Goal: Information Seeking & Learning: Learn about a topic

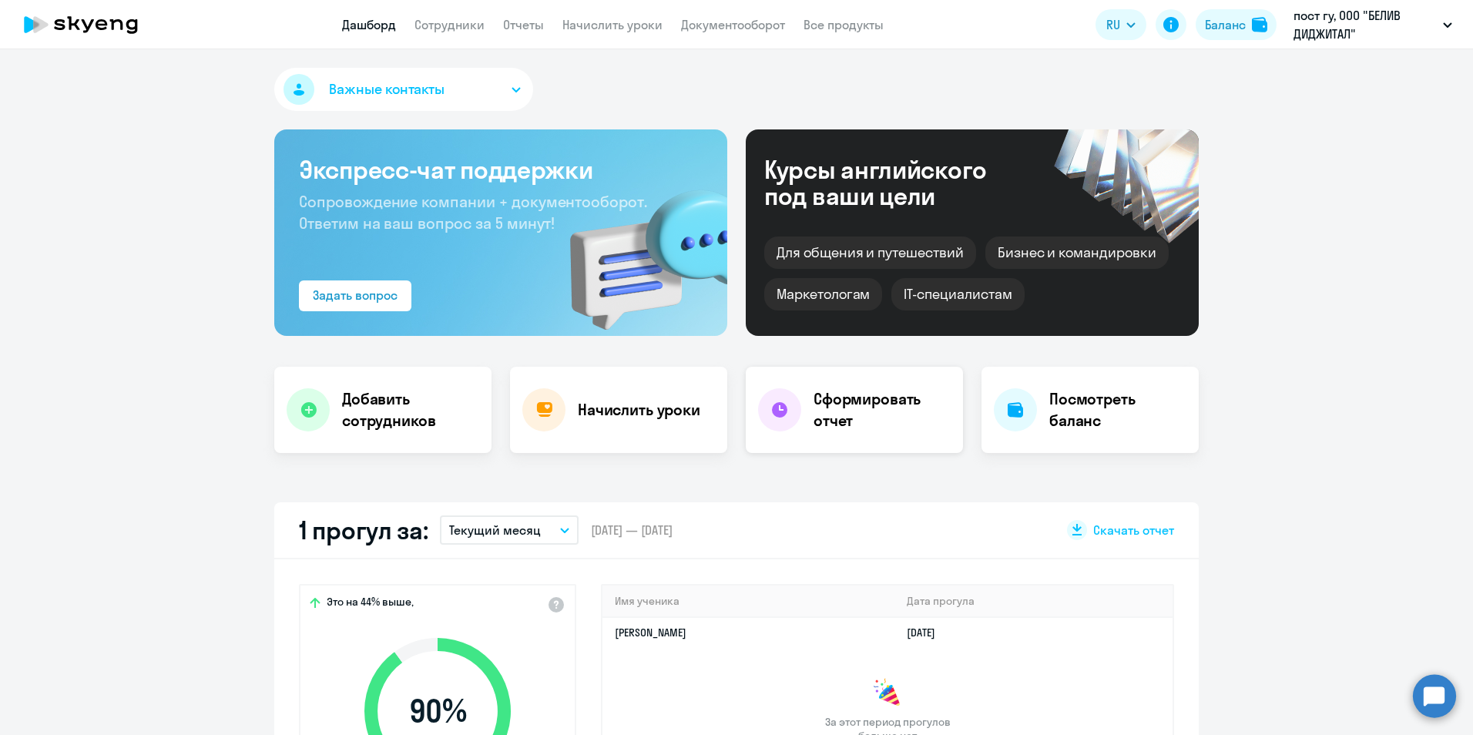
click at [870, 407] on h4 "Сформировать отчет" at bounding box center [882, 409] width 137 height 43
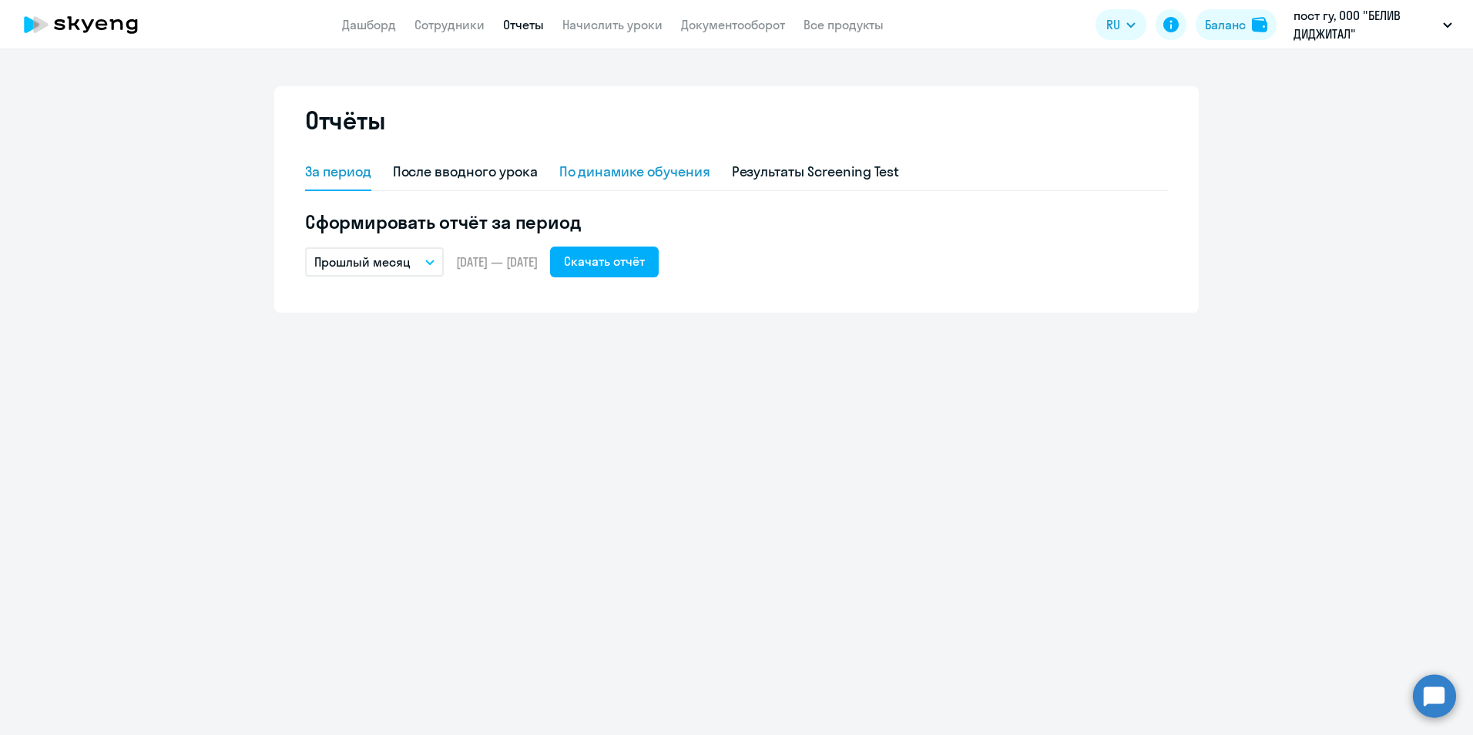
click at [619, 170] on div "По динамике обучения" at bounding box center [634, 172] width 151 height 20
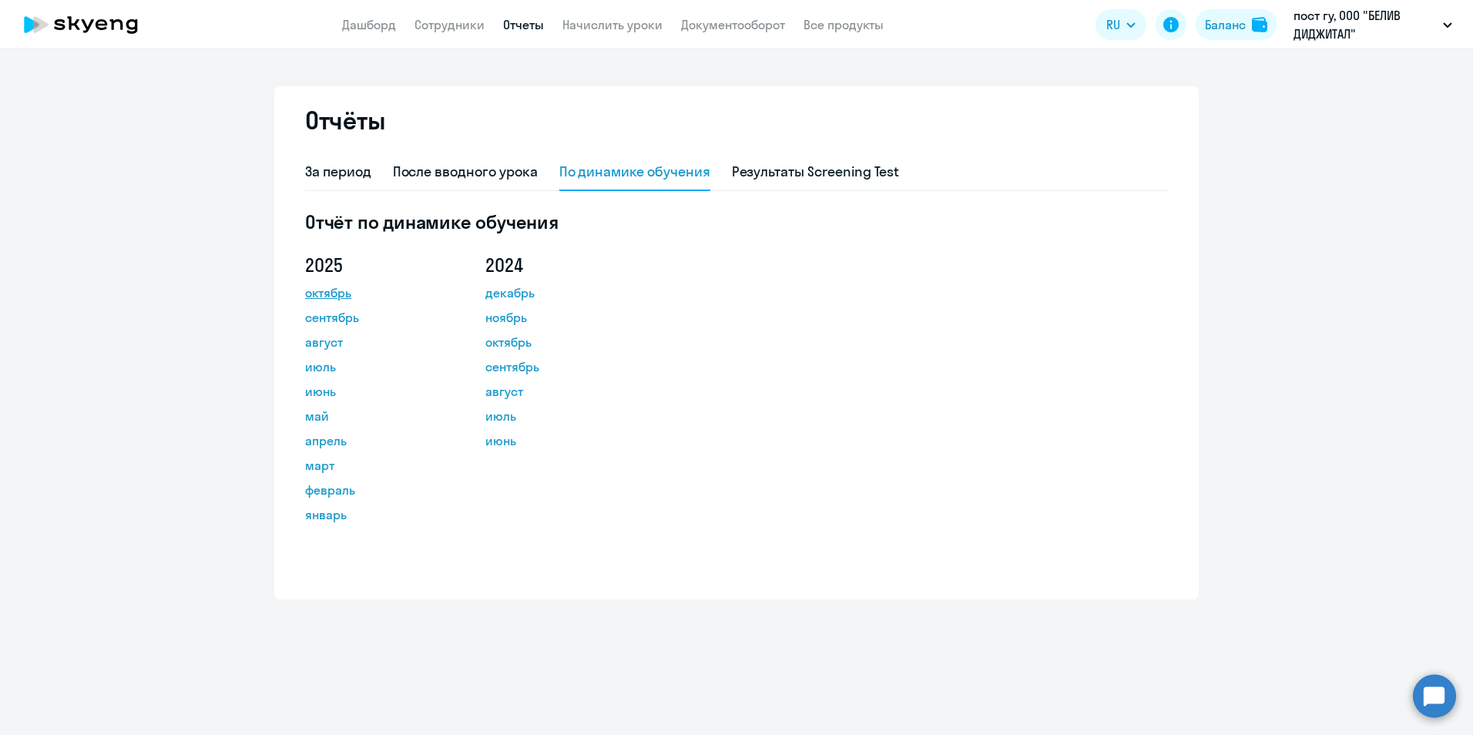
click at [327, 293] on link "октябрь" at bounding box center [374, 293] width 139 height 18
click at [343, 172] on div "За период" at bounding box center [338, 172] width 66 height 20
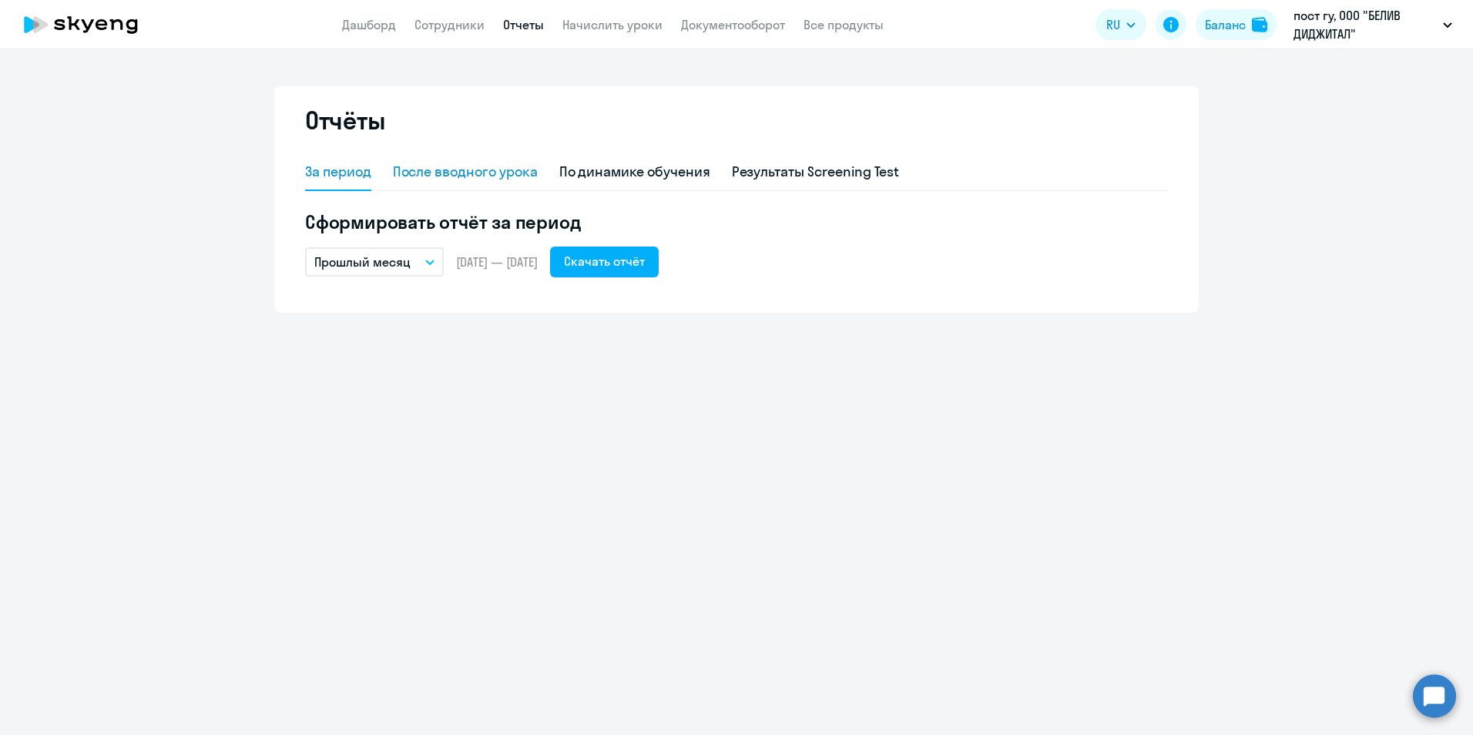
click at [466, 175] on div "После вводного урока" at bounding box center [465, 172] width 145 height 20
select select "10"
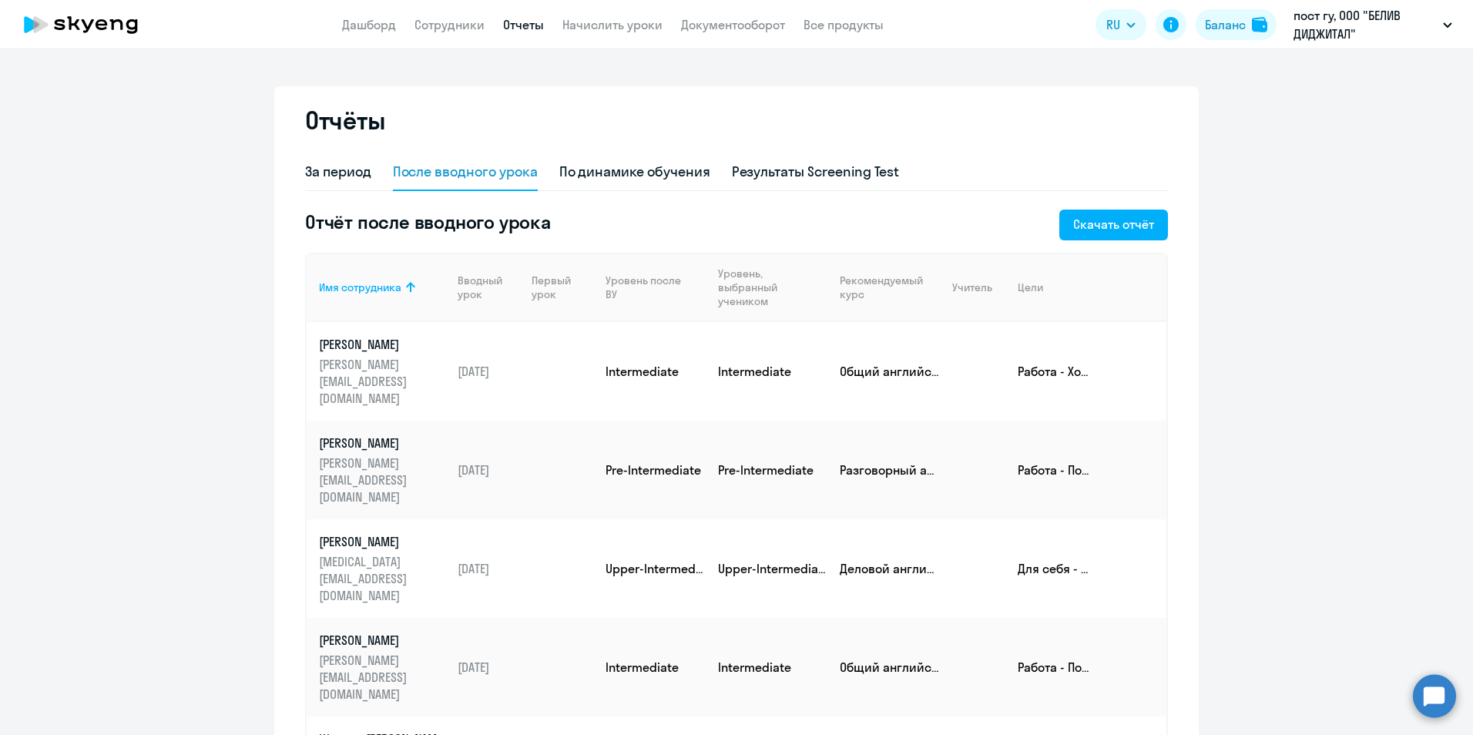
click at [387, 730] on p "Штанов [PERSON_NAME]" at bounding box center [382, 738] width 126 height 17
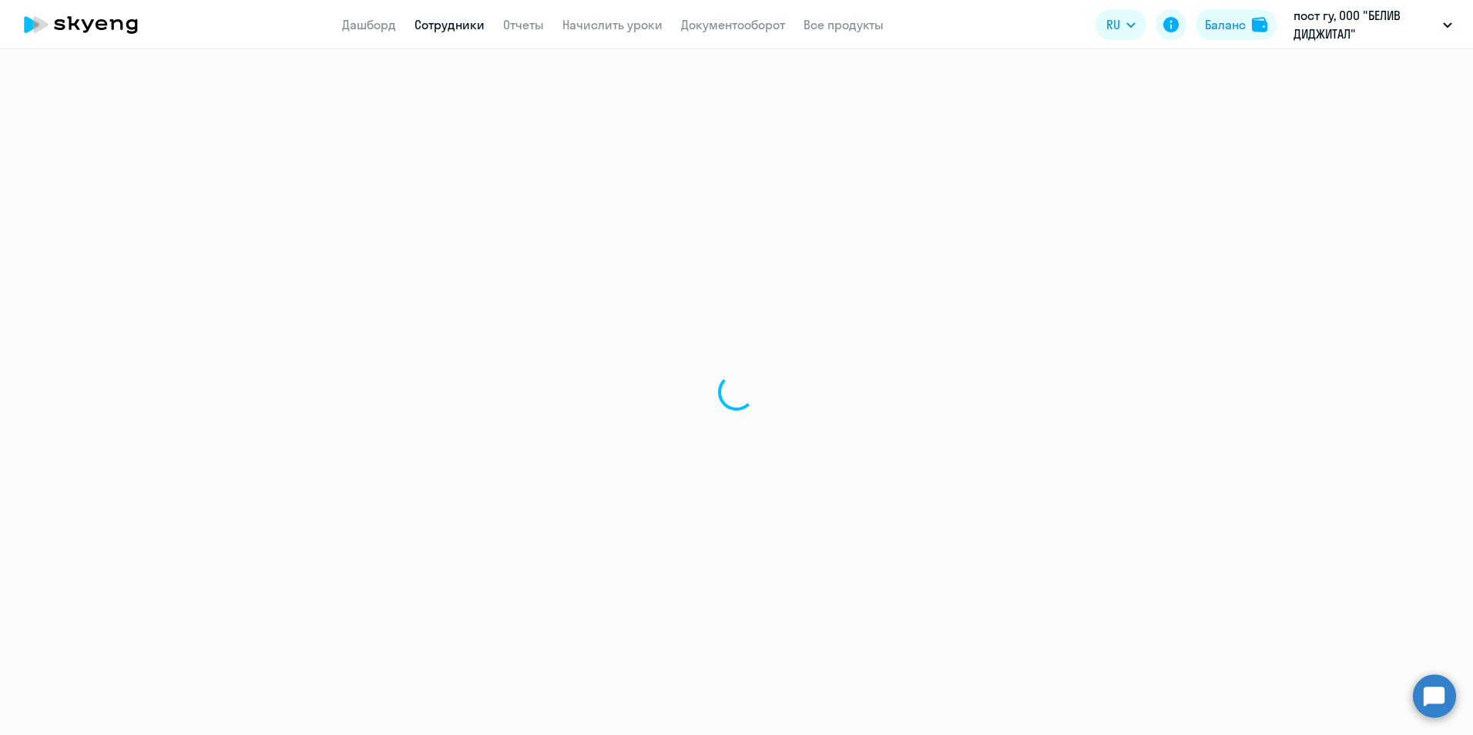
select select "english"
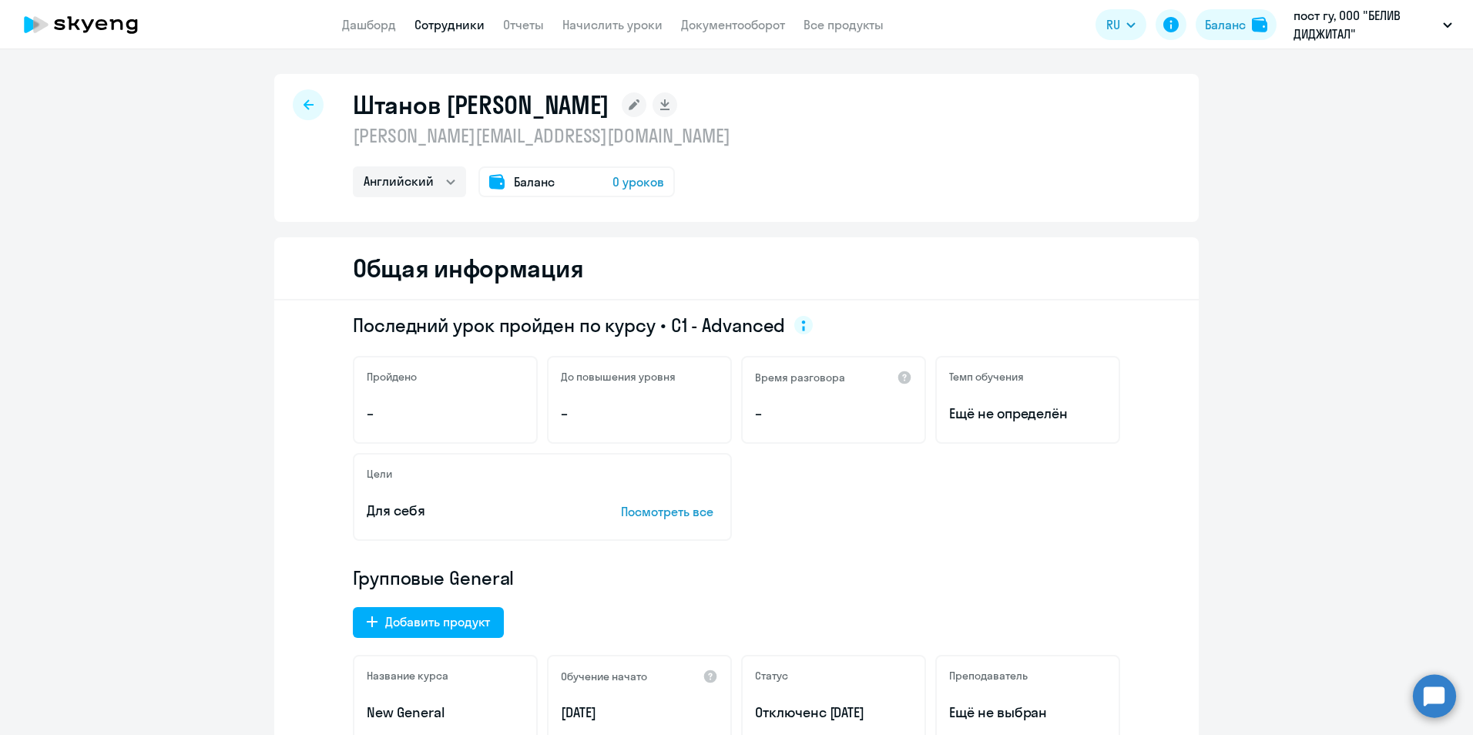
click at [519, 33] on app-menu-item-link "Отчеты" at bounding box center [523, 24] width 41 height 19
click at [361, 29] on link "Дашборд" at bounding box center [369, 24] width 54 height 15
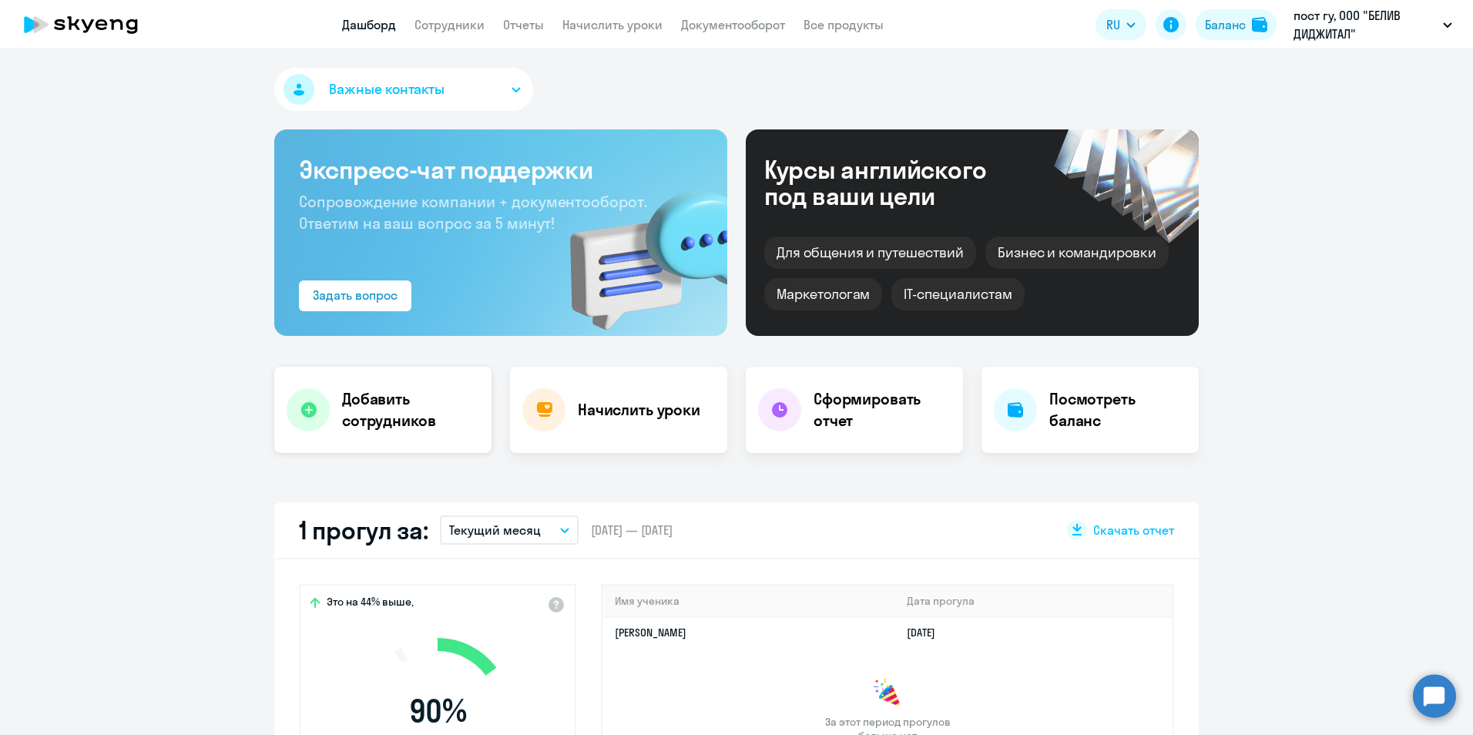
scroll to position [600, 0]
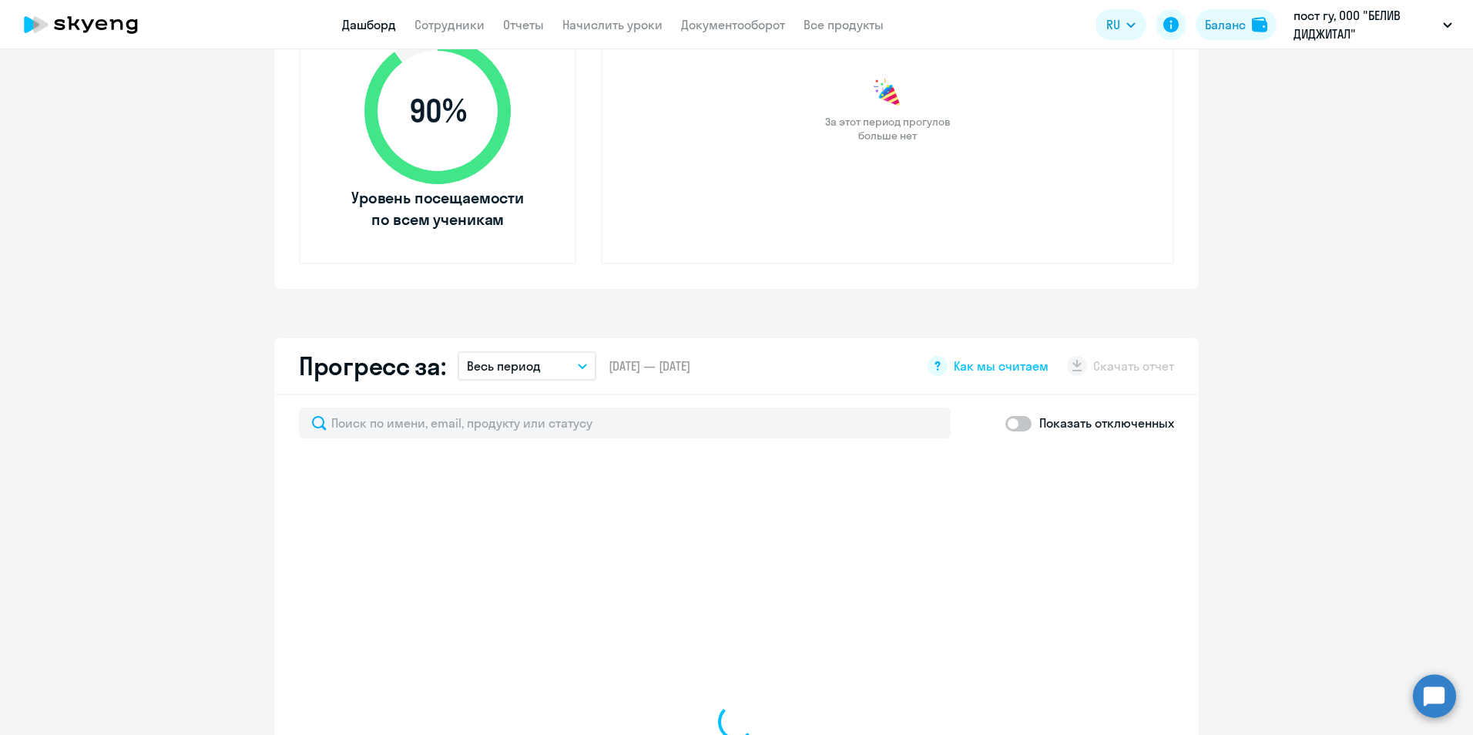
select select "30"
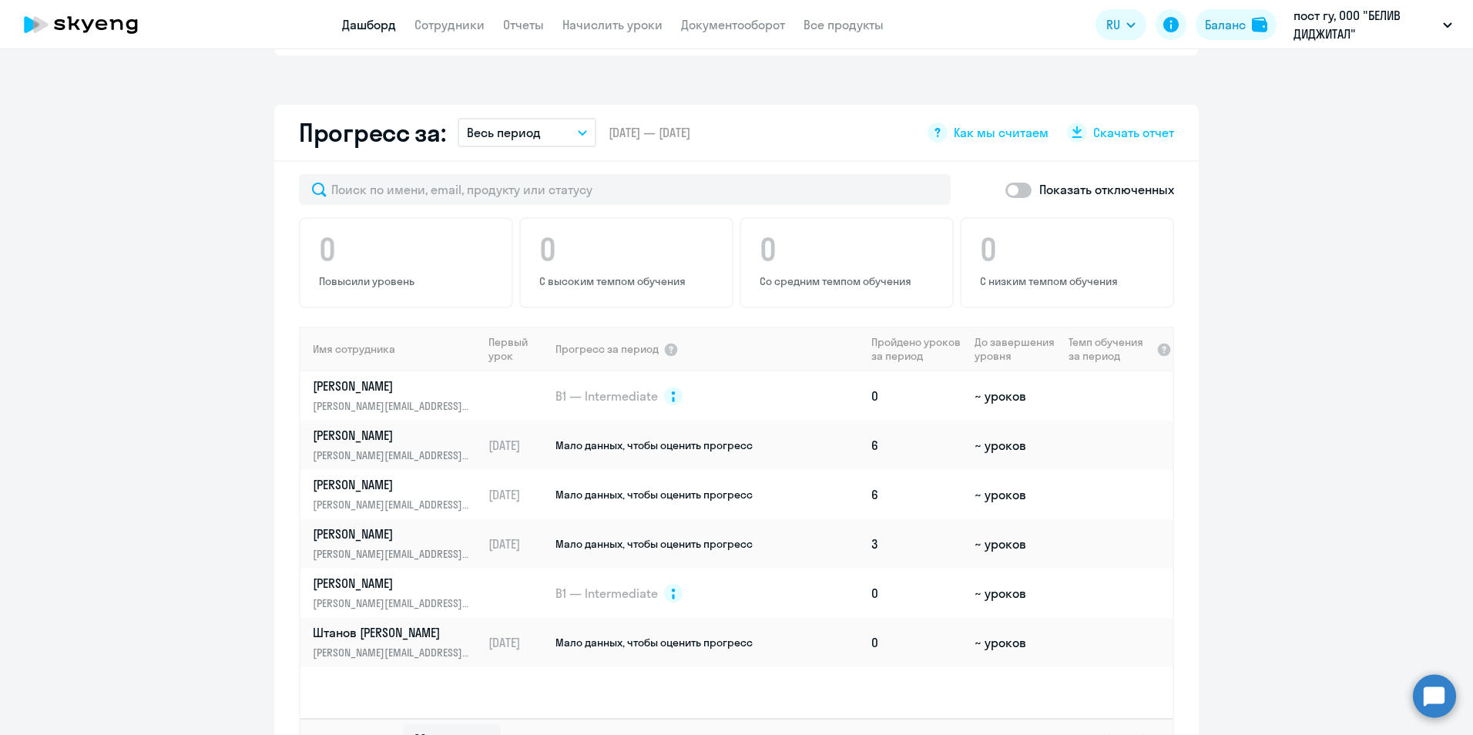
scroll to position [857, 0]
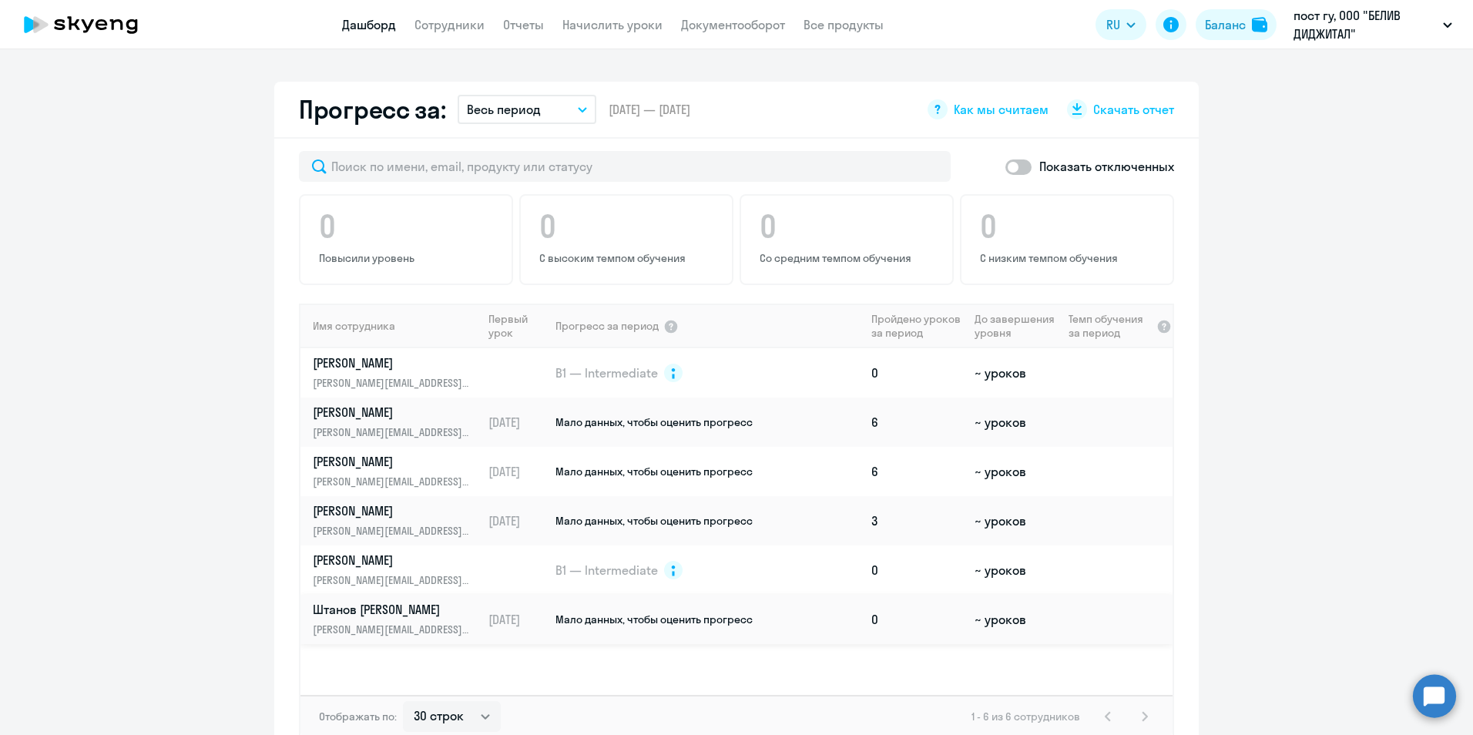
click at [989, 622] on td "~ уроков" at bounding box center [1015, 619] width 93 height 49
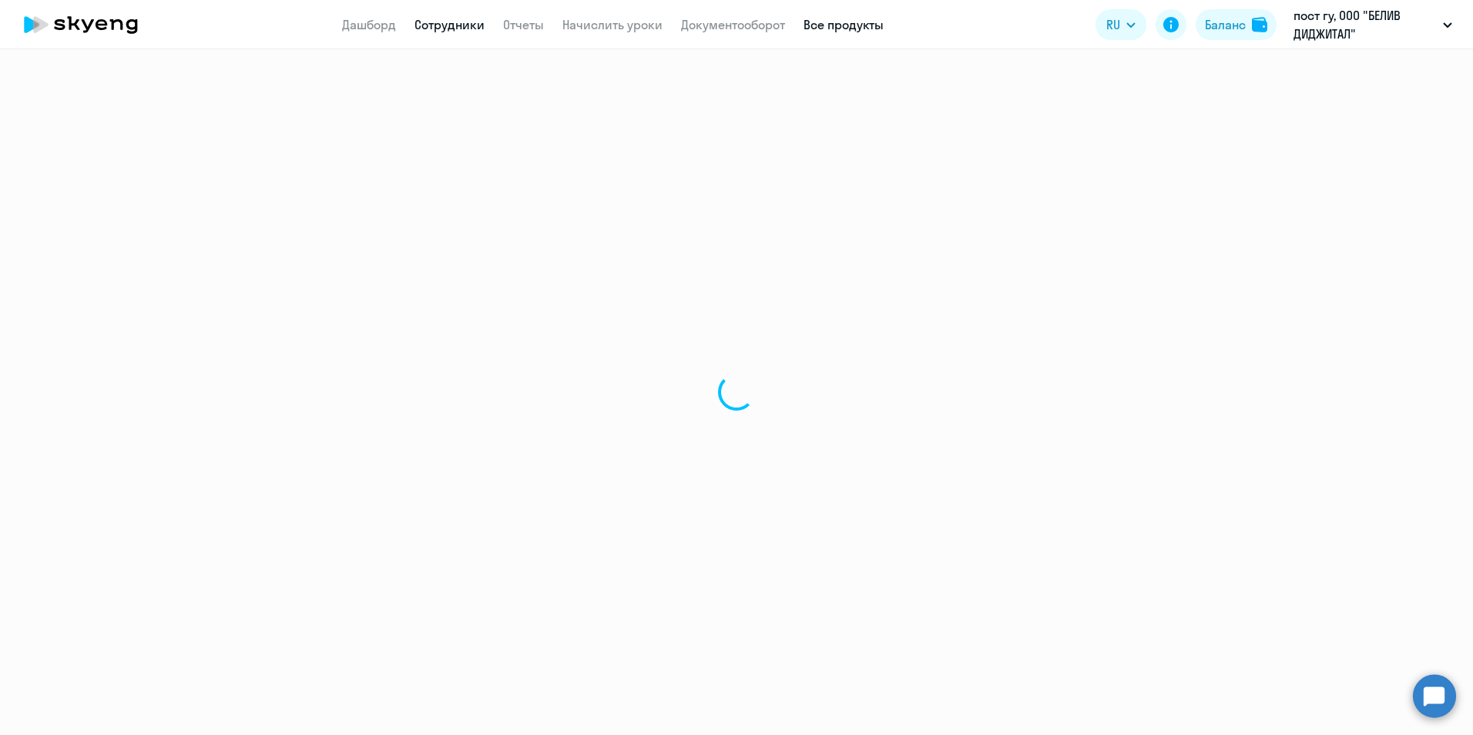
select select "english"
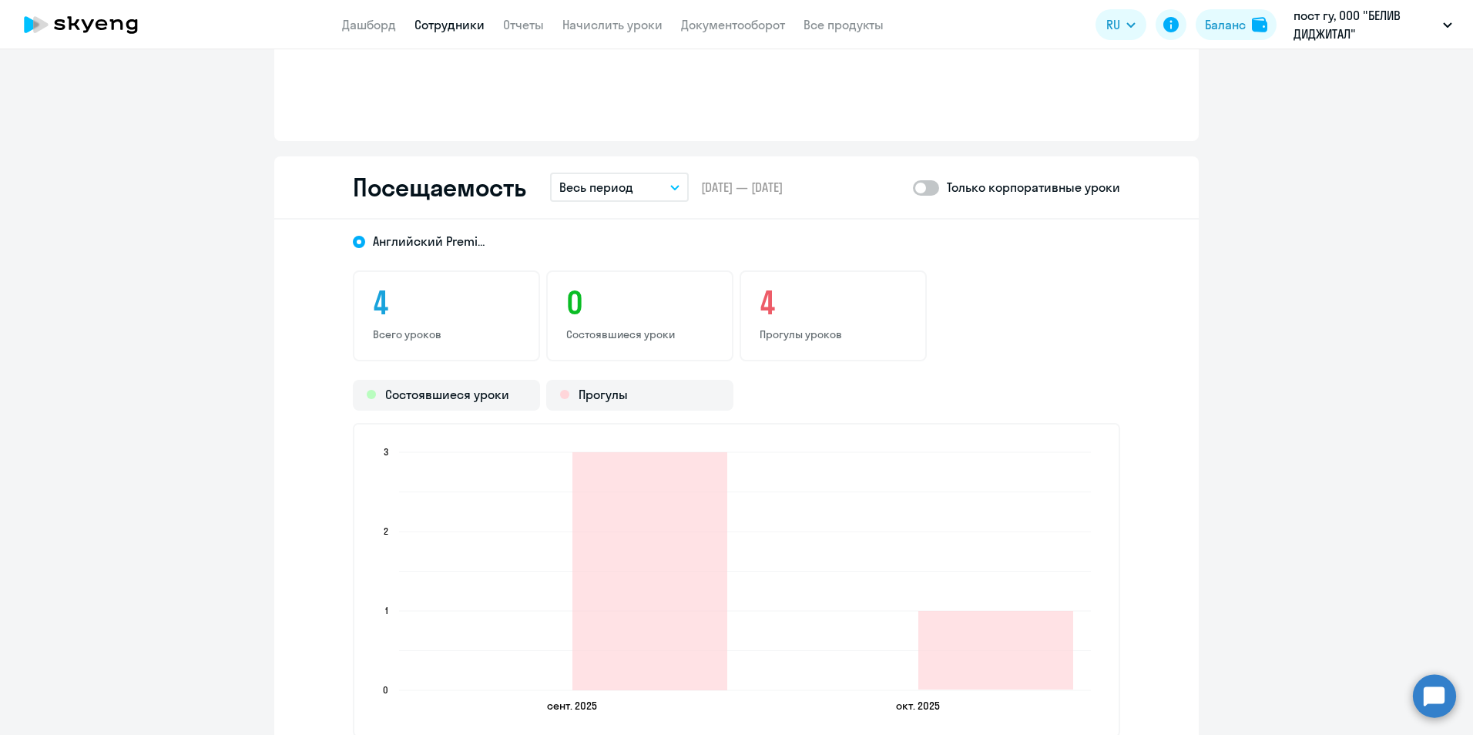
scroll to position [1635, 0]
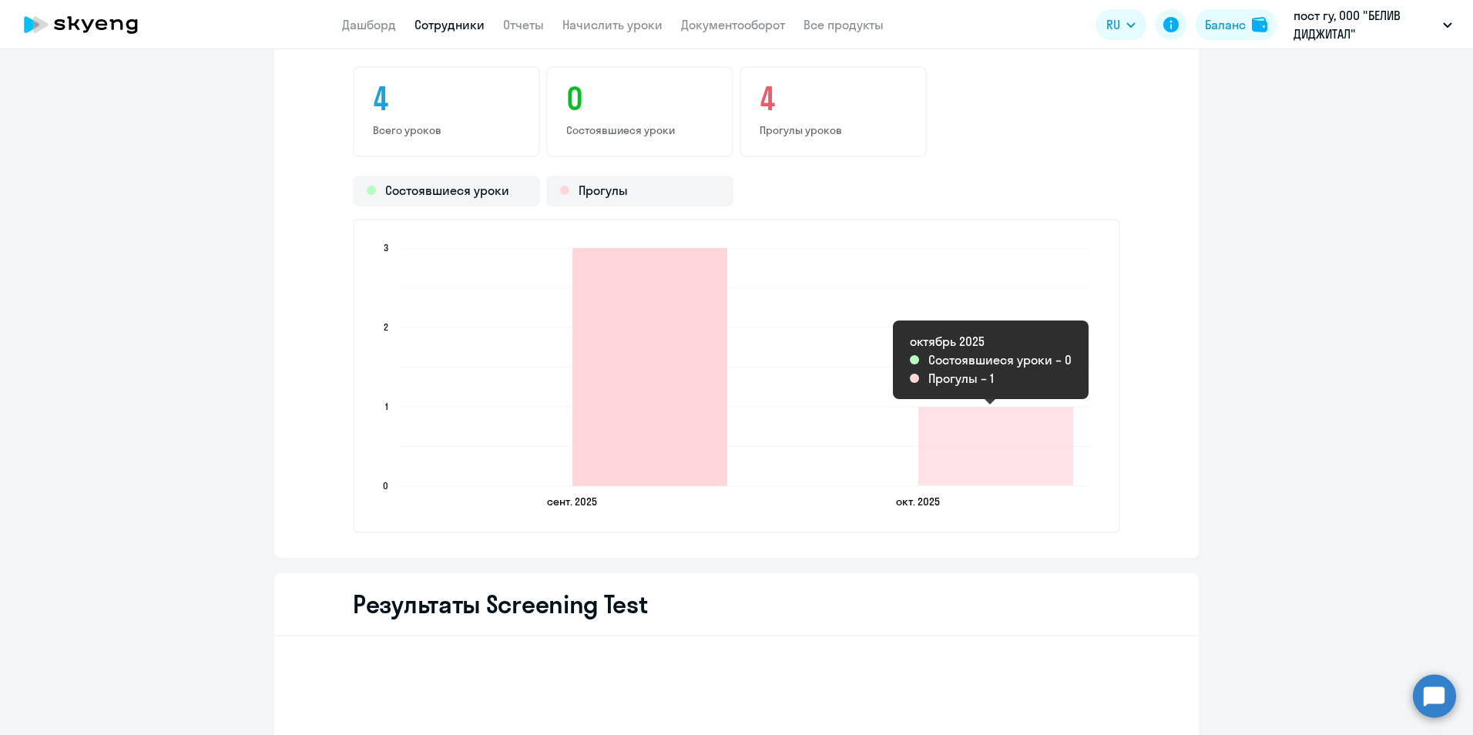
click at [648, 435] on icon "2025-09-17T21:00:00.000Z Прогулы 3" at bounding box center [649, 367] width 155 height 238
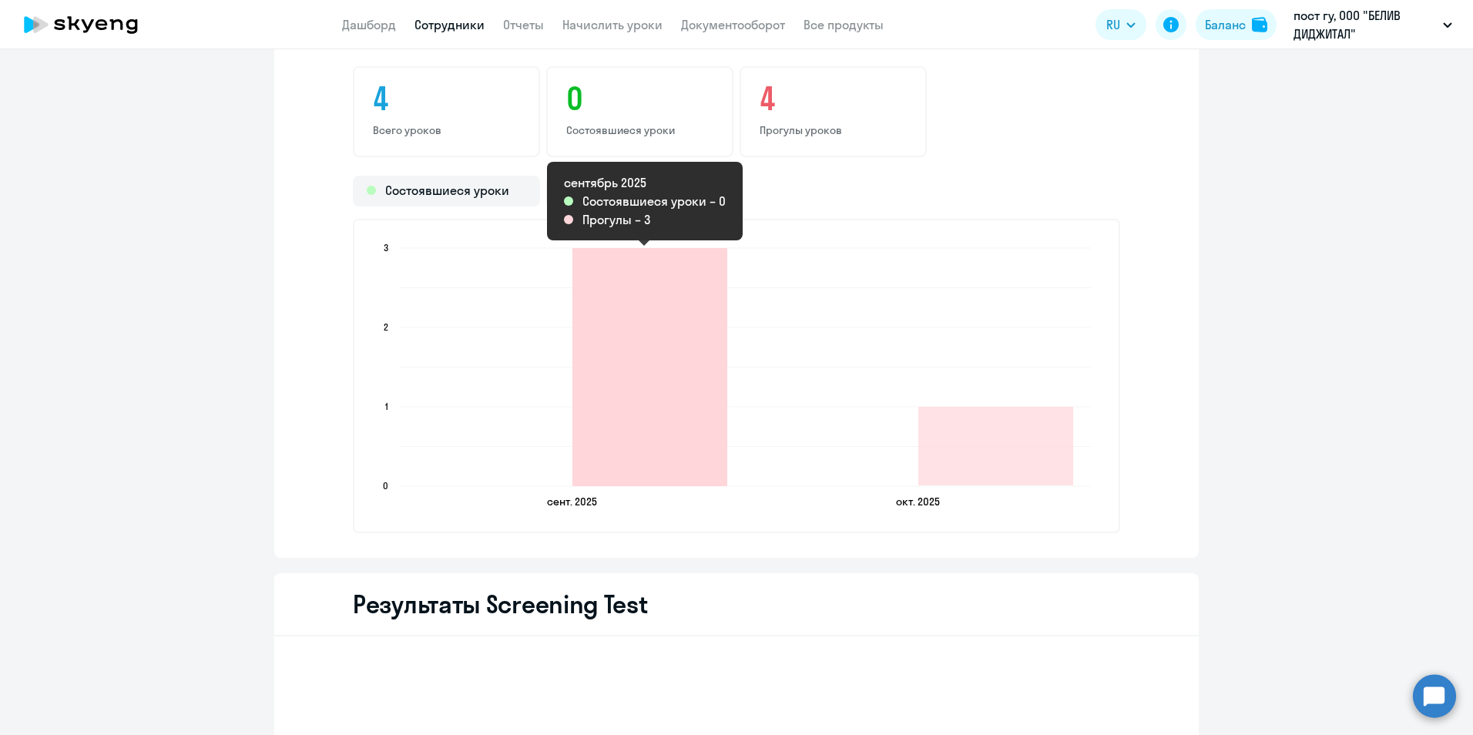
click at [630, 291] on icon "2025-09-17T21:00:00.000Z Прогулы 3" at bounding box center [649, 367] width 155 height 238
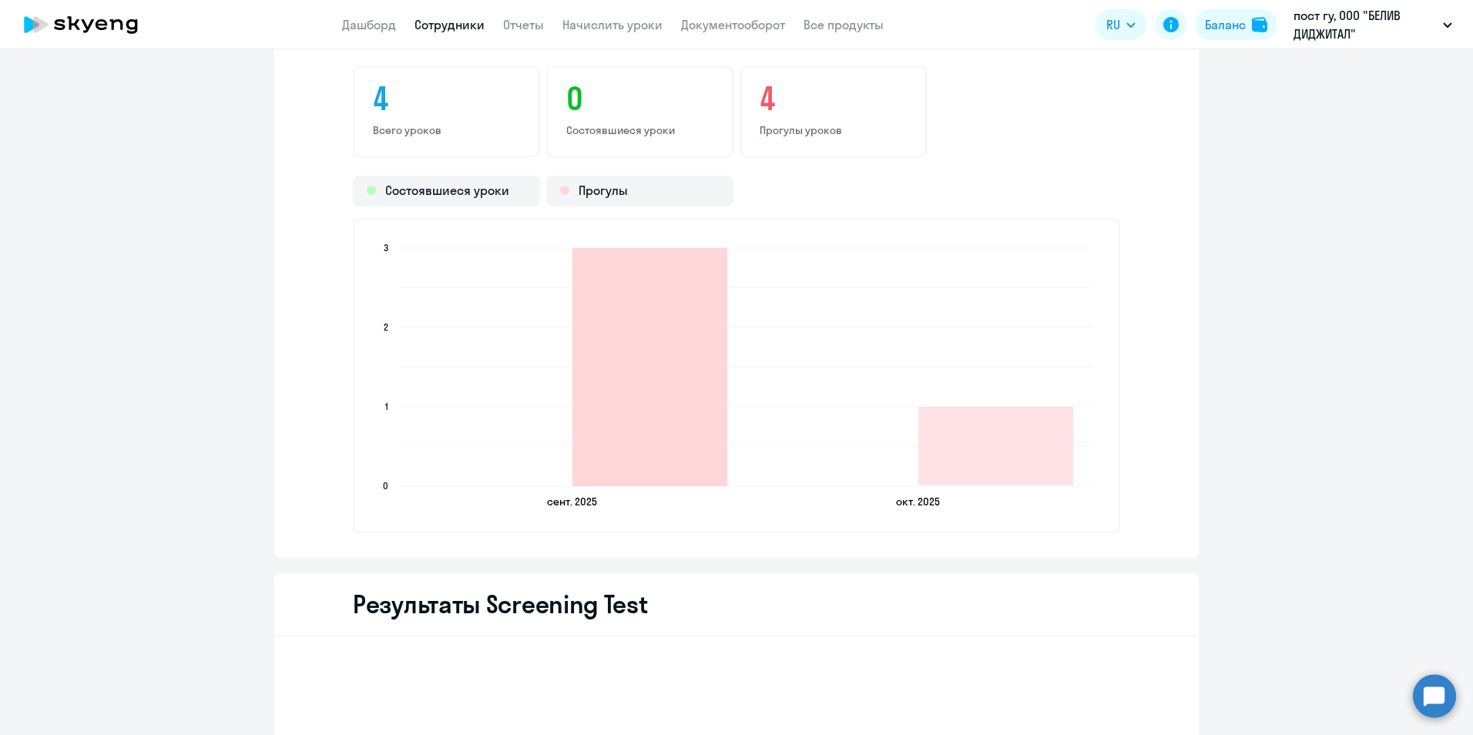
click at [631, 381] on icon "2025-09-17T21:00:00.000Z Прогулы 3" at bounding box center [649, 367] width 155 height 238
click at [642, 441] on icon "2025-09-17T21:00:00.000Z Прогулы 3" at bounding box center [649, 367] width 155 height 238
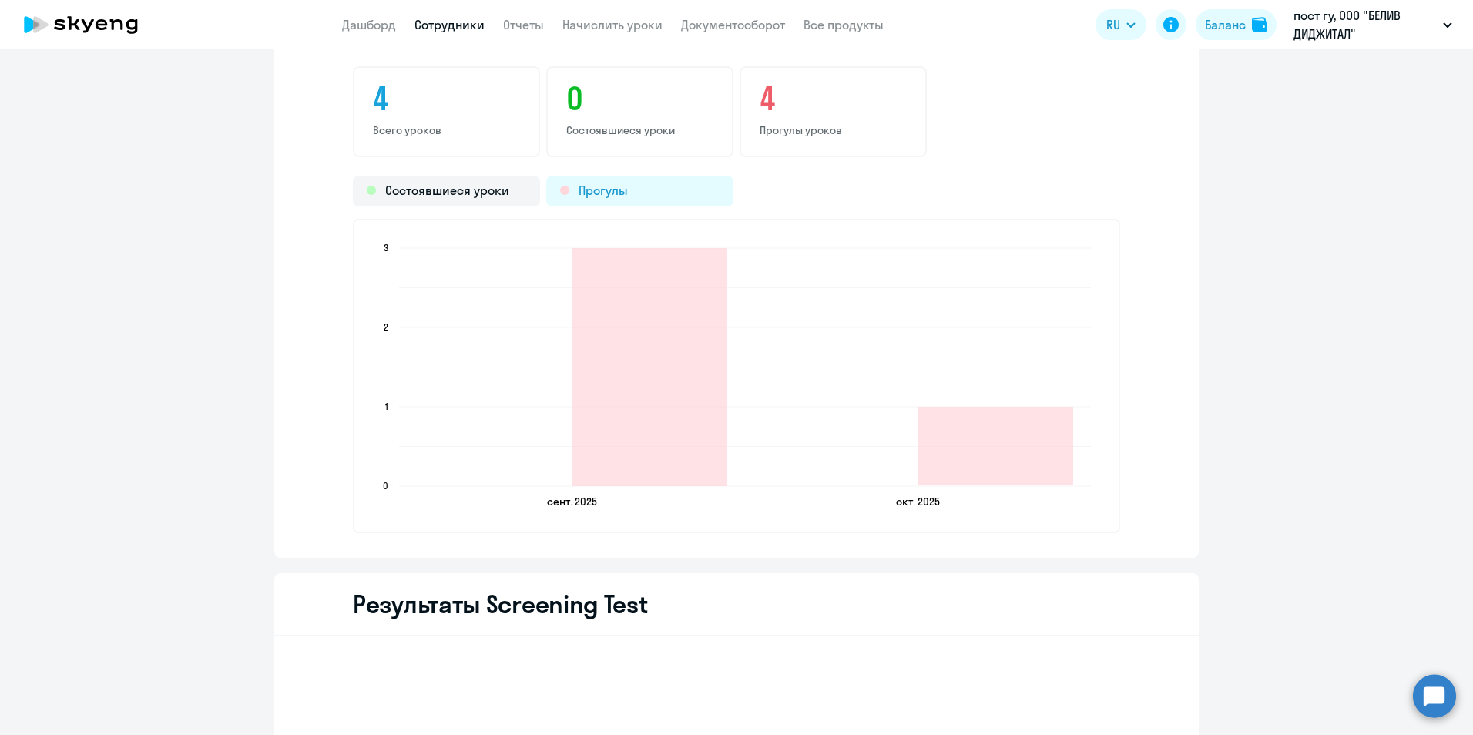
click at [608, 190] on div "Прогулы" at bounding box center [639, 191] width 187 height 31
click at [468, 198] on div "Состоявшиеся уроки" at bounding box center [446, 191] width 187 height 31
click at [666, 193] on div "Прогулы" at bounding box center [639, 191] width 187 height 31
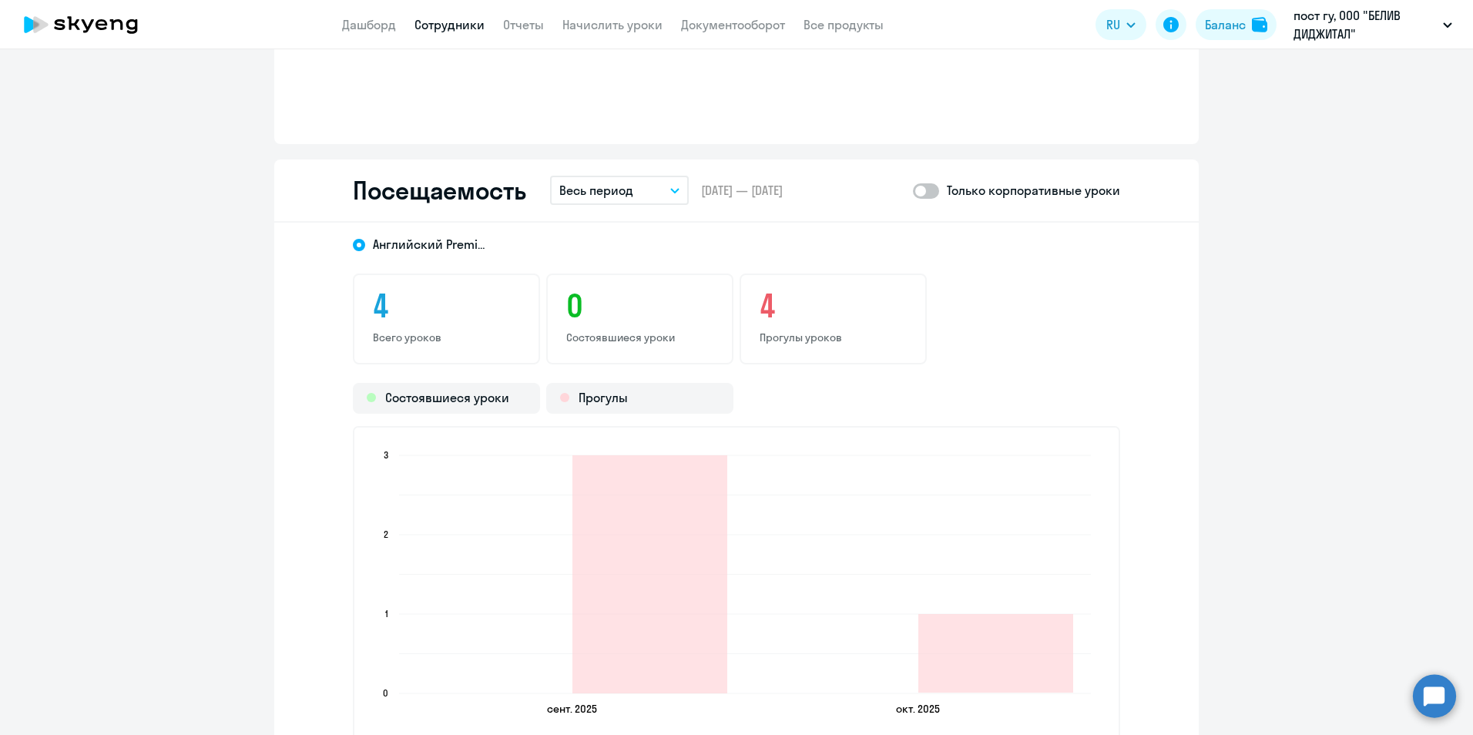
scroll to position [1459, 0]
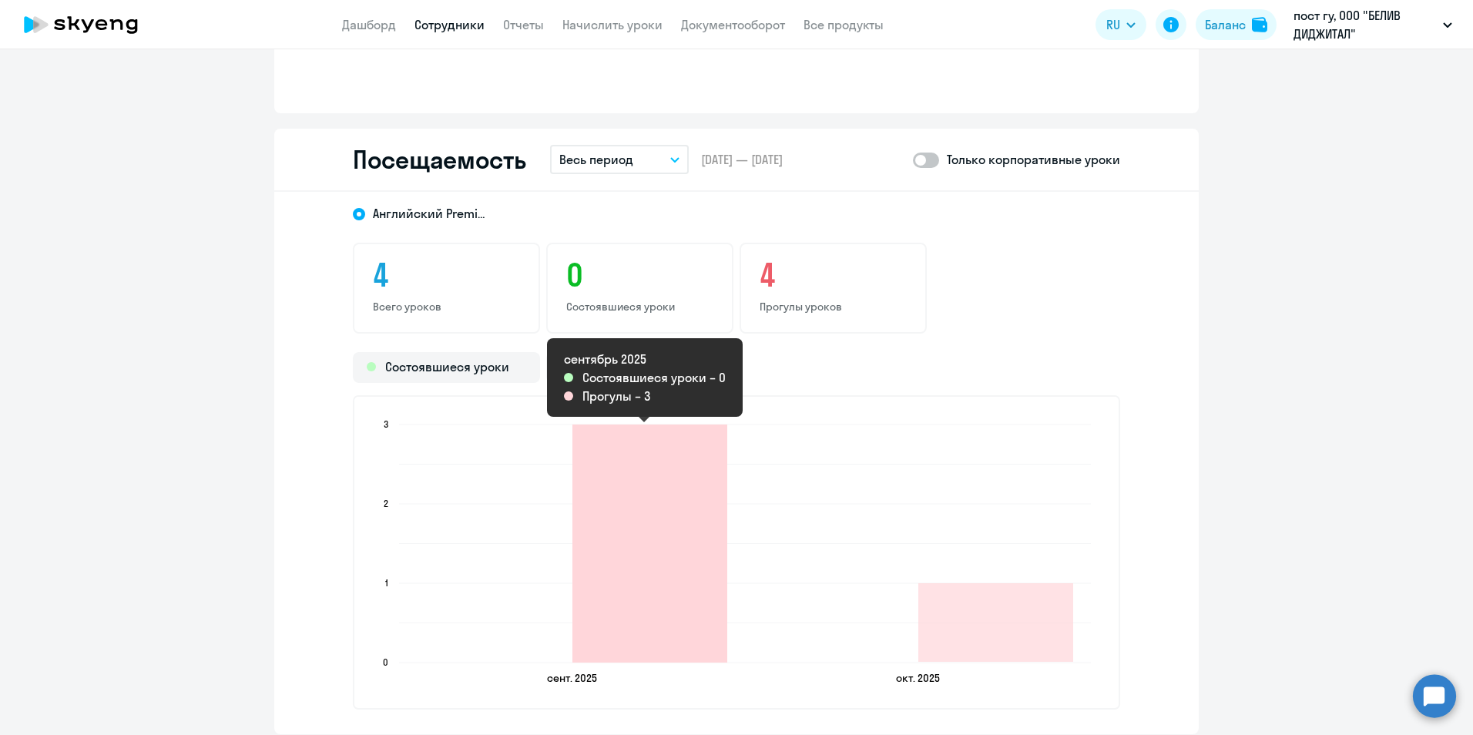
click at [654, 622] on icon "2025-09-17T21:00:00.000Z Прогулы 3" at bounding box center [649, 544] width 155 height 238
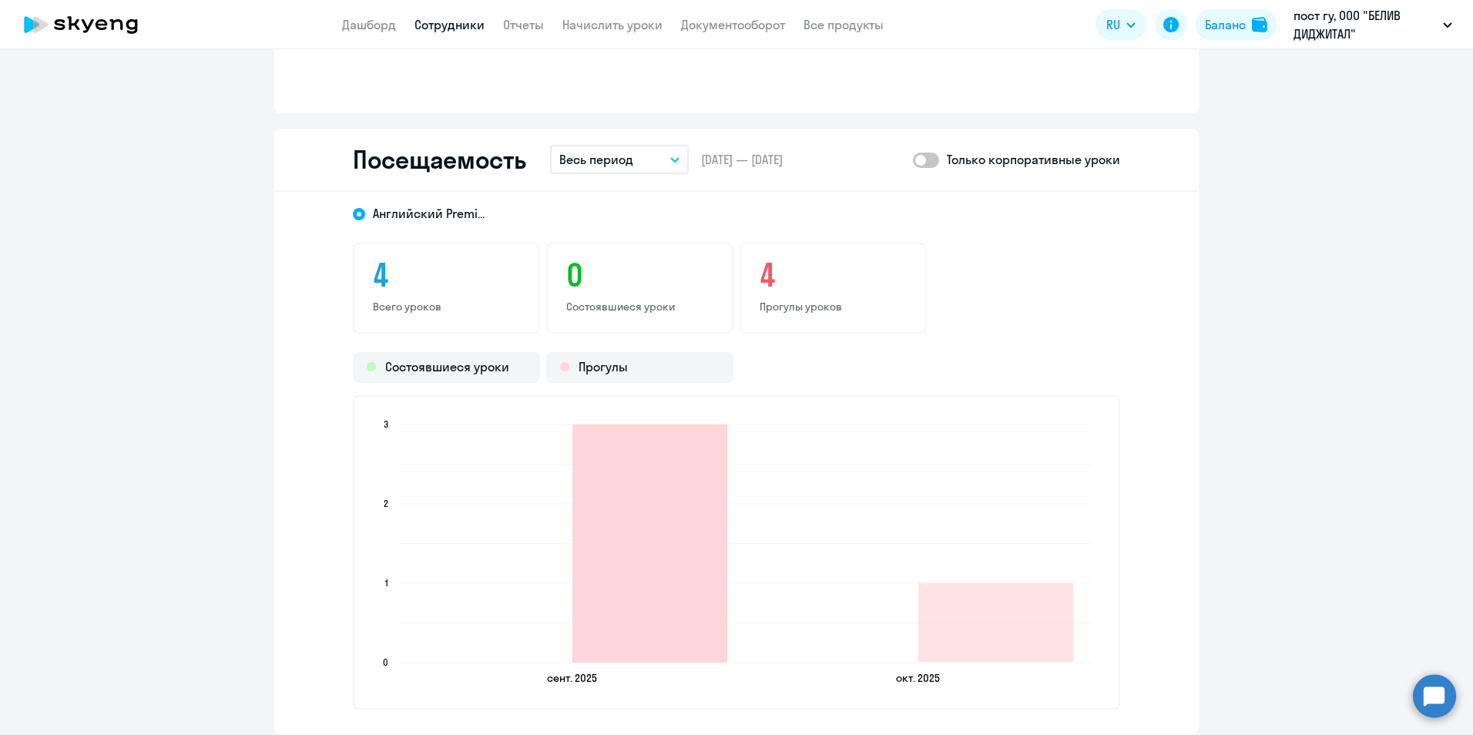
click at [657, 608] on icon "2025-09-17T21:00:00.000Z Прогулы 3" at bounding box center [649, 544] width 155 height 238
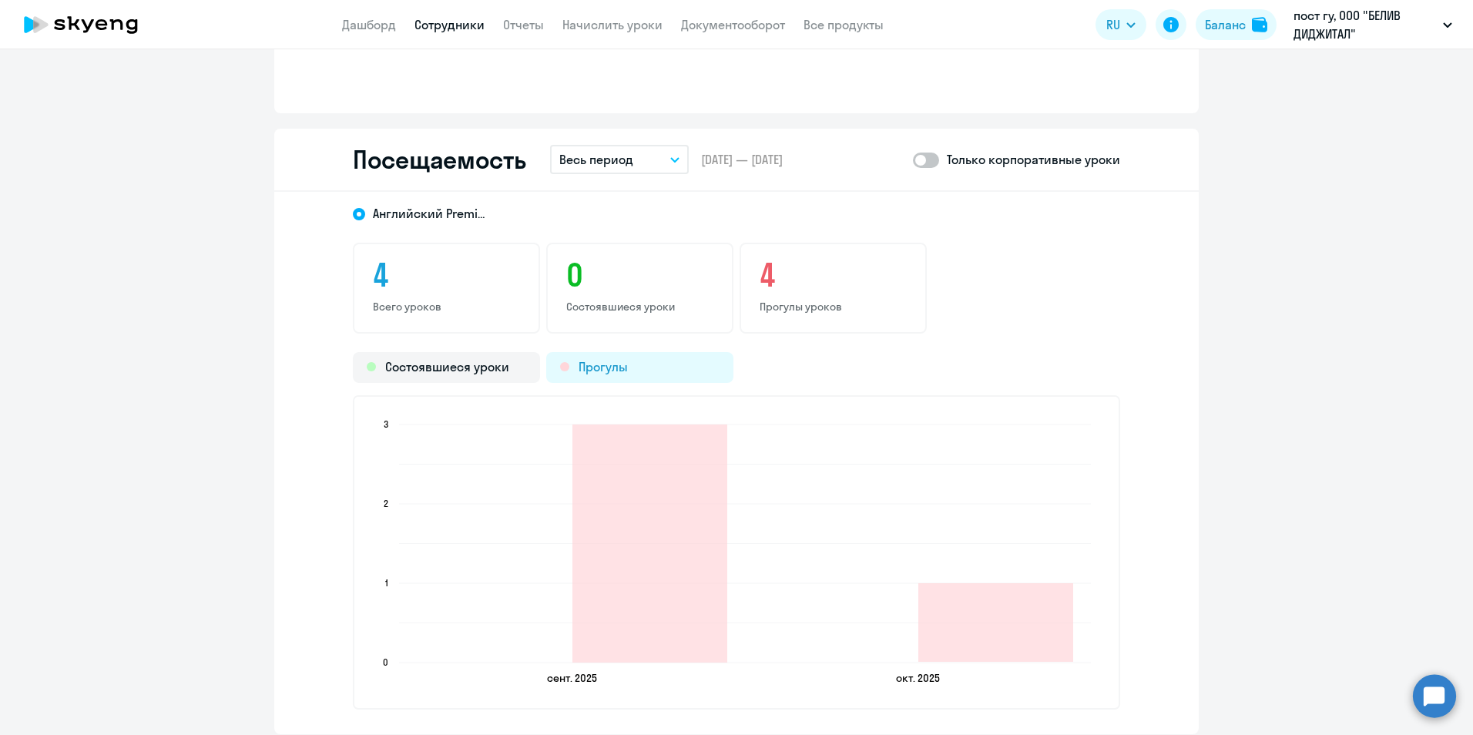
click at [597, 368] on div "Прогулы" at bounding box center [639, 367] width 187 height 31
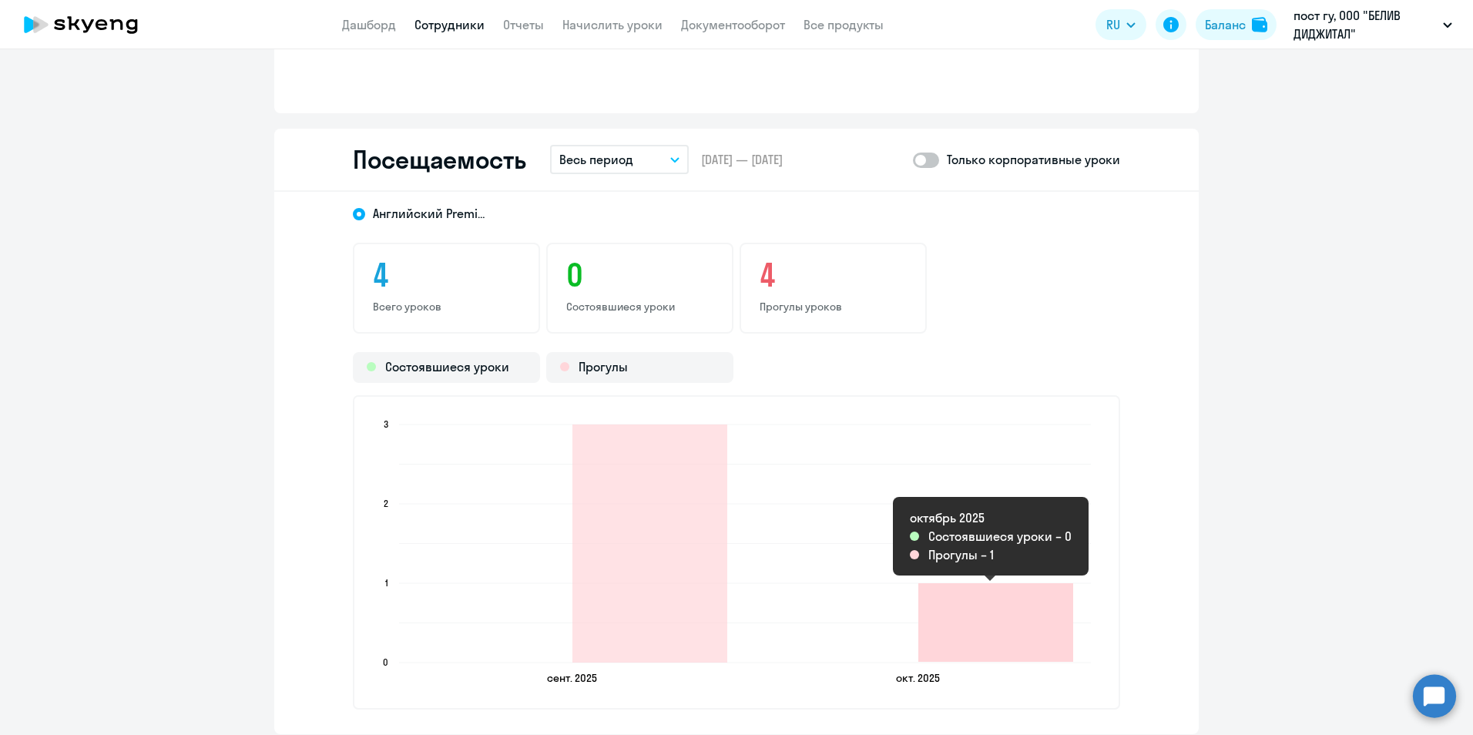
click at [1020, 643] on icon "2025-10-09T21:00:00.000Z Прогулы 1" at bounding box center [995, 622] width 155 height 79
click at [1031, 643] on icon "2025-10-09T21:00:00.000Z Прогулы 1" at bounding box center [995, 622] width 155 height 79
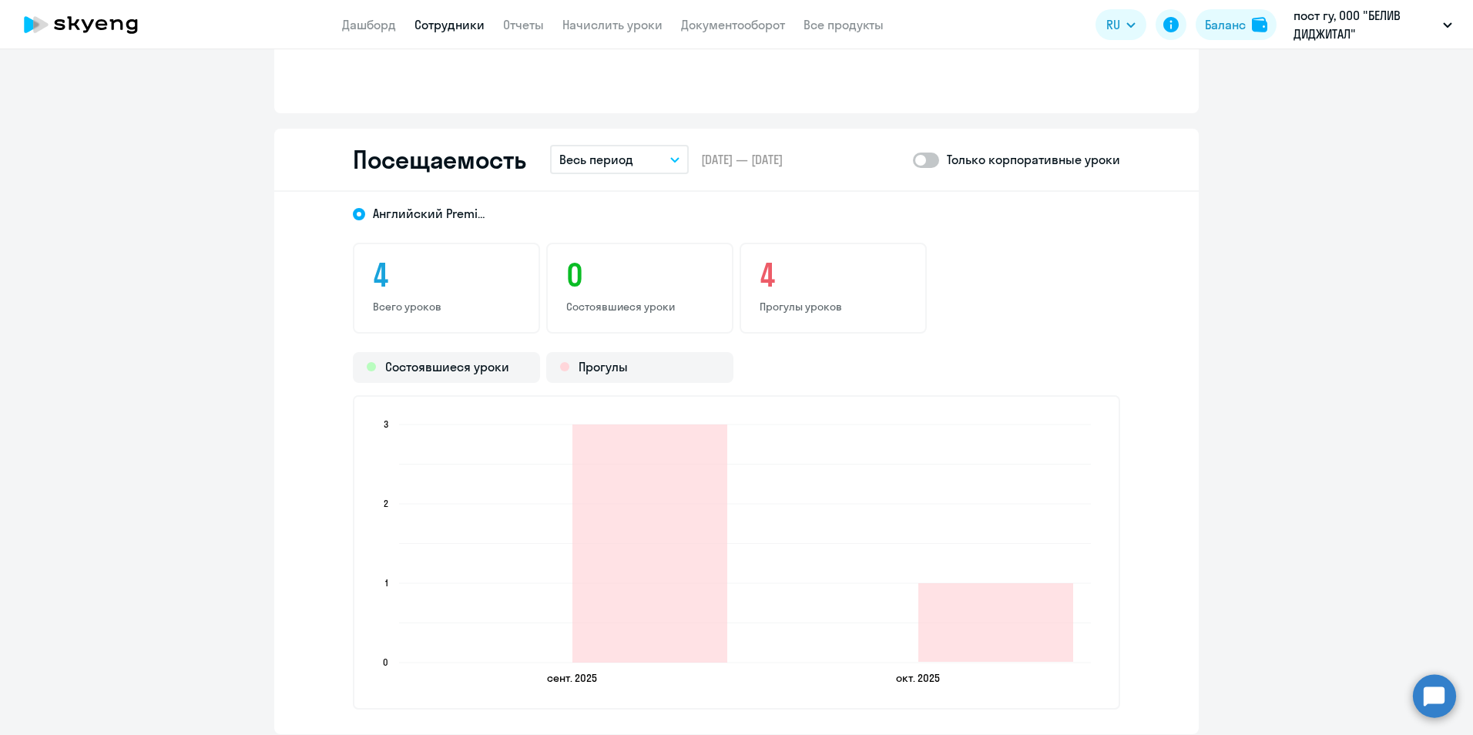
click at [806, 313] on p "Прогулы уроков" at bounding box center [833, 307] width 147 height 14
click at [640, 301] on p "Состоявшиеся уроки" at bounding box center [639, 307] width 147 height 14
click at [424, 260] on h3 "4" at bounding box center [446, 275] width 147 height 37
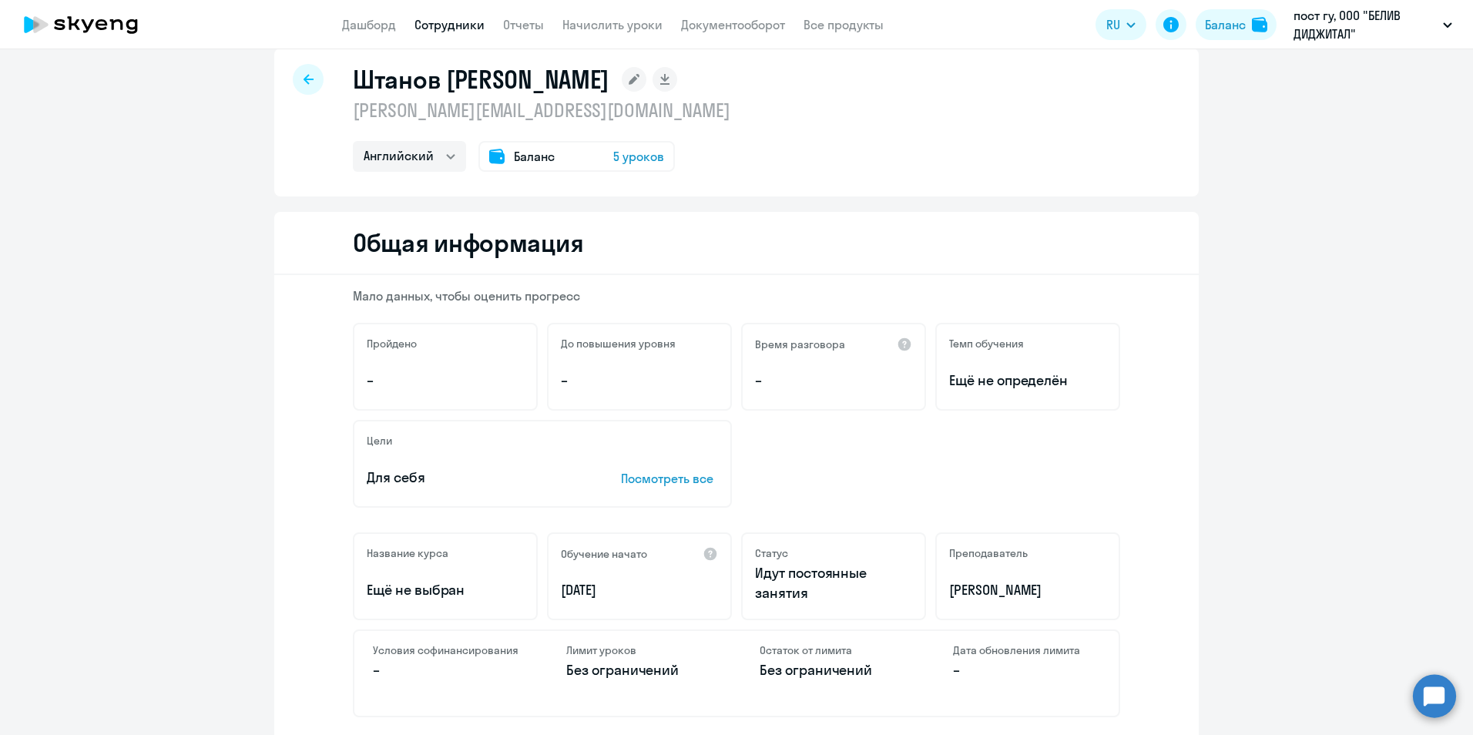
scroll to position [0, 0]
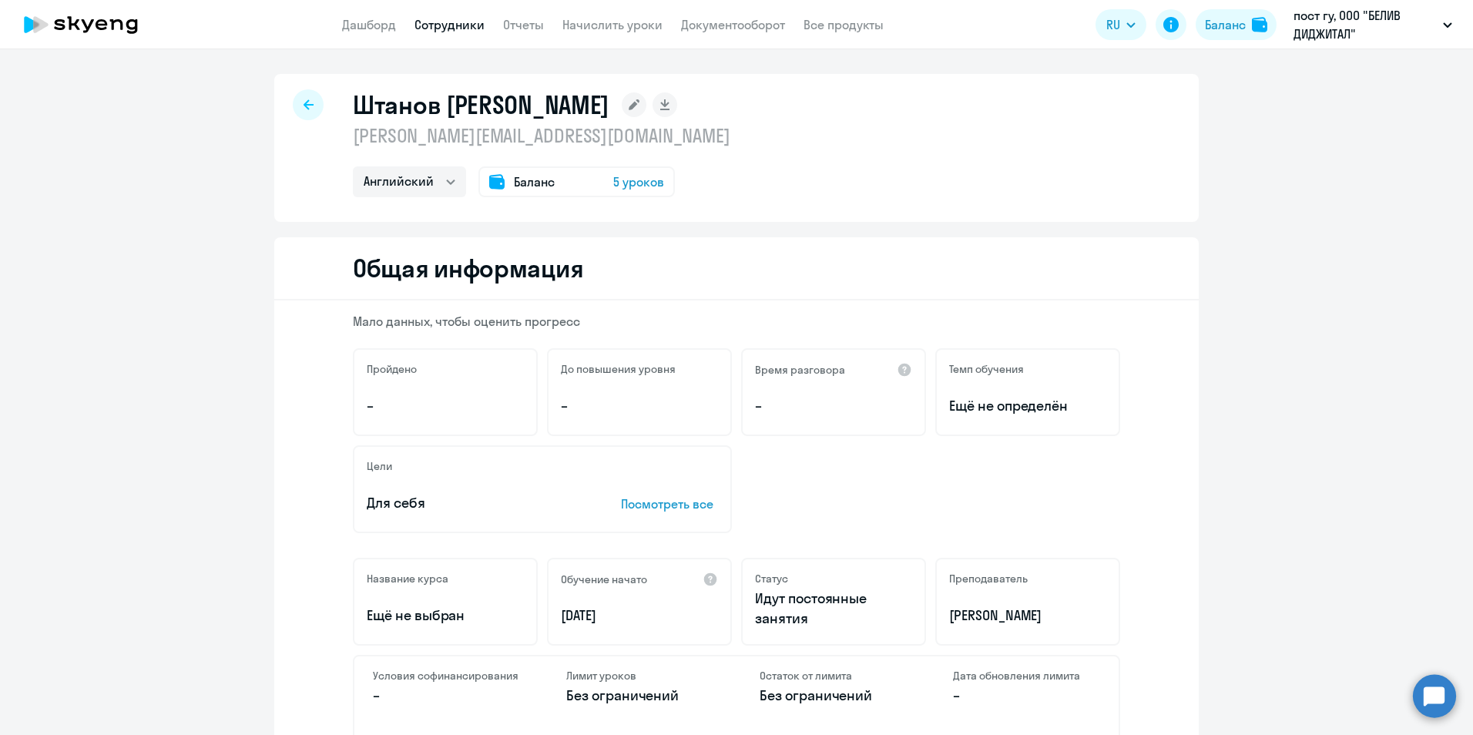
click at [633, 183] on span "5 уроков" at bounding box center [638, 182] width 51 height 18
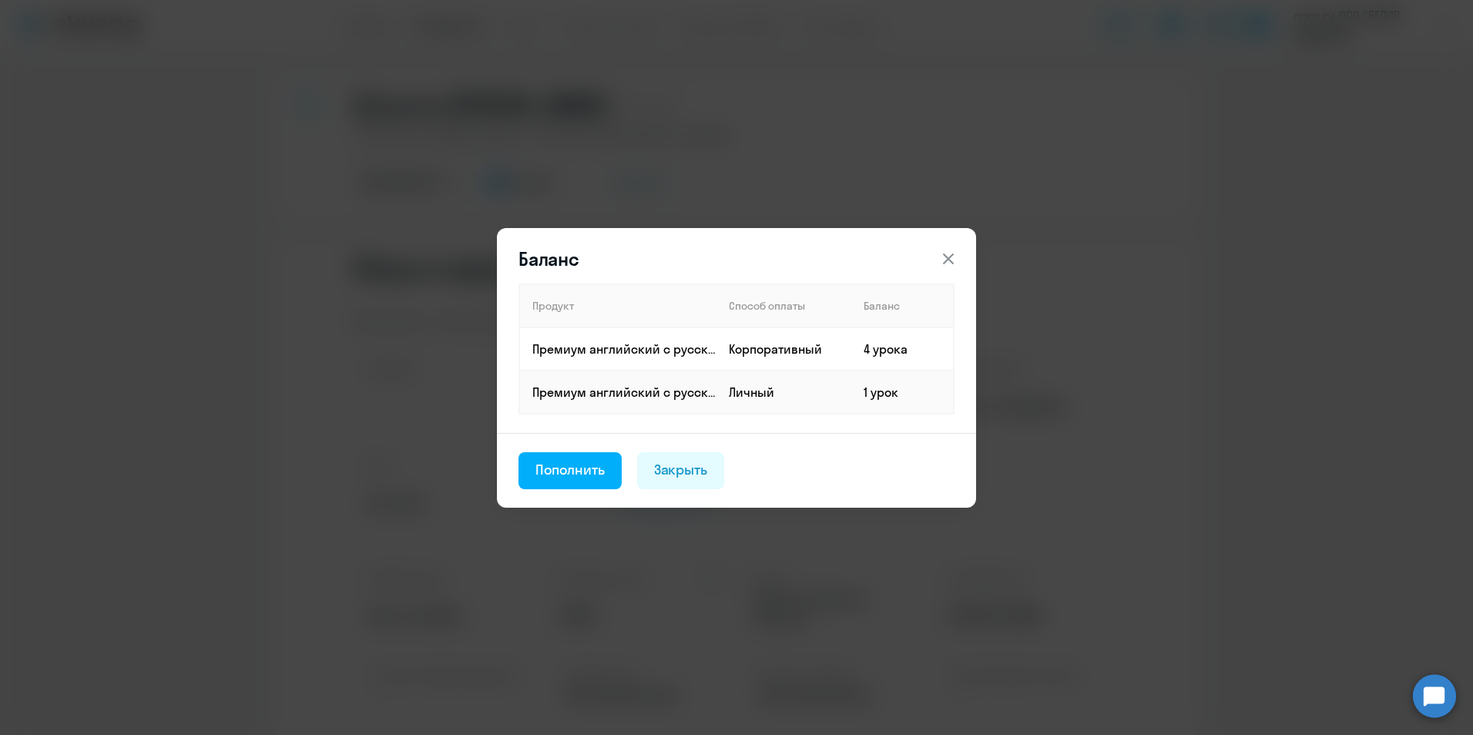
click at [831, 571] on div "Баланс Продукт Способ оплаты Баланс Премиум английский с русскоговорящим препод…" at bounding box center [737, 367] width 746 height 431
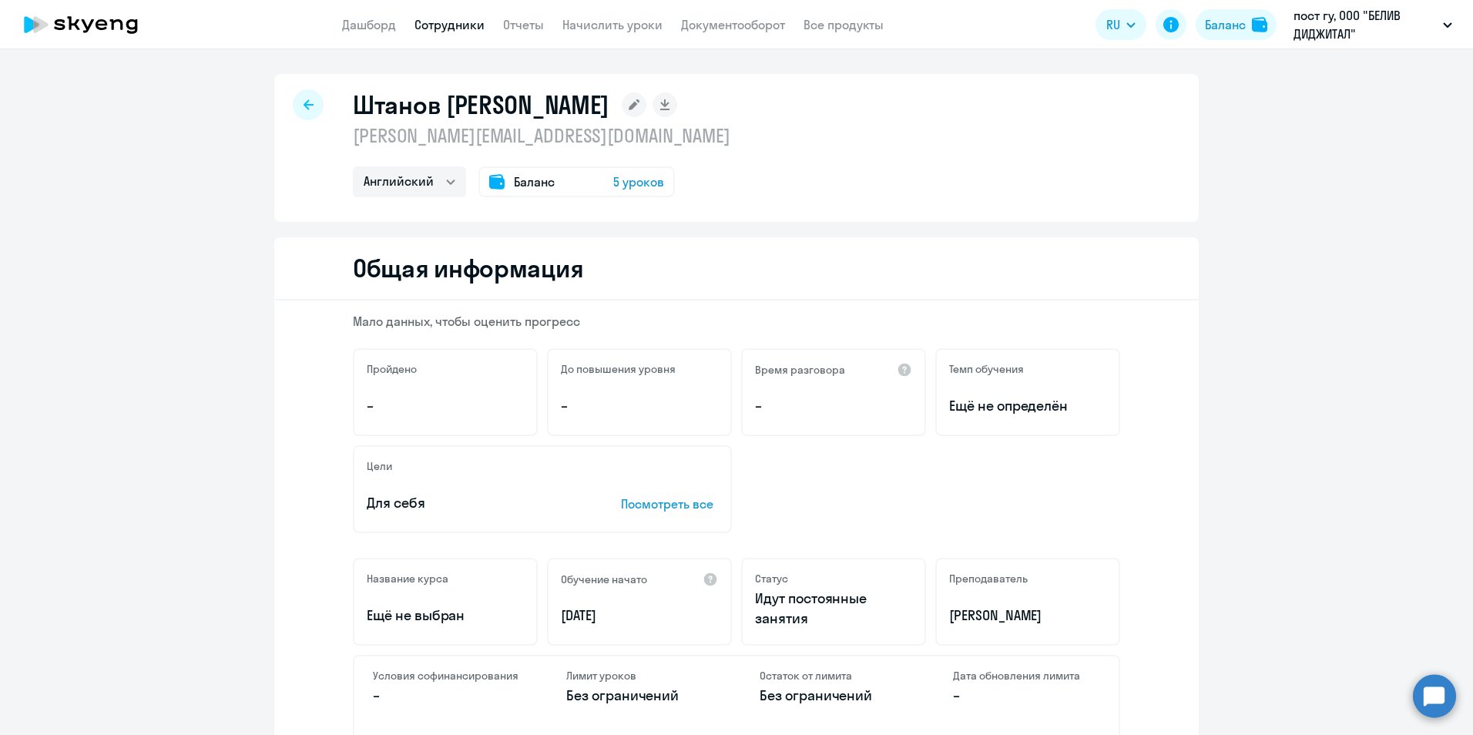
click at [305, 109] on icon at bounding box center [309, 104] width 10 height 11
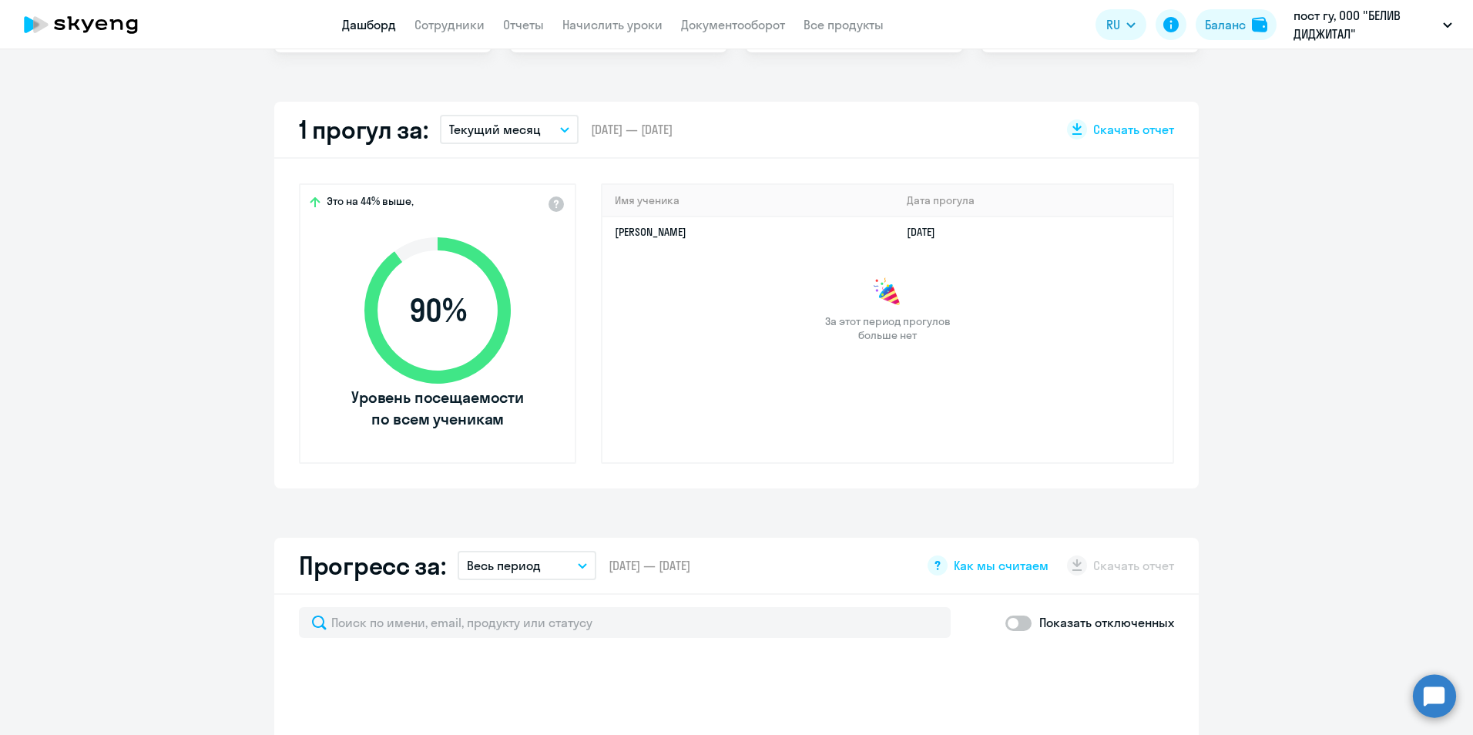
select select "30"
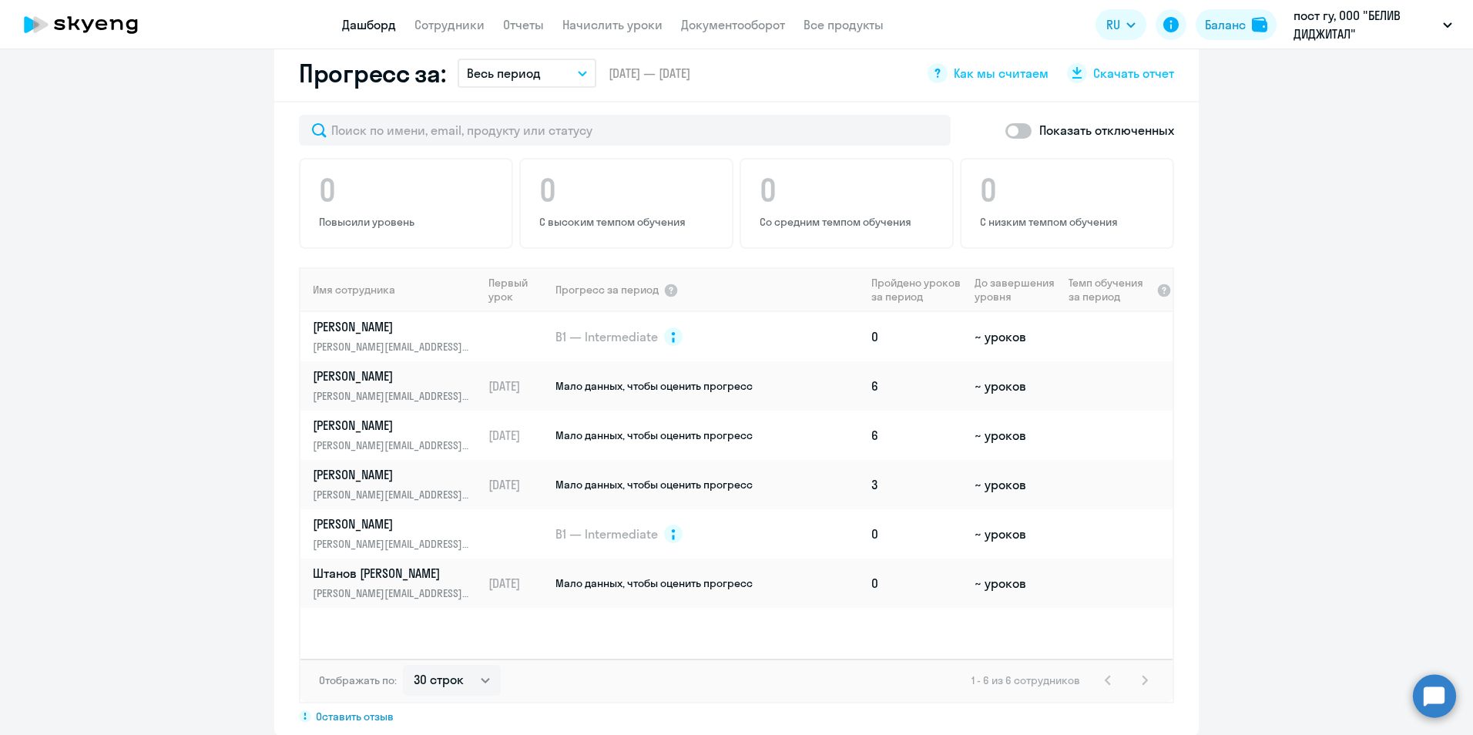
scroll to position [900, 0]
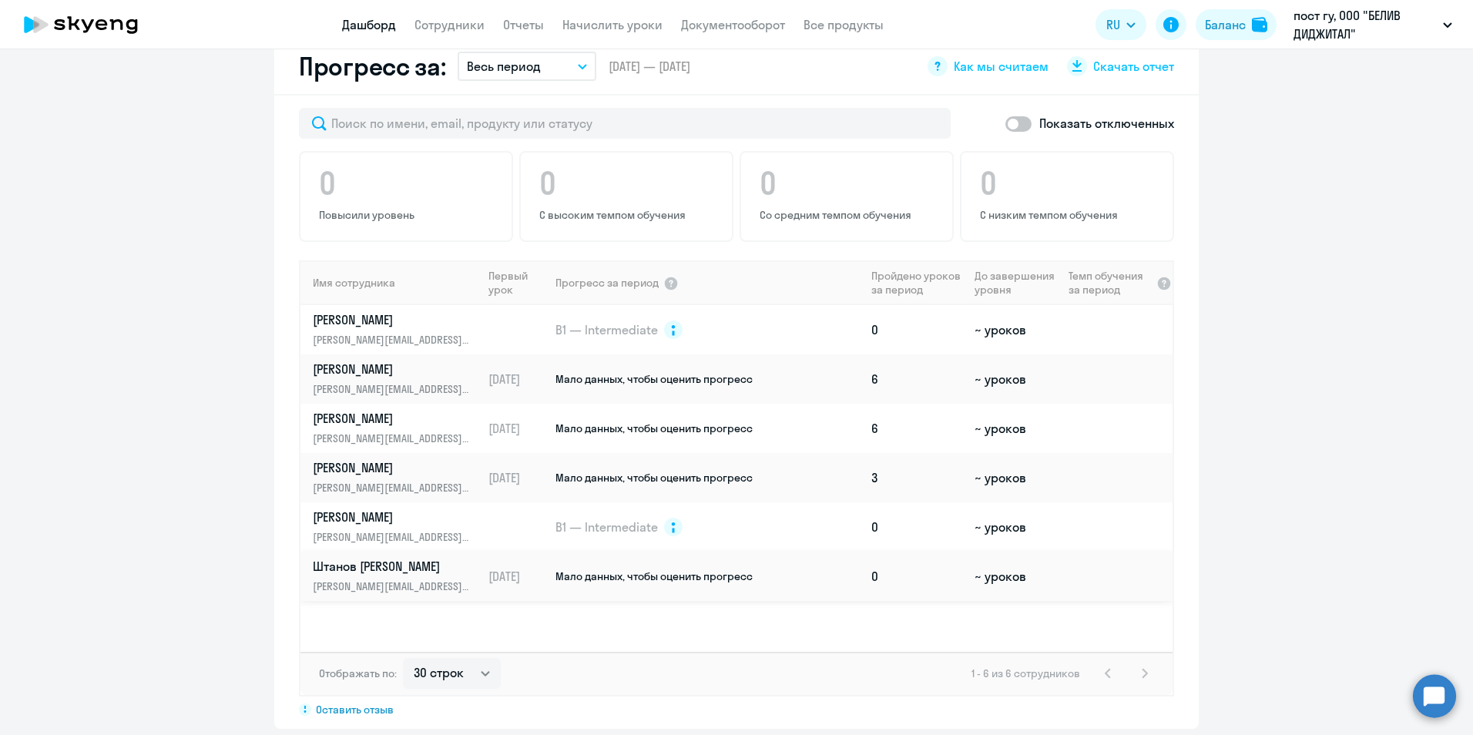
click at [505, 580] on td "[DATE]" at bounding box center [518, 576] width 72 height 49
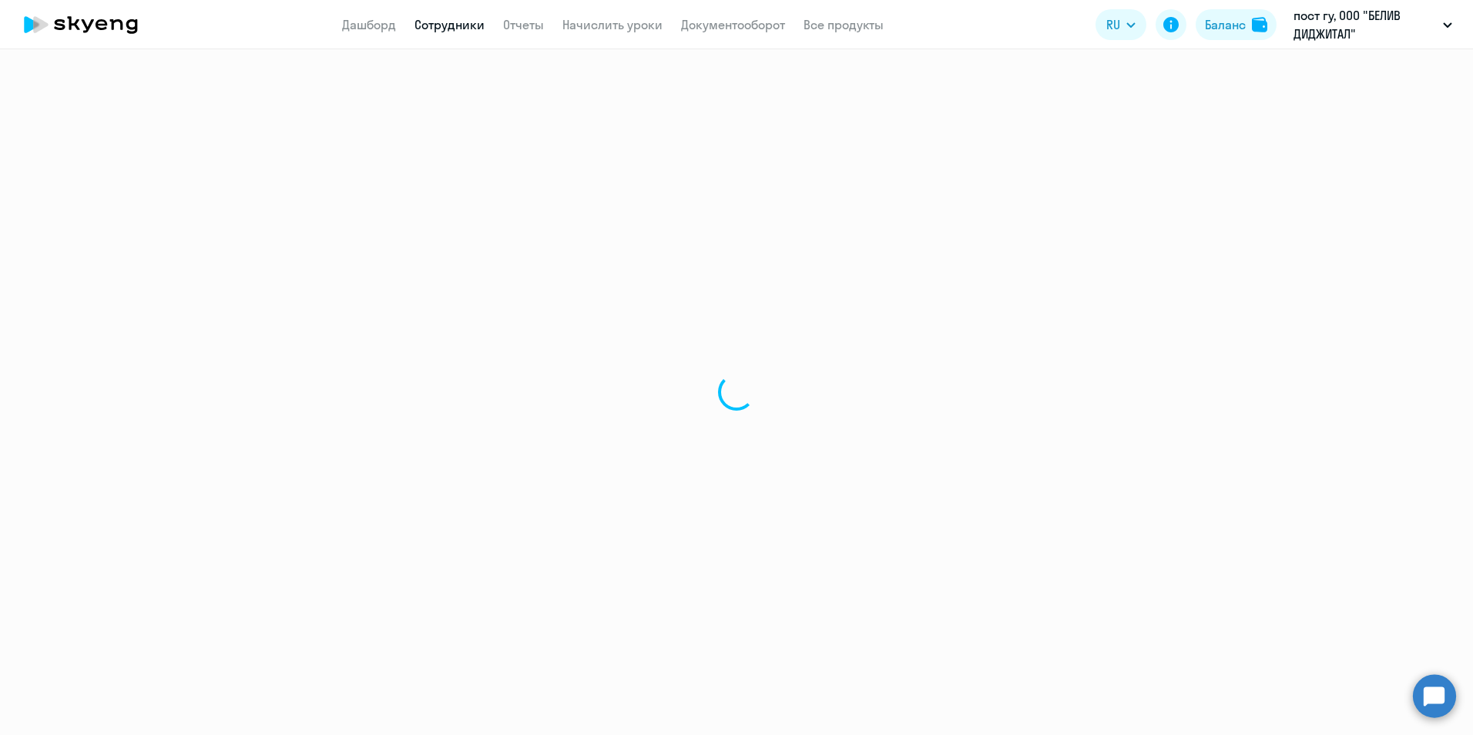
select select "english"
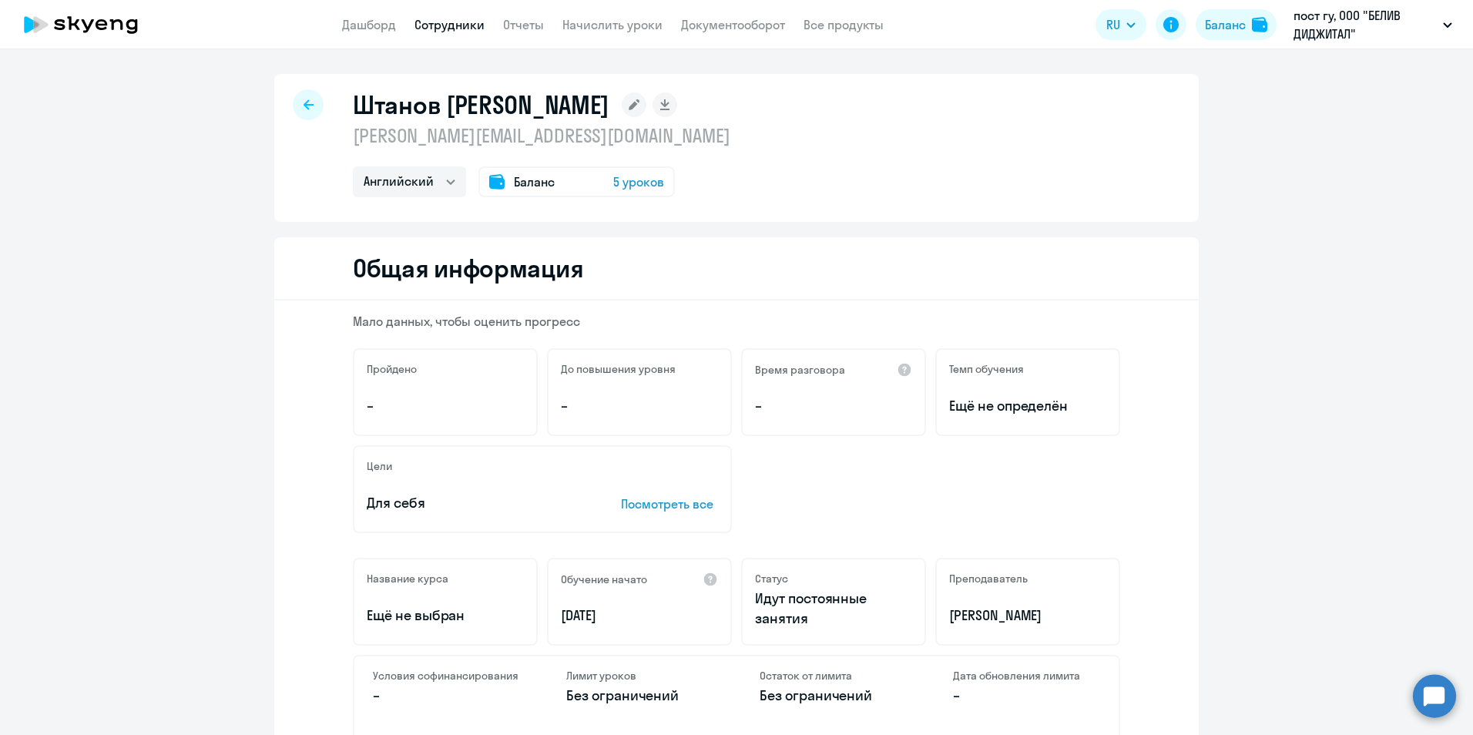
click at [293, 112] on div at bounding box center [308, 104] width 31 height 31
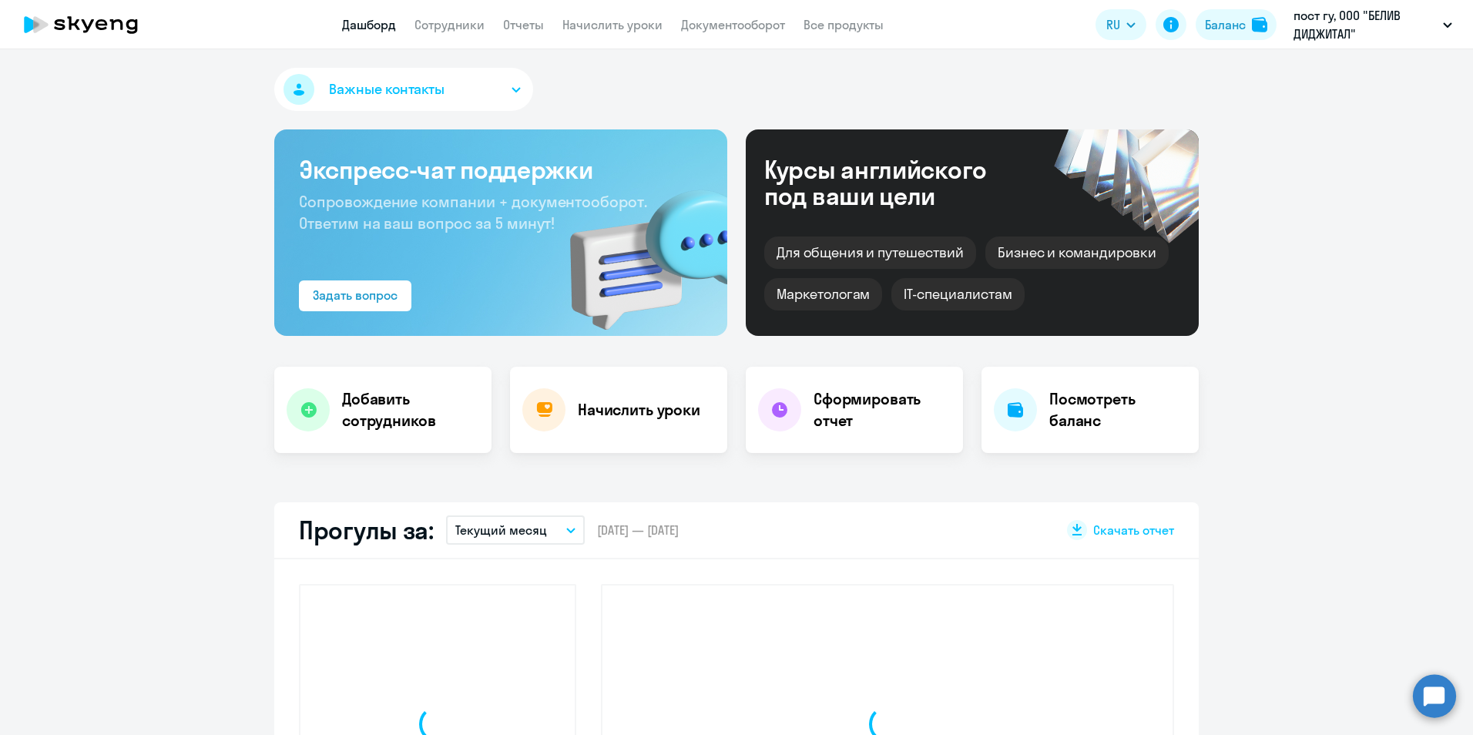
scroll to position [600, 0]
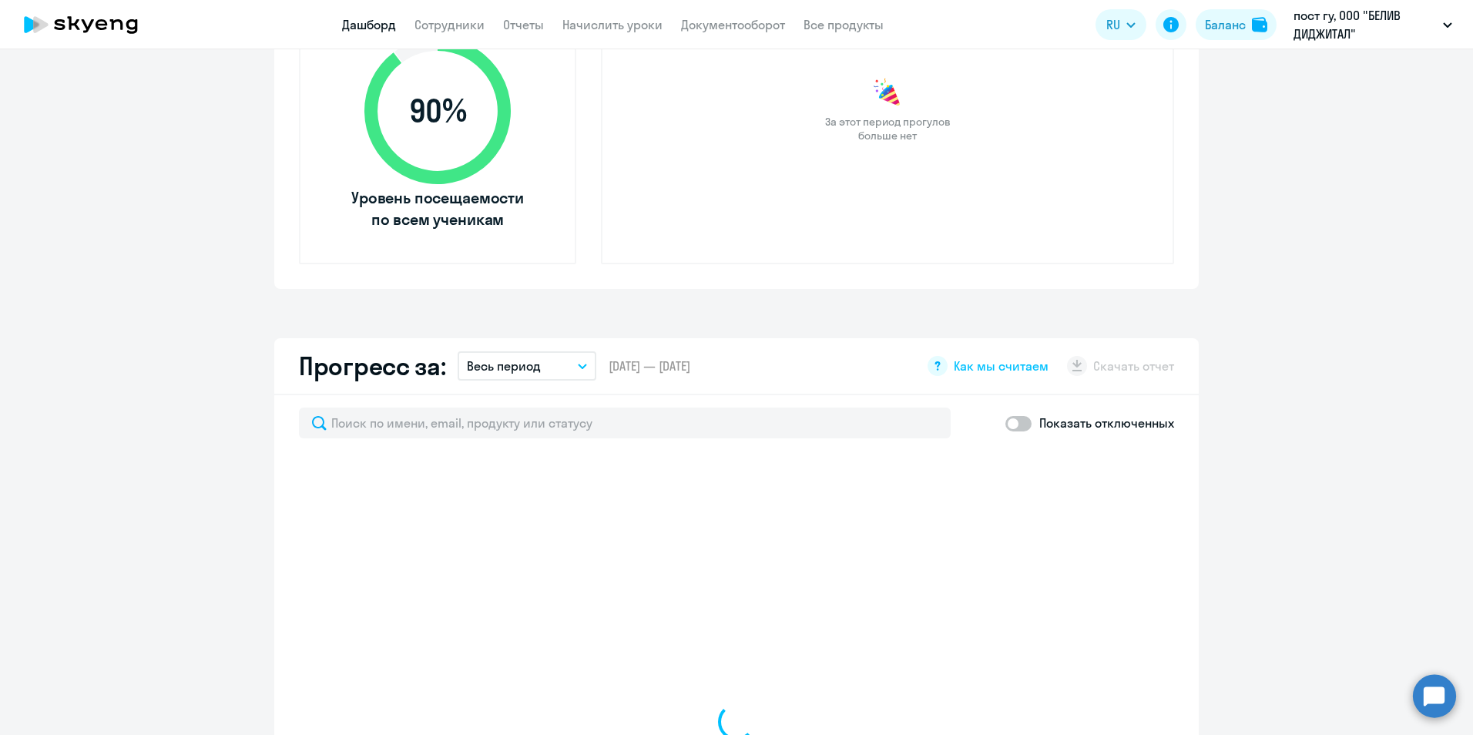
select select "30"
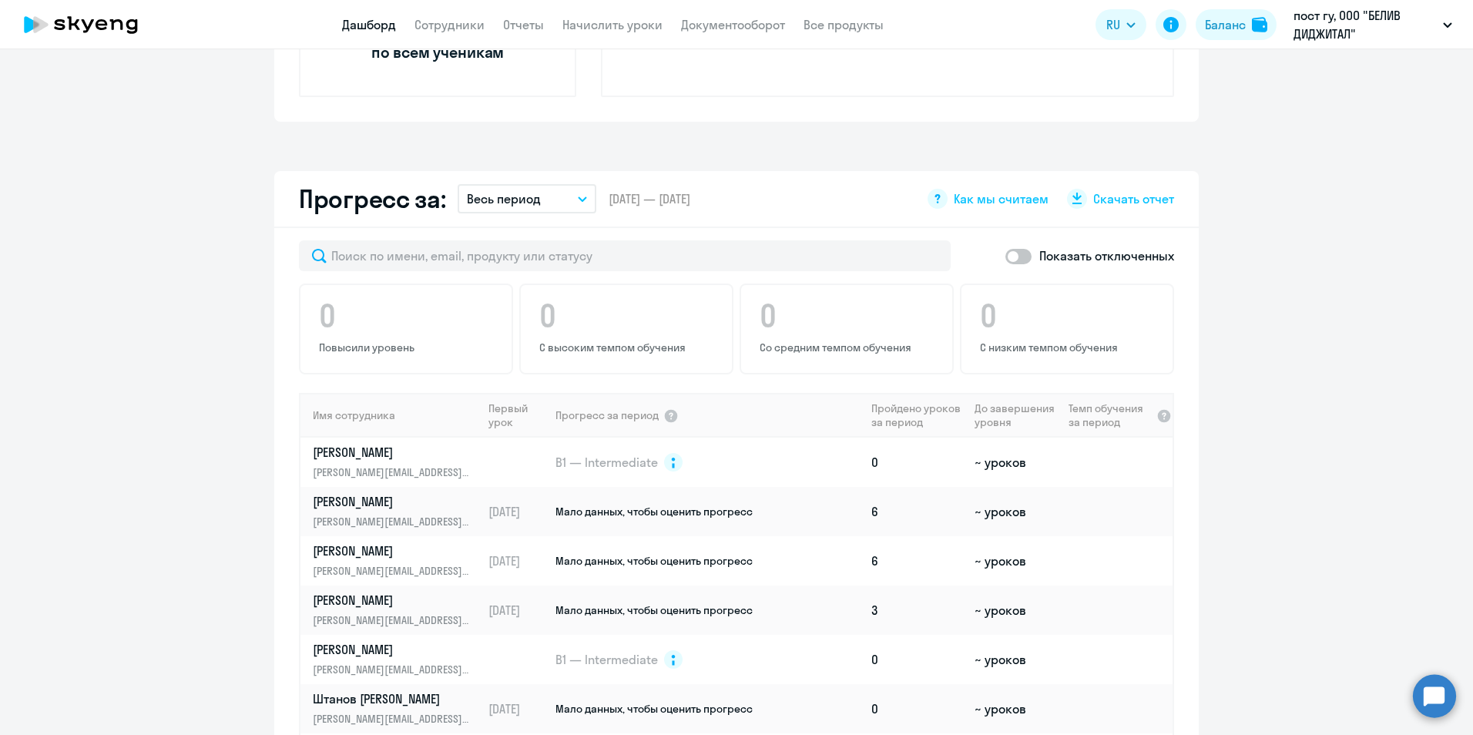
scroll to position [820, 0]
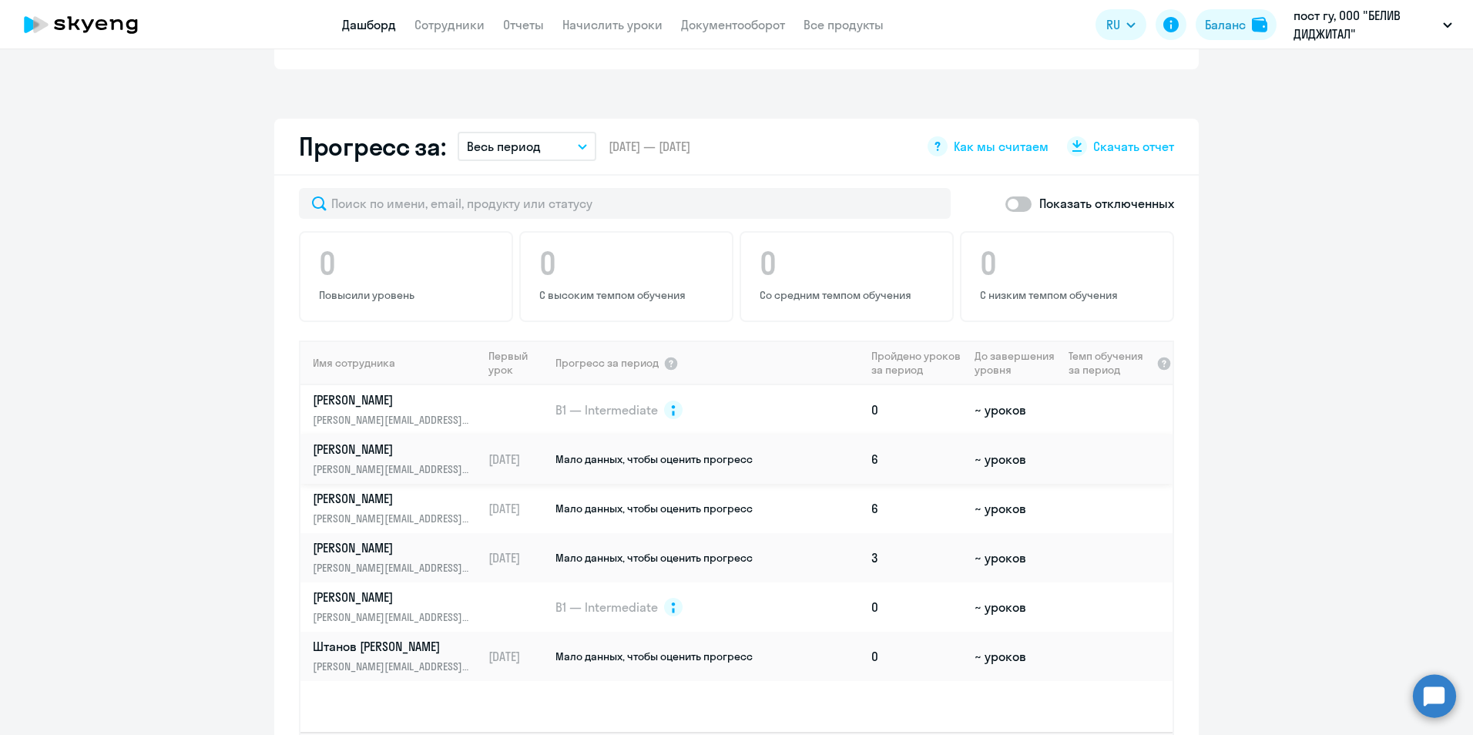
click at [354, 456] on p "[PERSON_NAME]" at bounding box center [392, 449] width 159 height 17
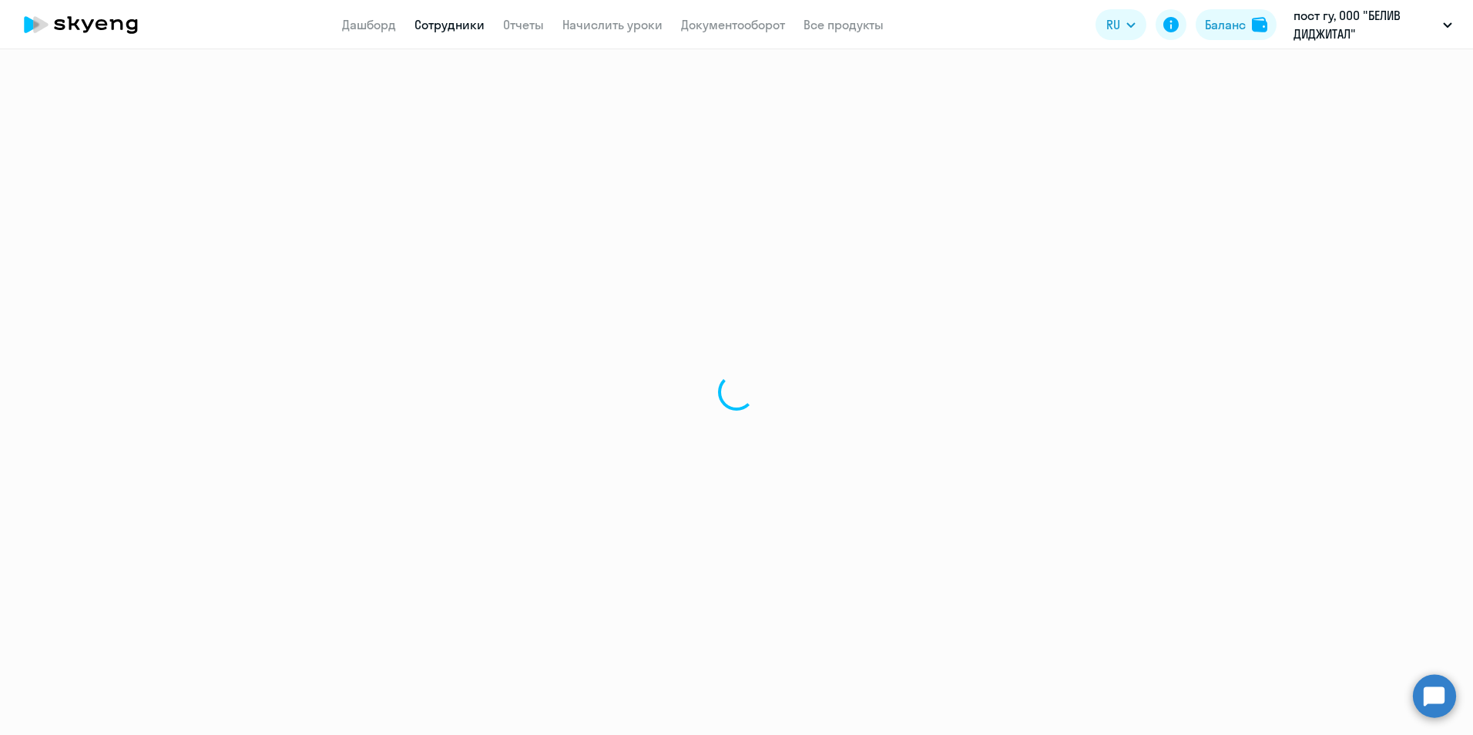
select select "english"
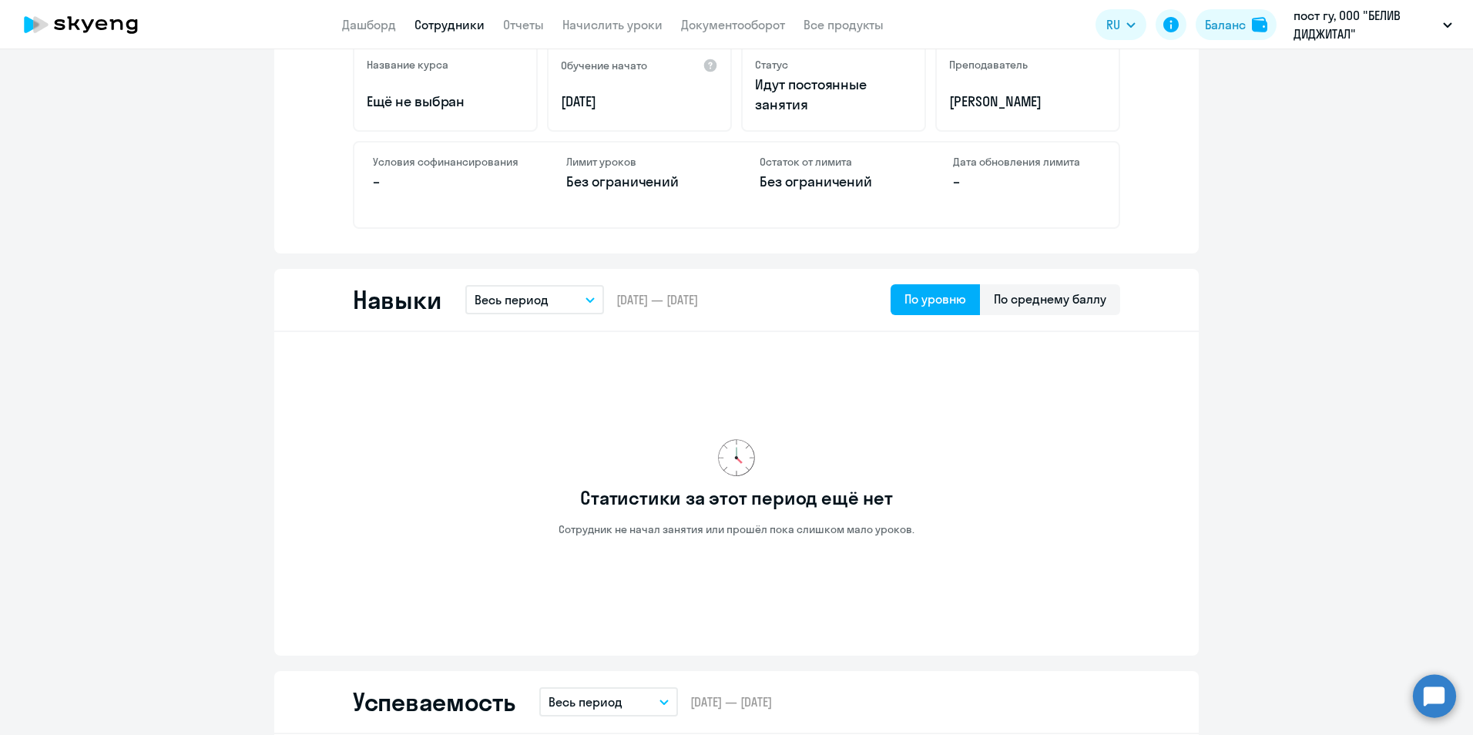
scroll to position [555, 0]
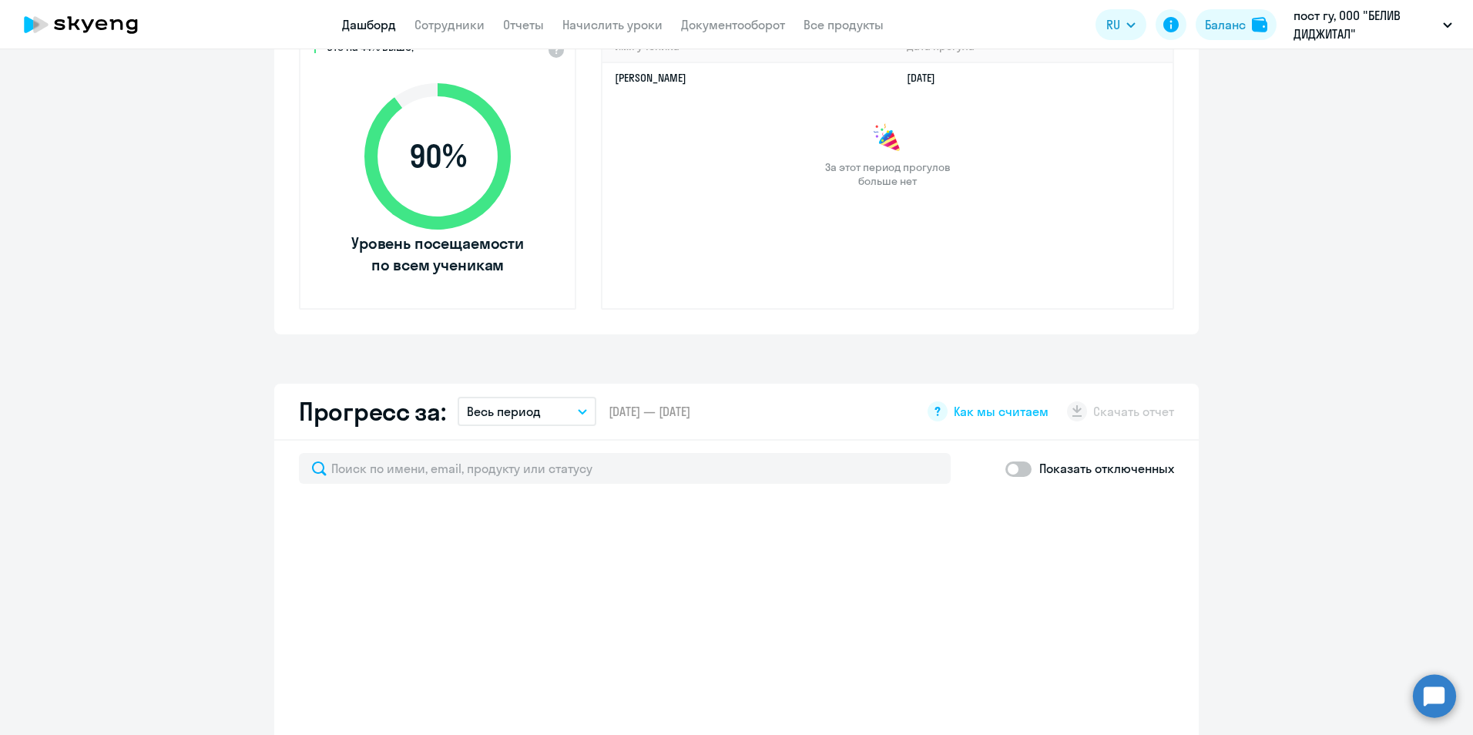
select select "30"
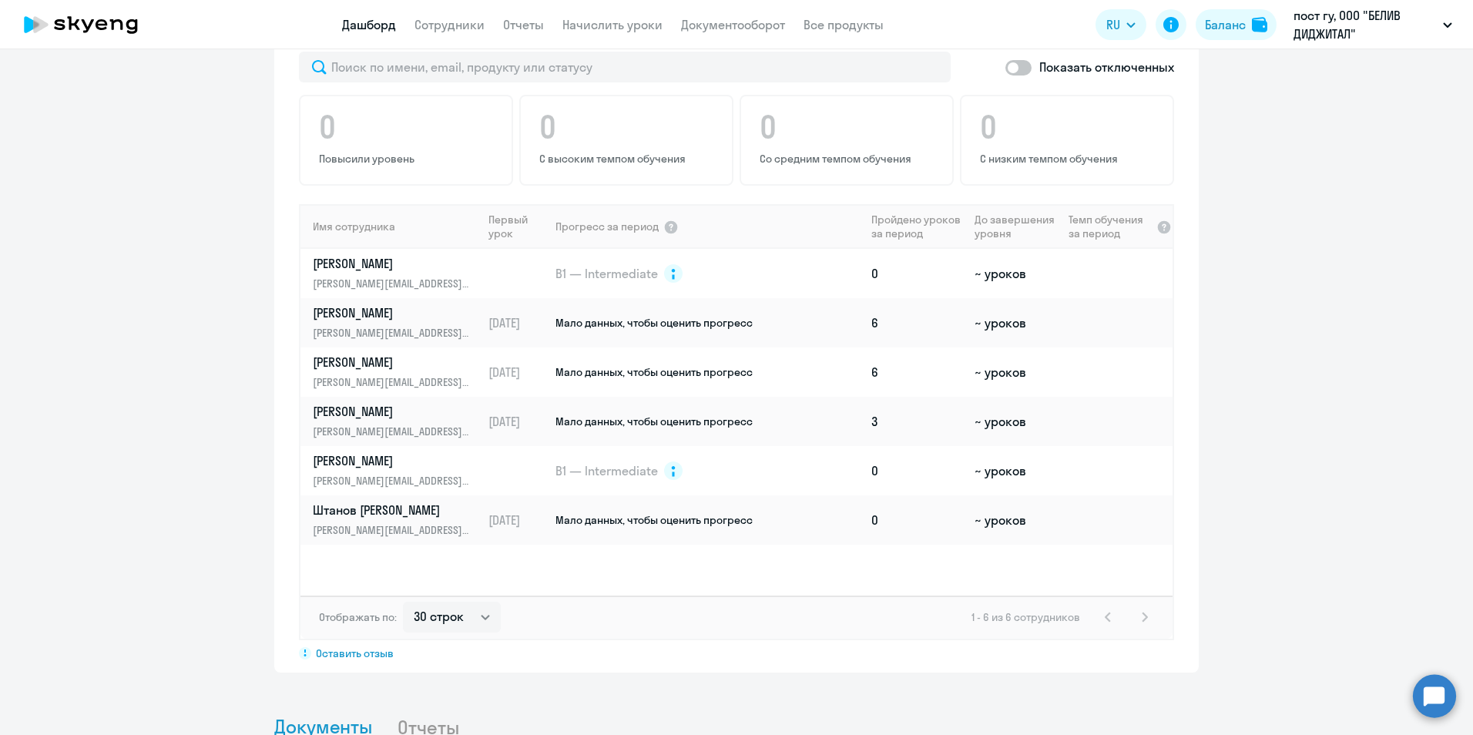
scroll to position [961, 0]
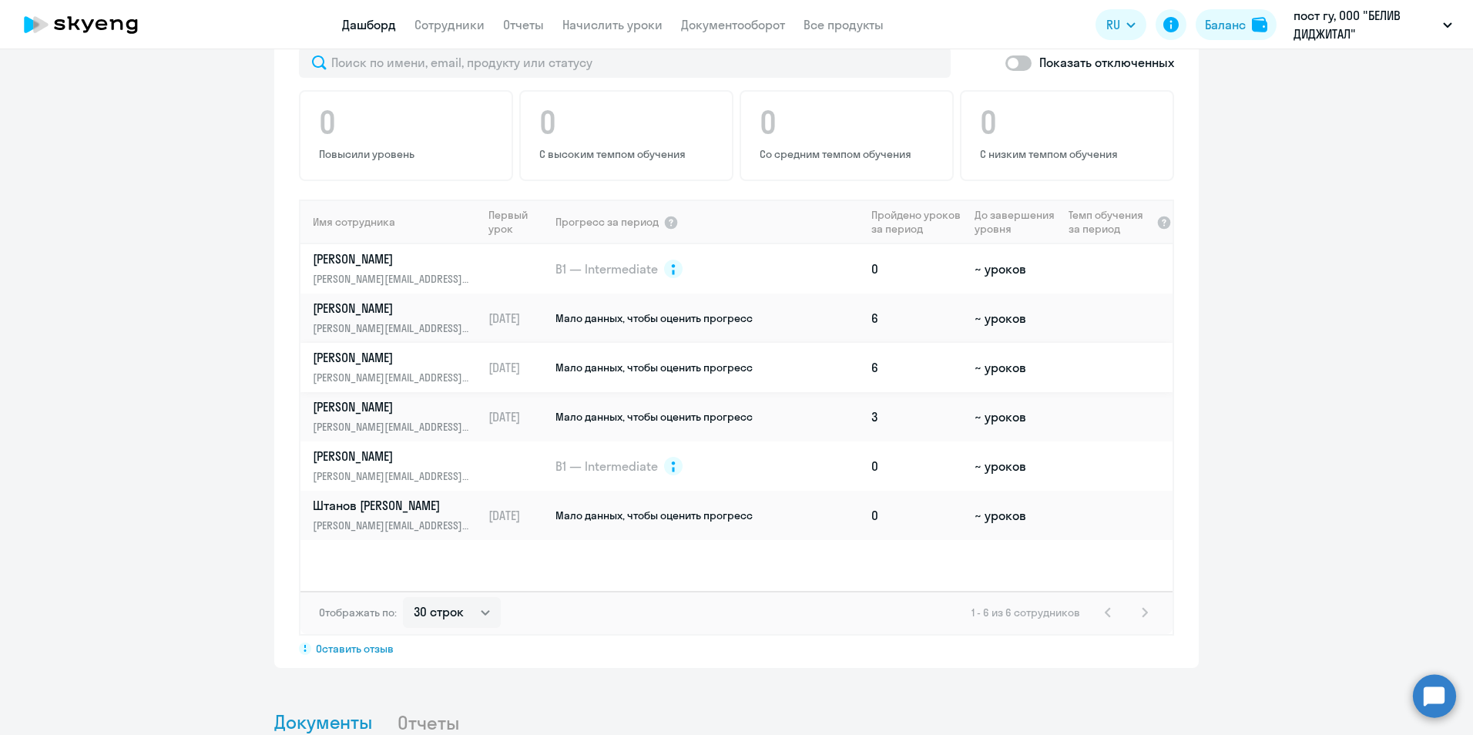
click at [508, 370] on td "[DATE]" at bounding box center [518, 367] width 72 height 49
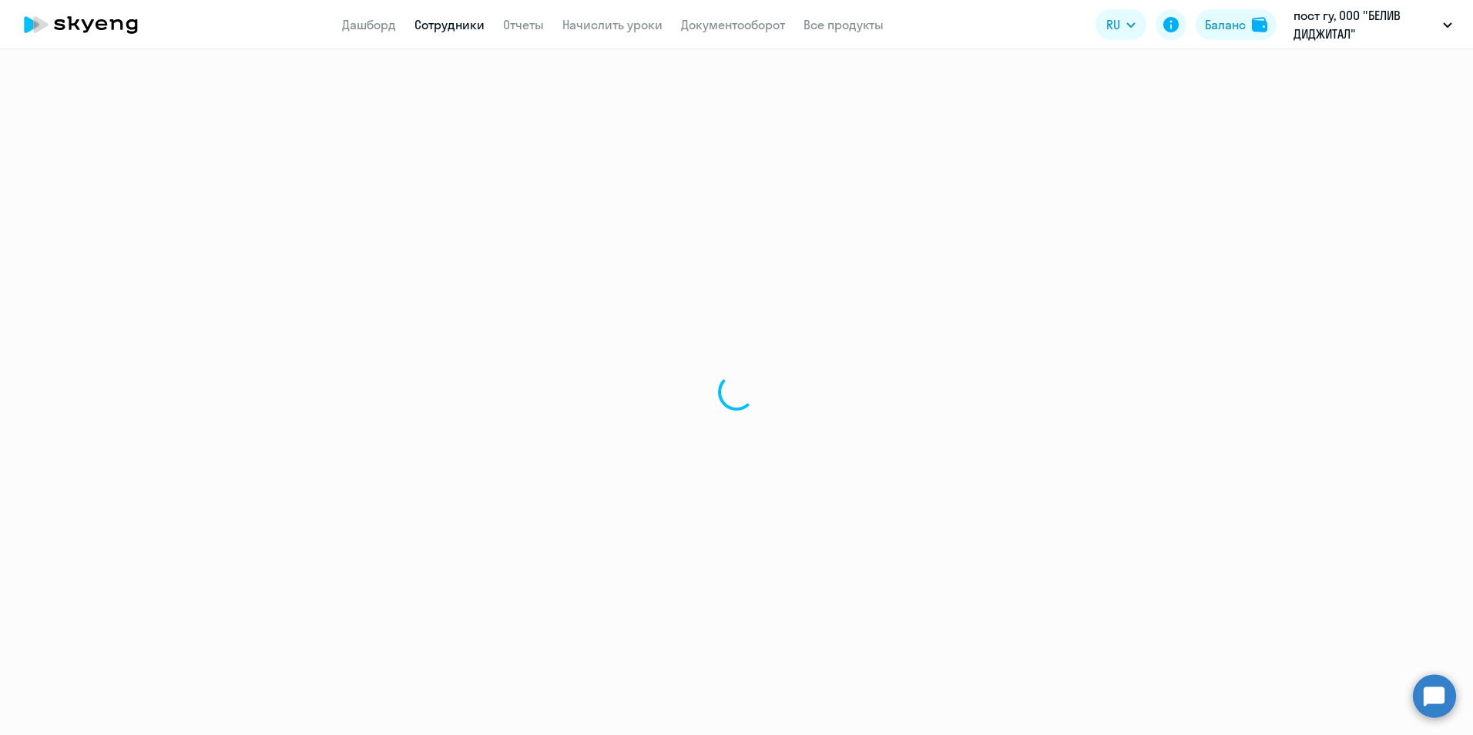
select select "english"
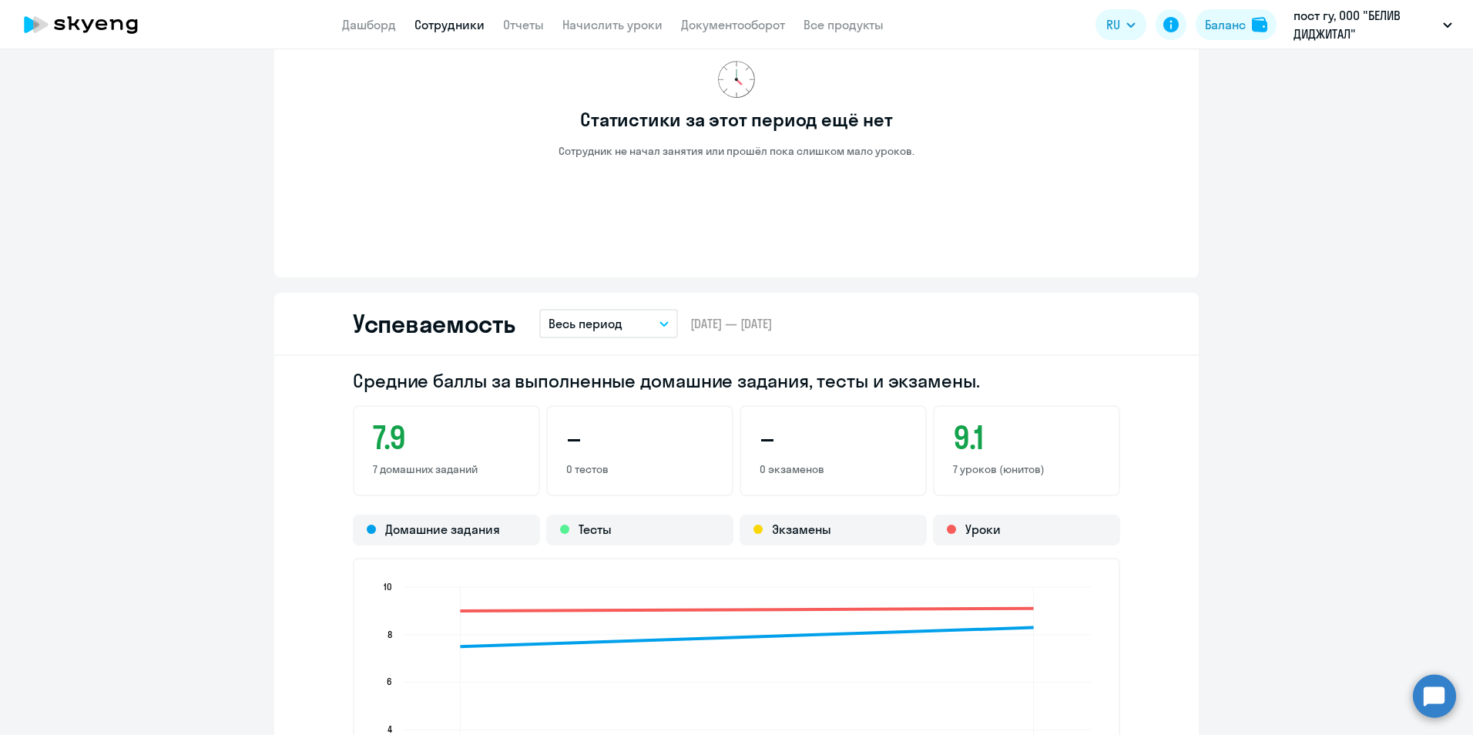
scroll to position [538, 0]
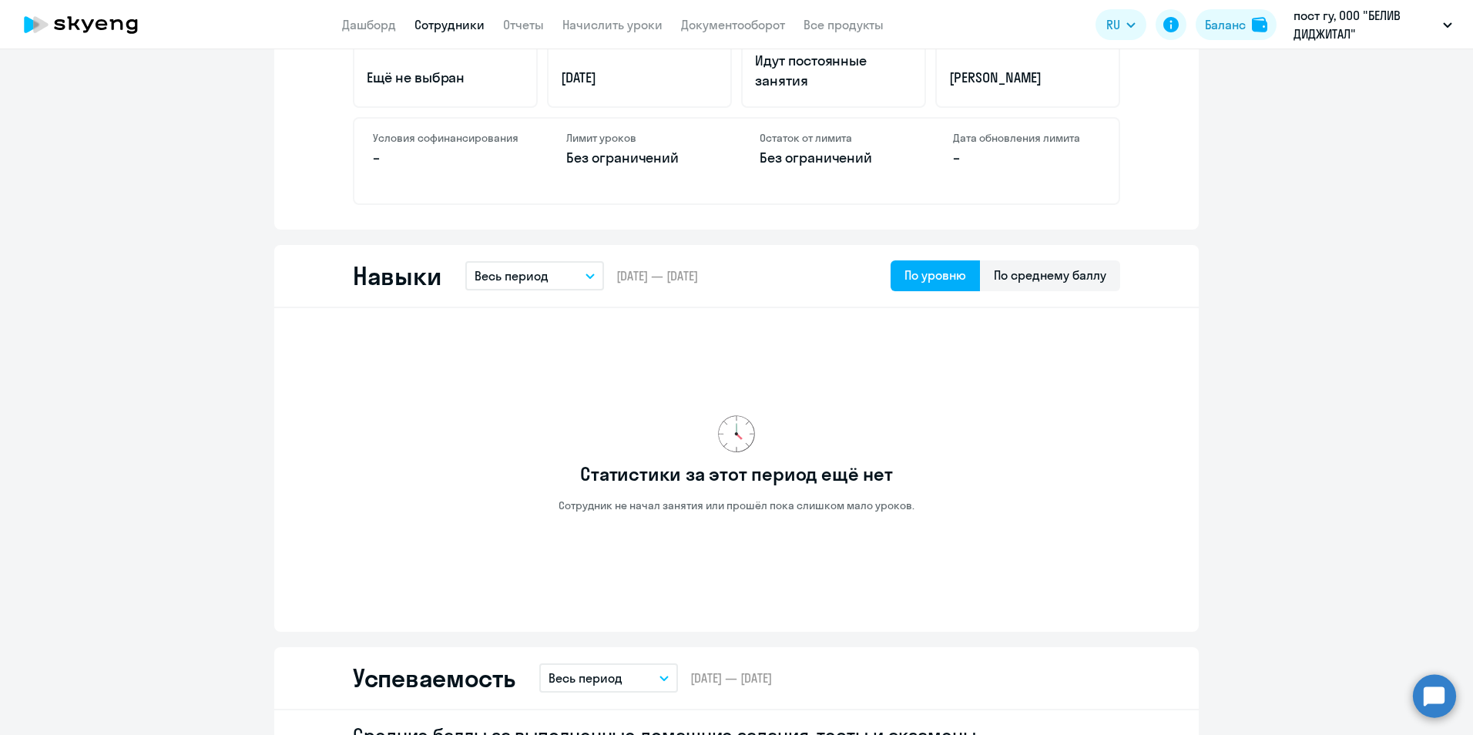
click at [586, 280] on button "Весь период" at bounding box center [534, 275] width 139 height 29
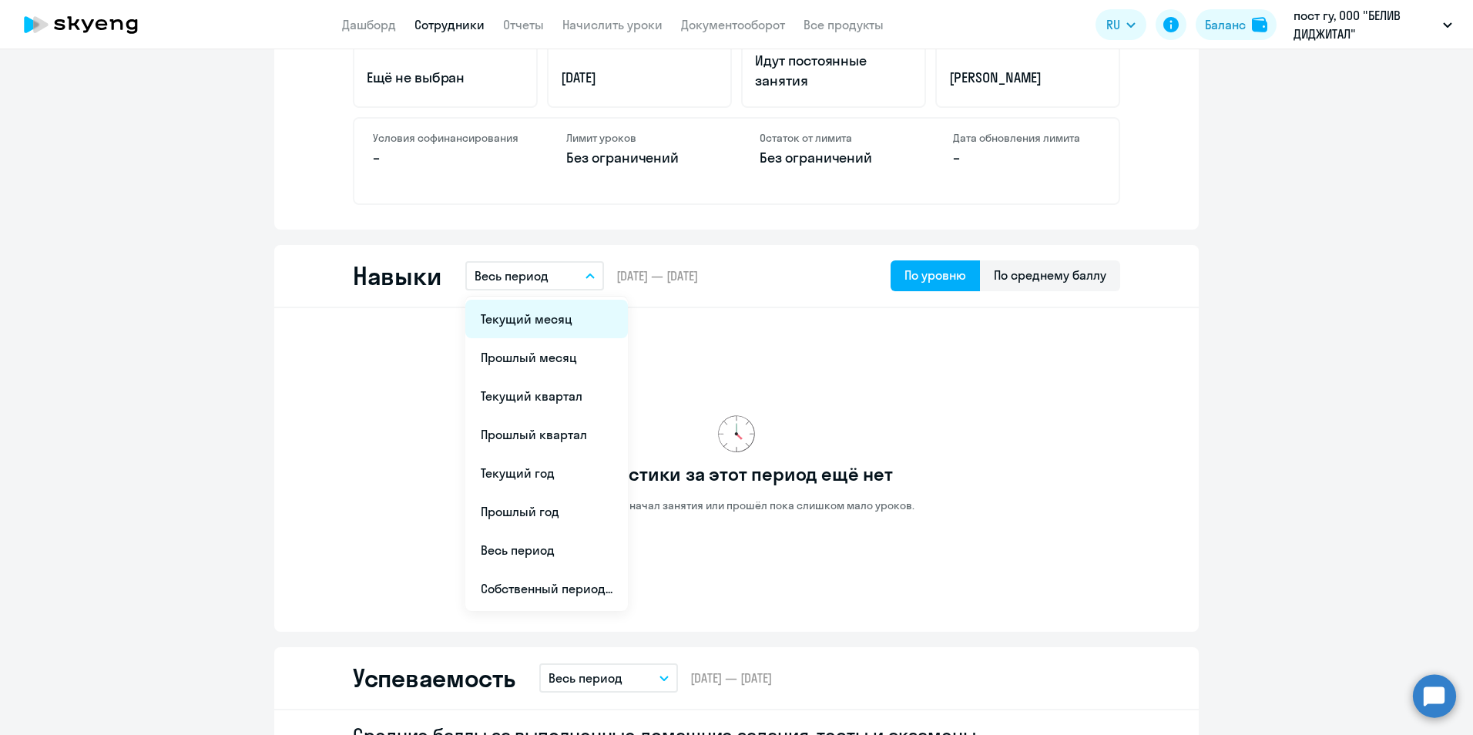
click at [572, 324] on li "Текущий месяц" at bounding box center [546, 319] width 163 height 39
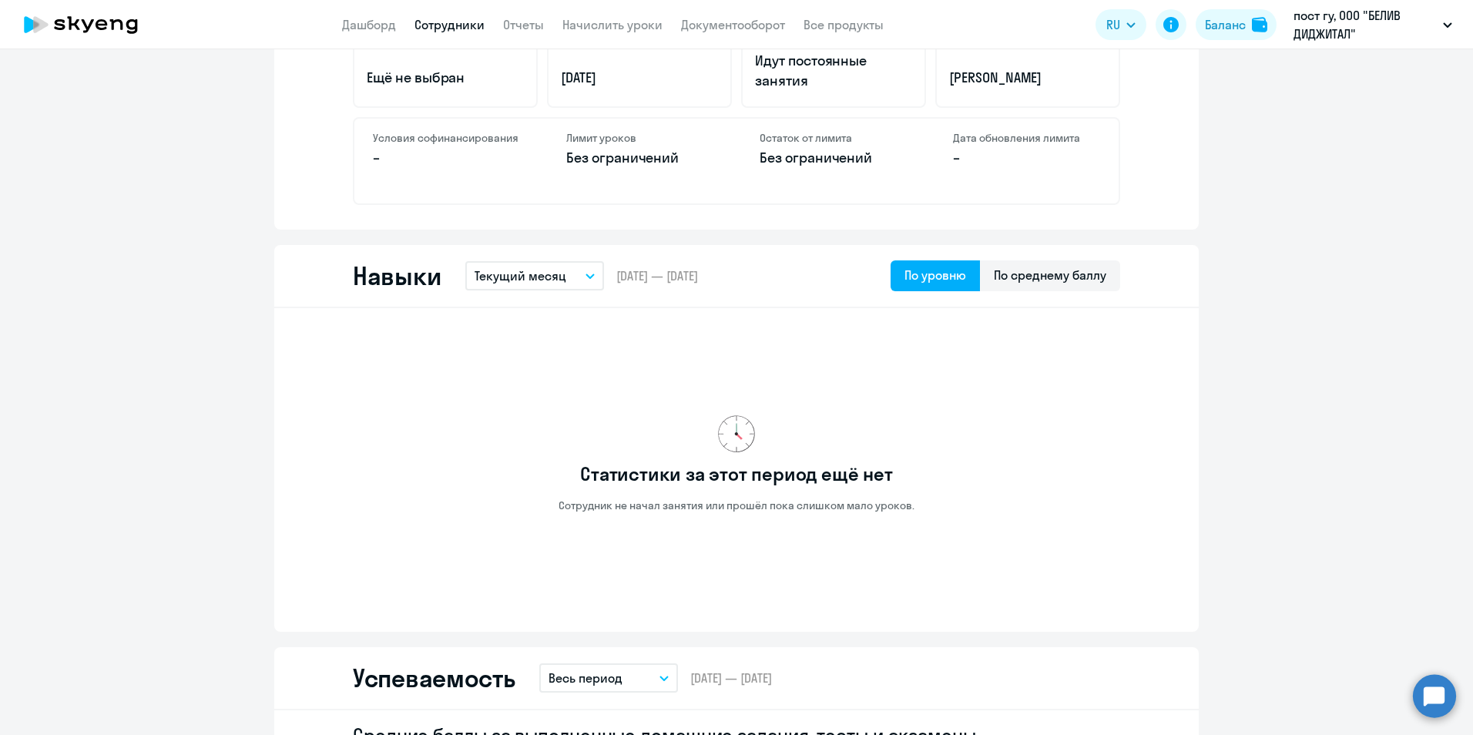
click at [572, 279] on button "Текущий месяц" at bounding box center [534, 275] width 139 height 29
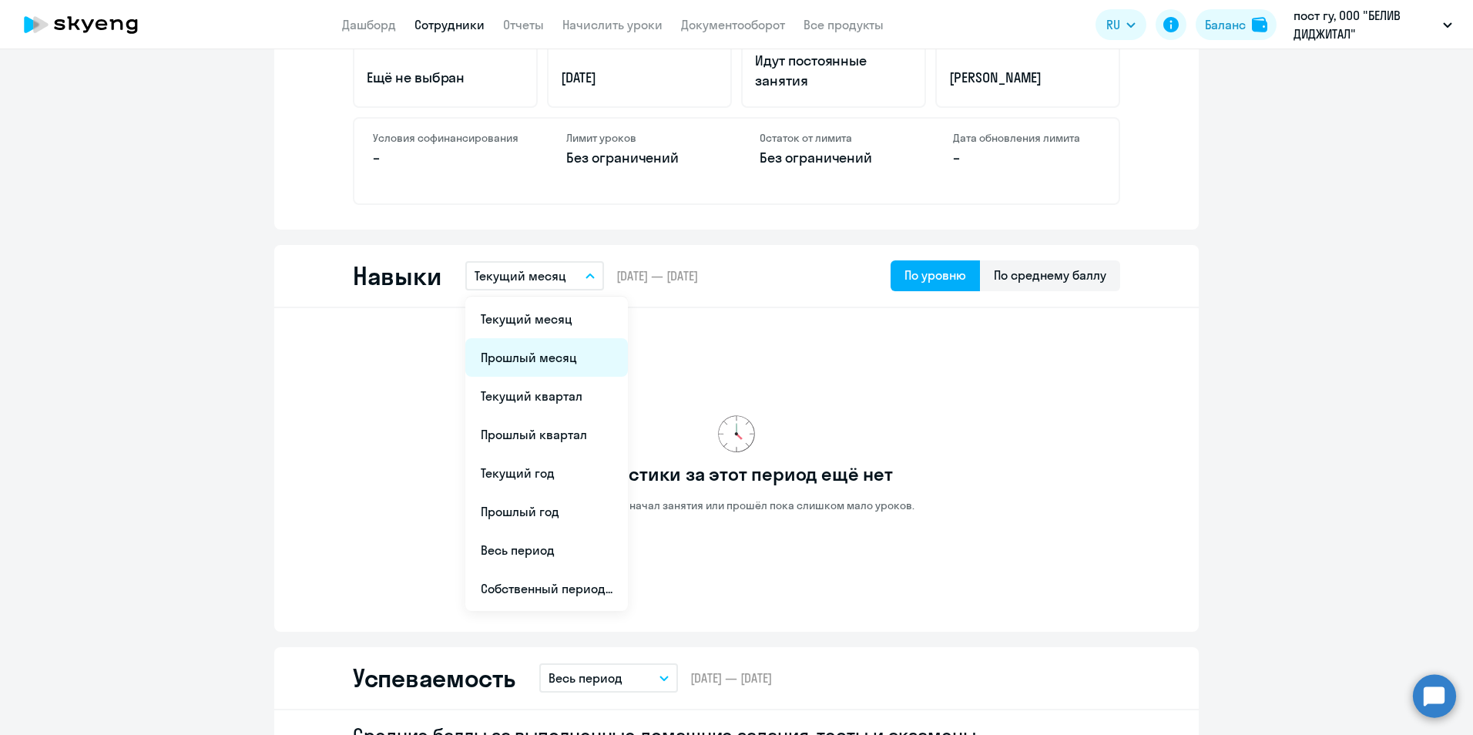
click at [502, 361] on li "Прошлый месяц" at bounding box center [546, 357] width 163 height 39
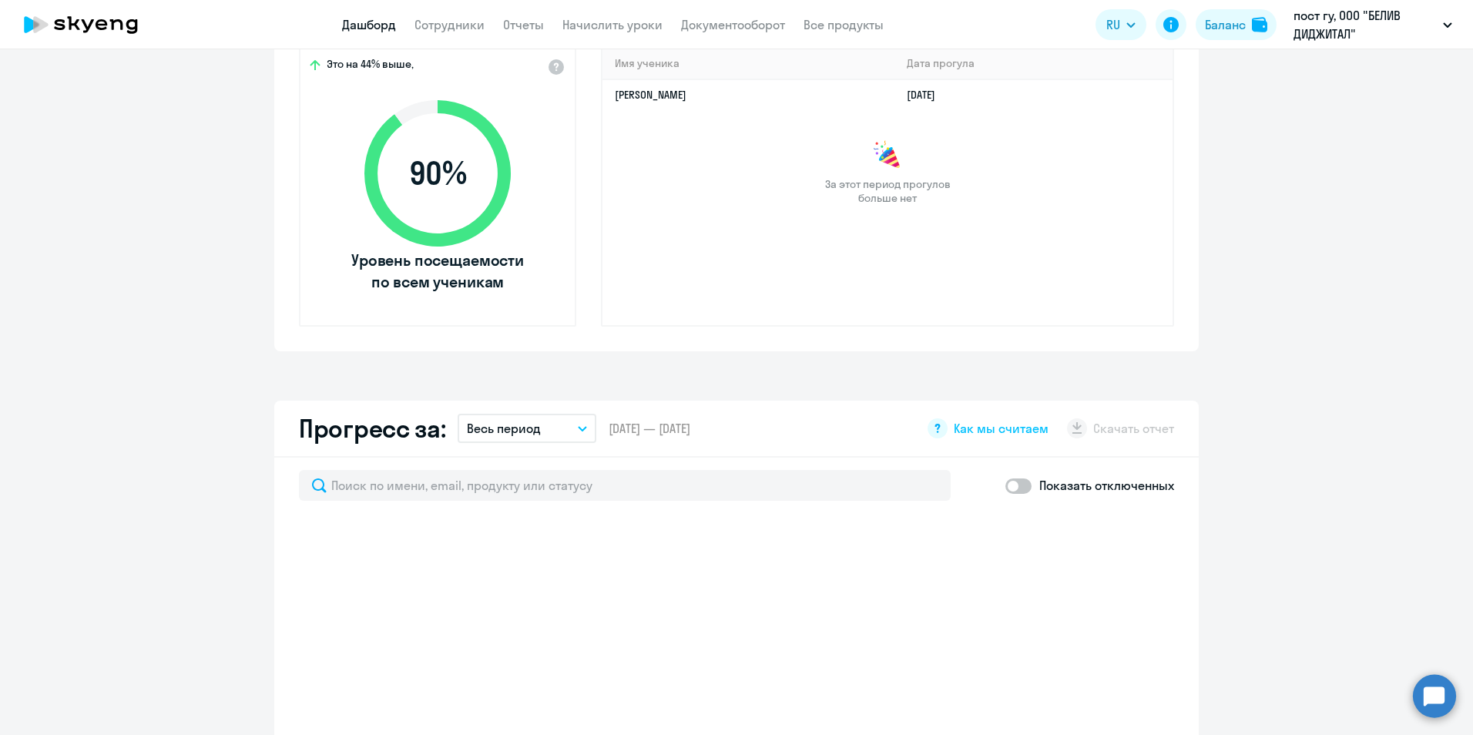
select select "30"
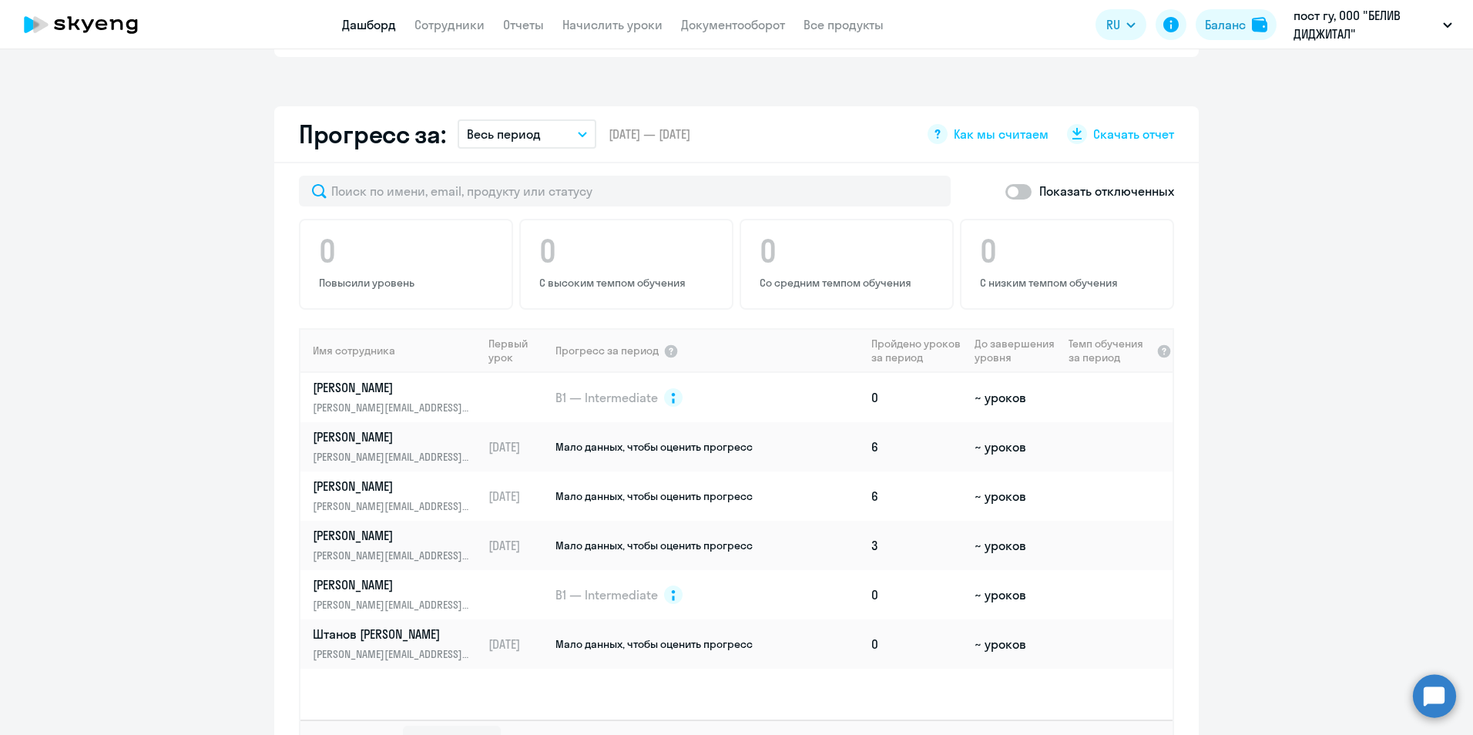
scroll to position [887, 0]
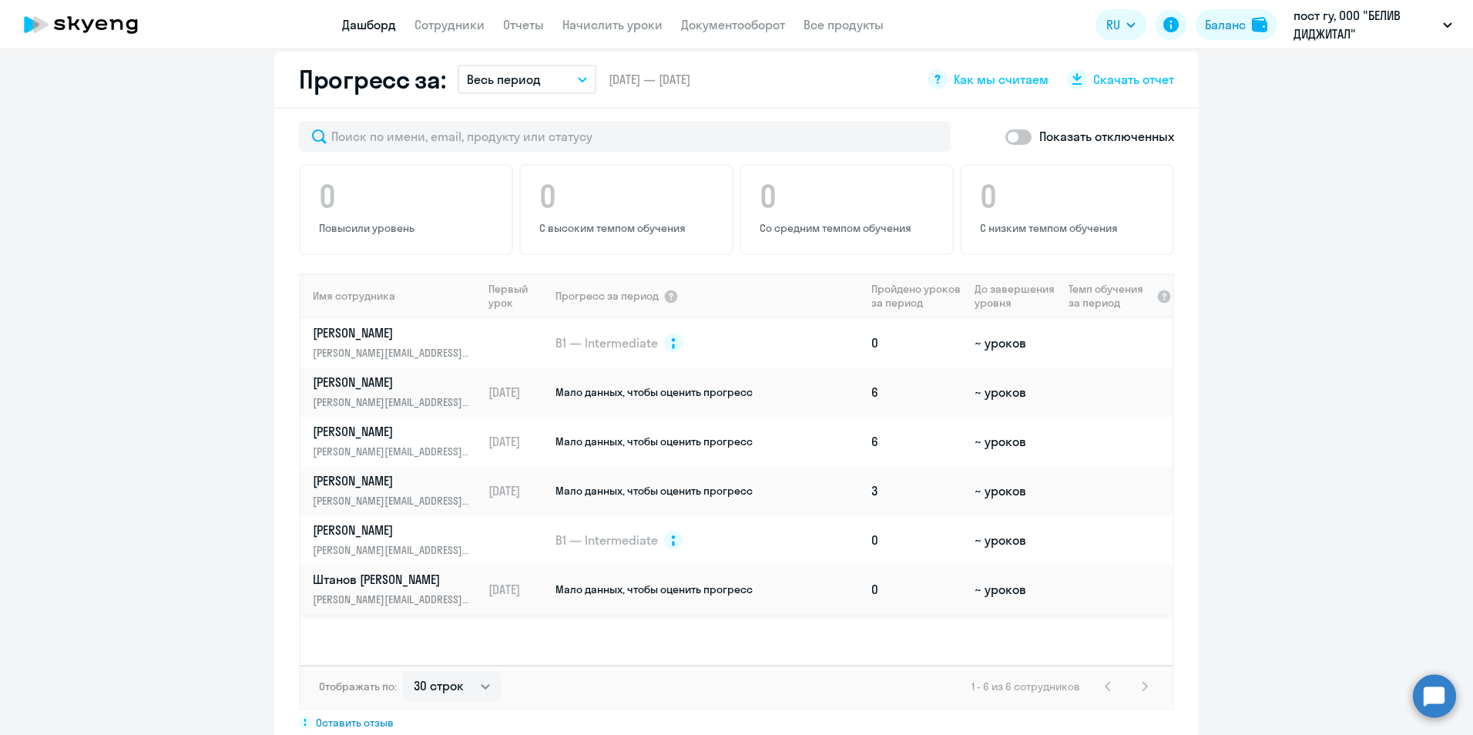
click at [361, 576] on p "Штанов [PERSON_NAME]" at bounding box center [392, 579] width 159 height 17
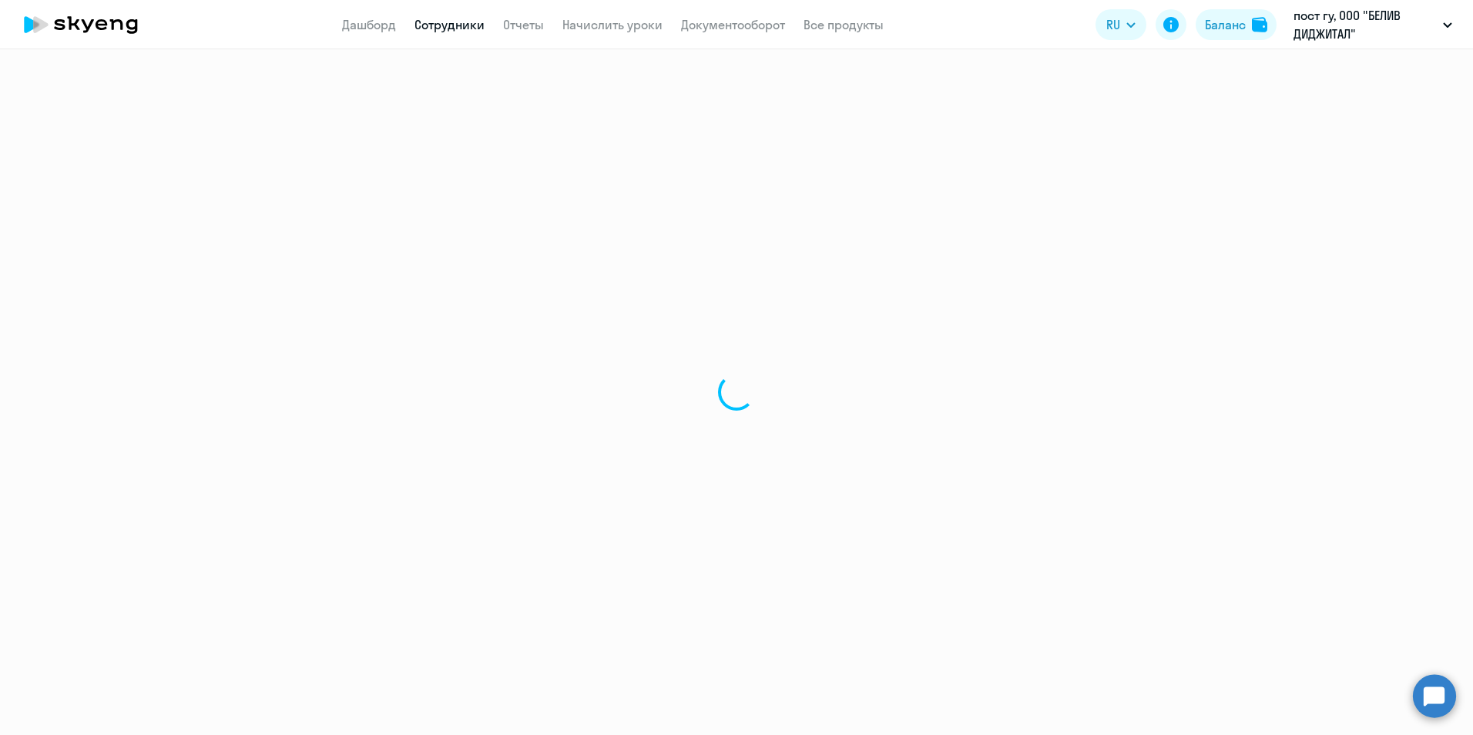
select select "english"
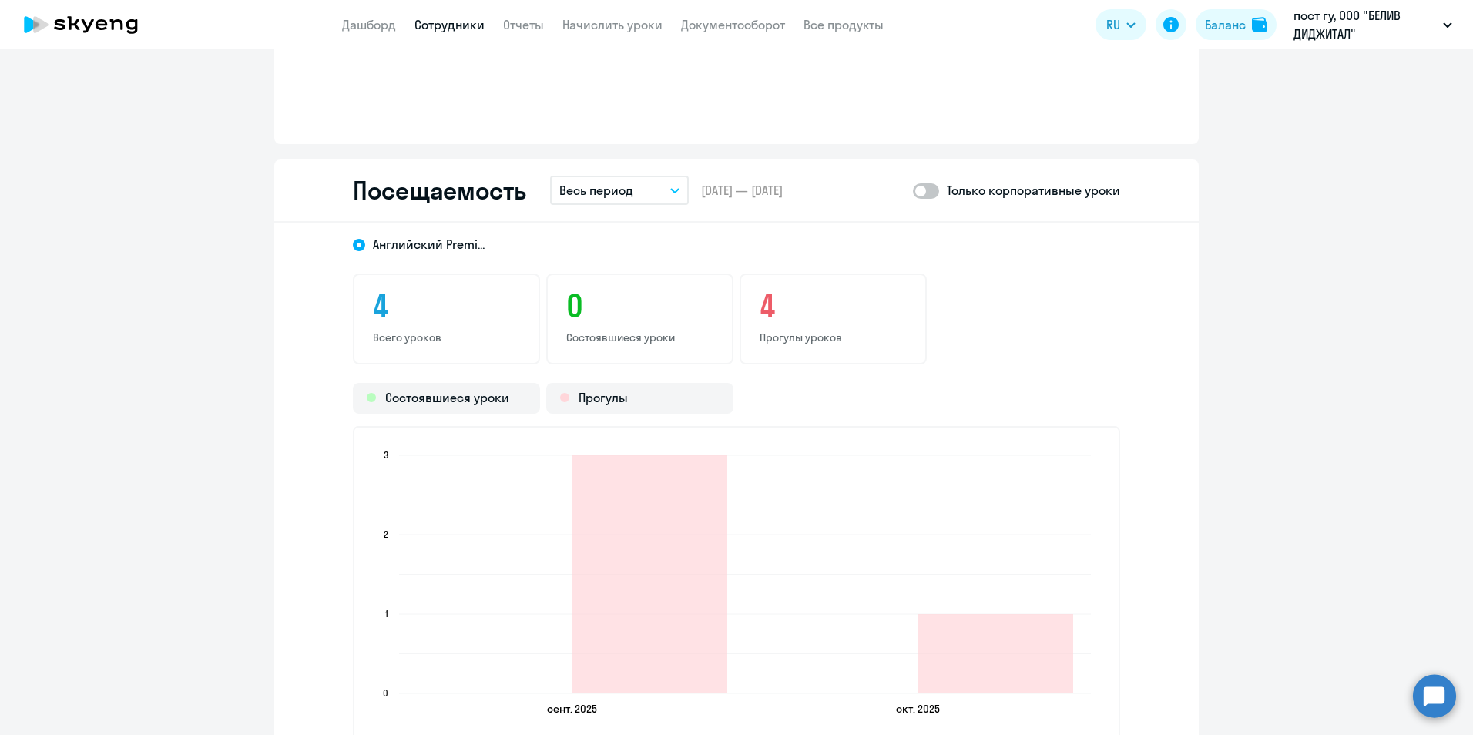
scroll to position [1431, 0]
click at [775, 312] on h3 "4" at bounding box center [833, 302] width 147 height 37
click at [452, 314] on h3 "4" at bounding box center [446, 302] width 147 height 37
click at [409, 324] on div "4 Всего уроков" at bounding box center [446, 315] width 187 height 91
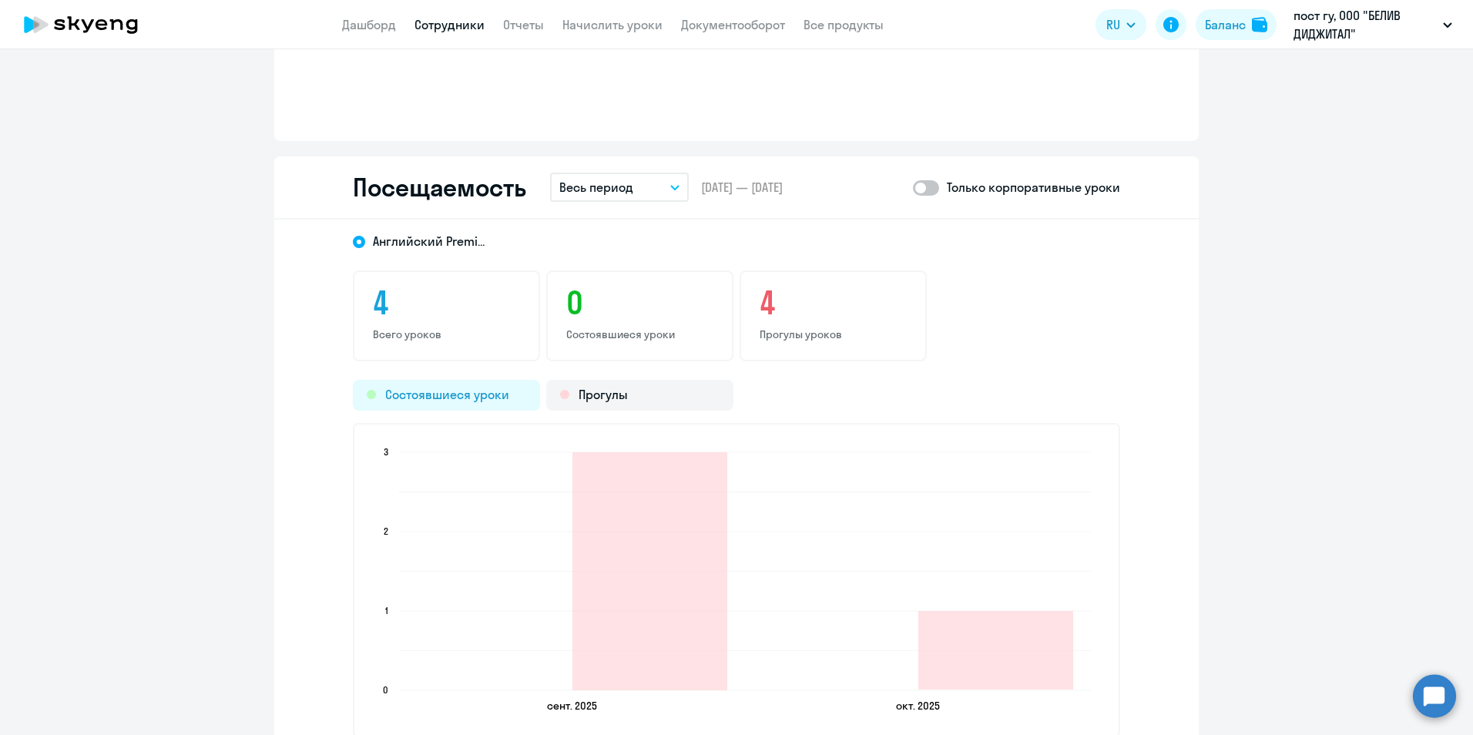
click at [422, 405] on div "Состоявшиеся уроки" at bounding box center [446, 395] width 187 height 31
click at [616, 397] on div "Прогулы" at bounding box center [639, 395] width 187 height 31
click at [408, 395] on div "Состоявшиеся уроки" at bounding box center [446, 395] width 187 height 31
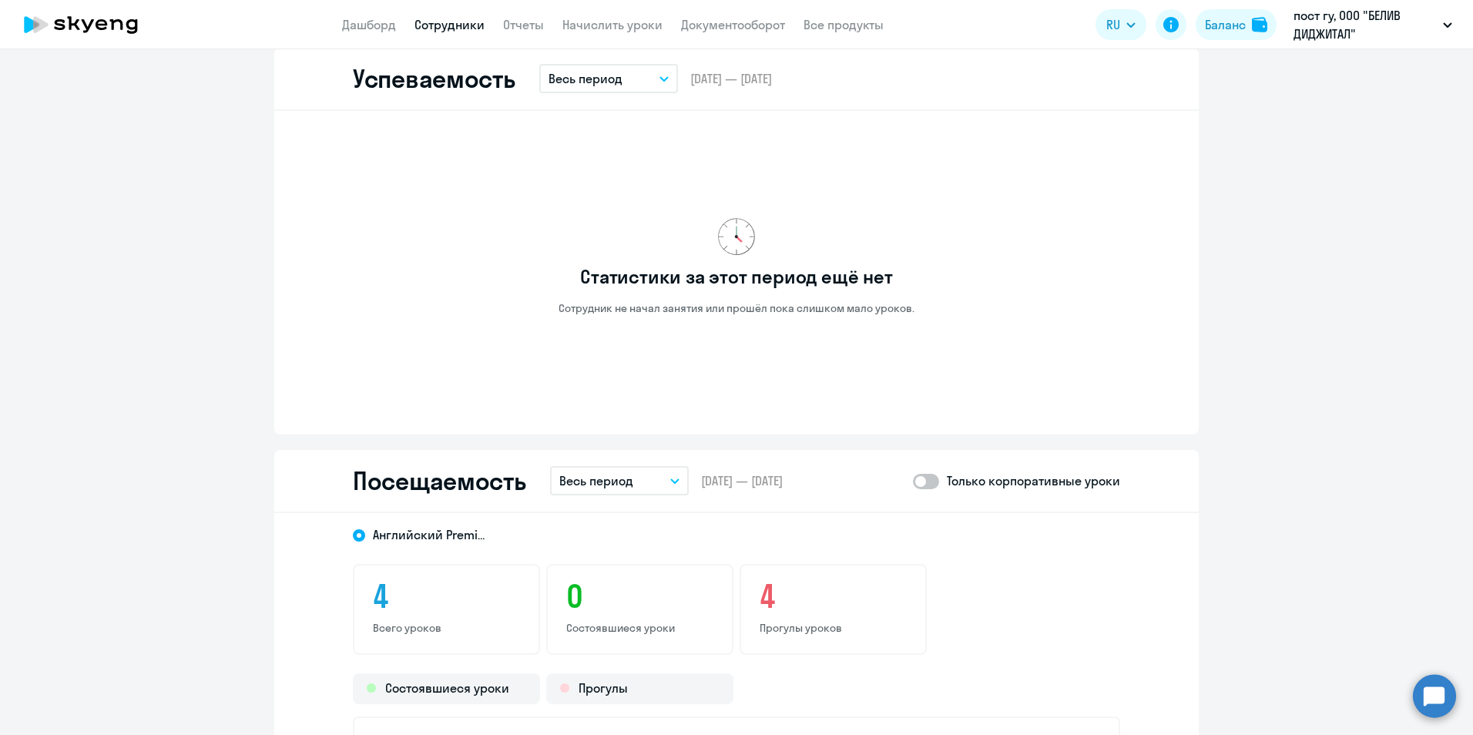
scroll to position [1100, 0]
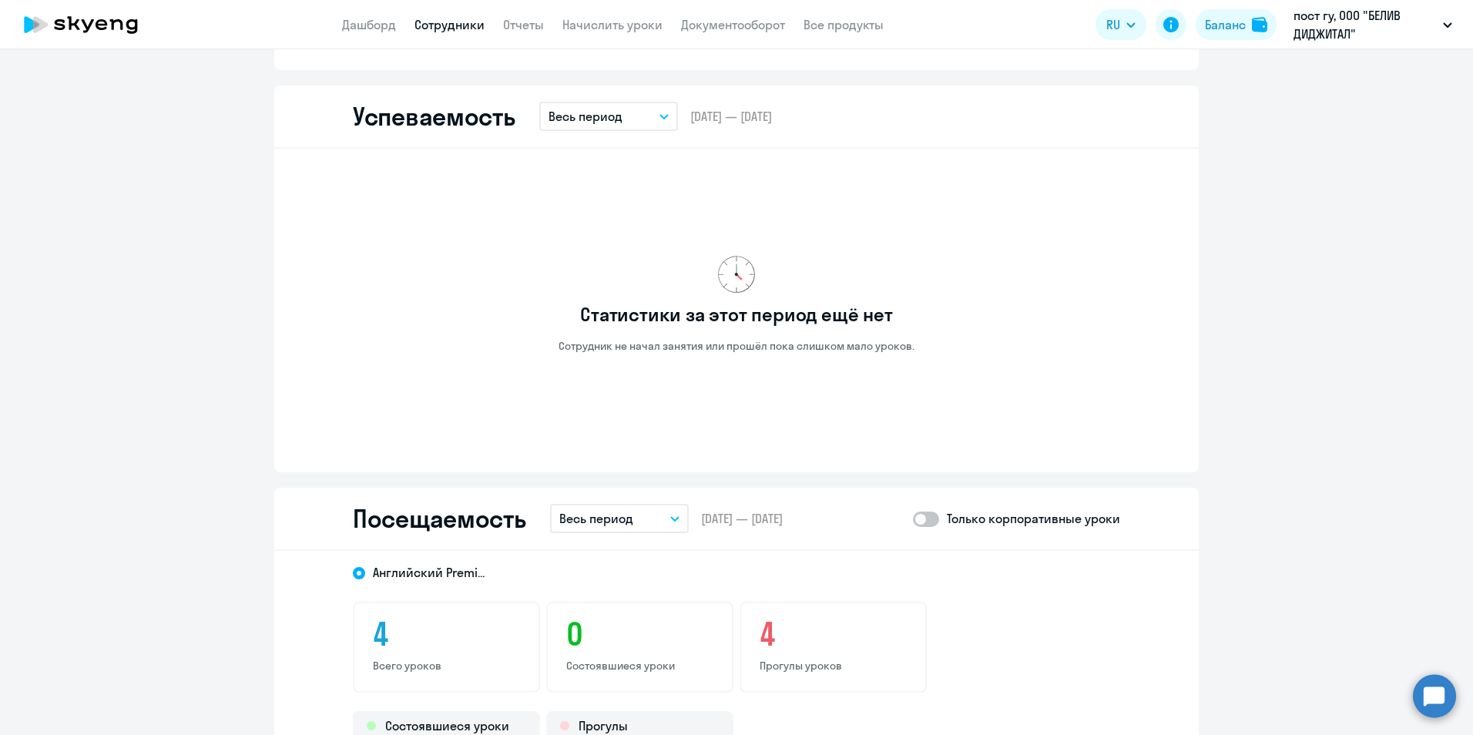
click at [932, 519] on span at bounding box center [926, 519] width 26 height 15
click at [913, 519] on input "checkbox" at bounding box center [912, 519] width 1 height 1
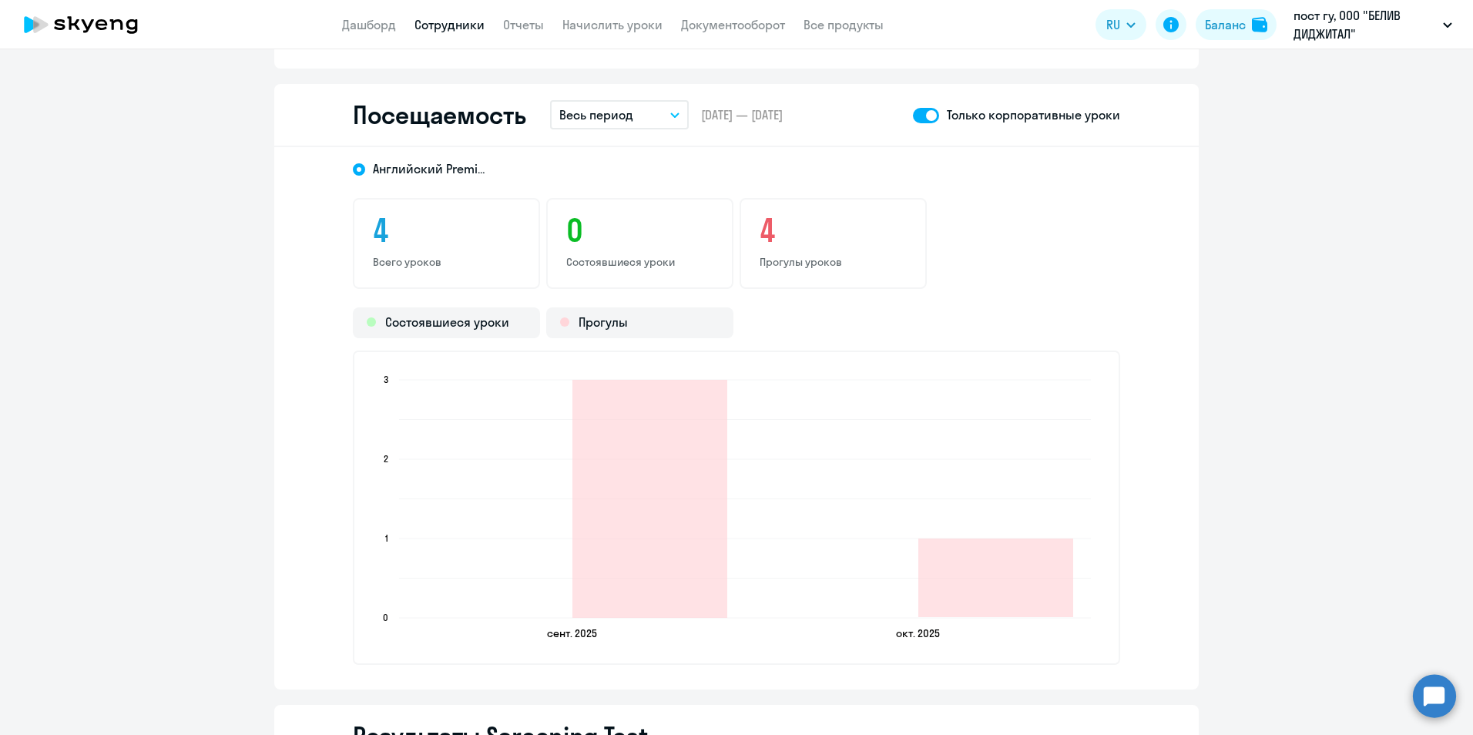
scroll to position [1513, 0]
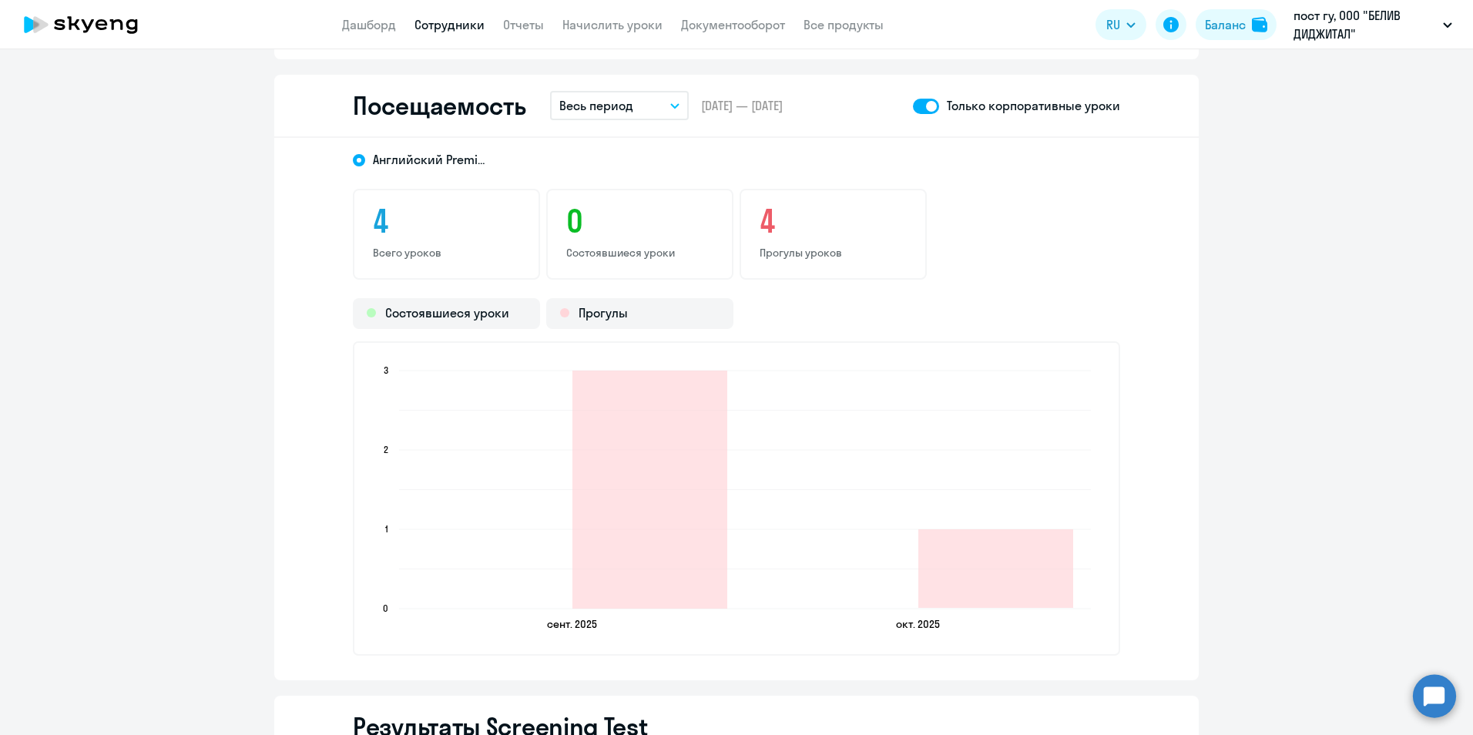
click at [915, 110] on span at bounding box center [926, 106] width 26 height 15
click at [913, 106] on input "checkbox" at bounding box center [912, 106] width 1 height 1
checkbox input "false"
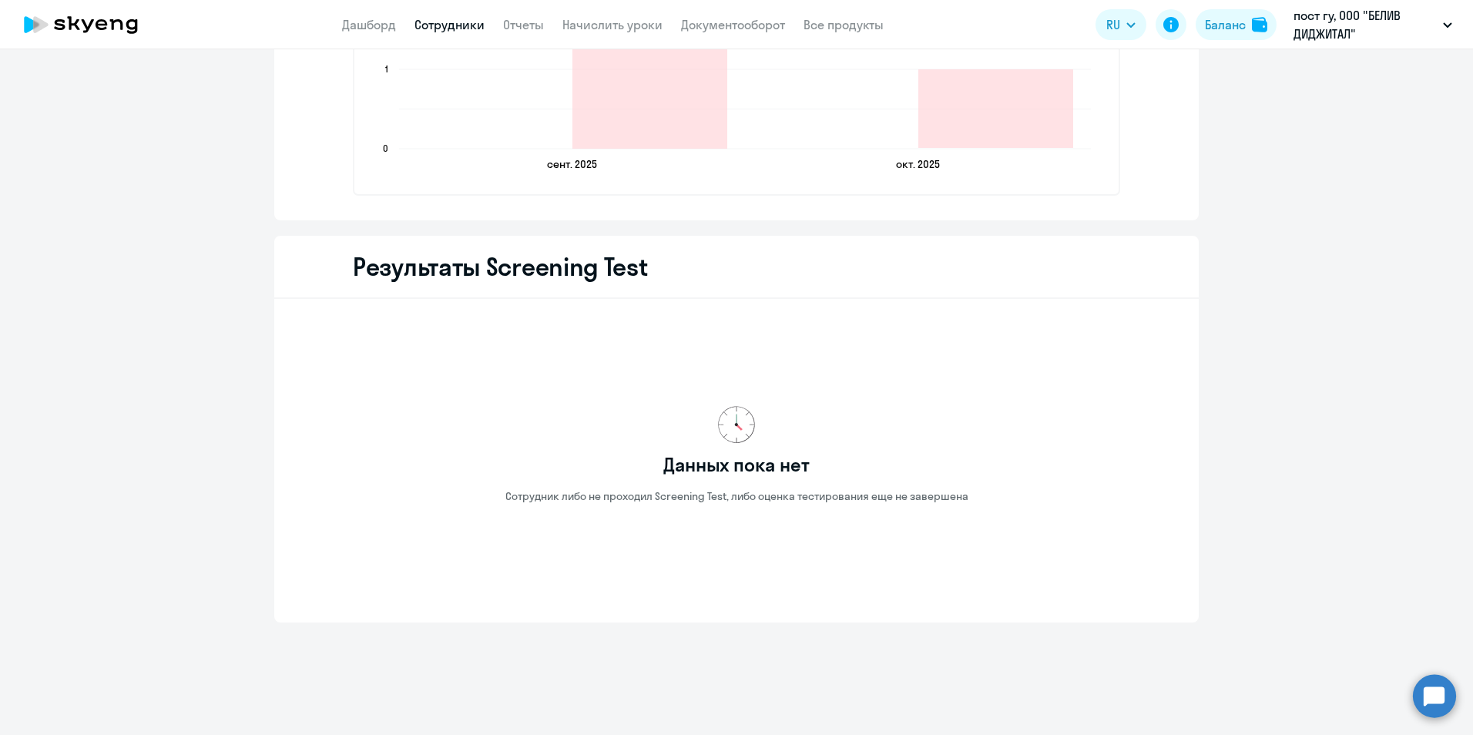
scroll to position [0, 0]
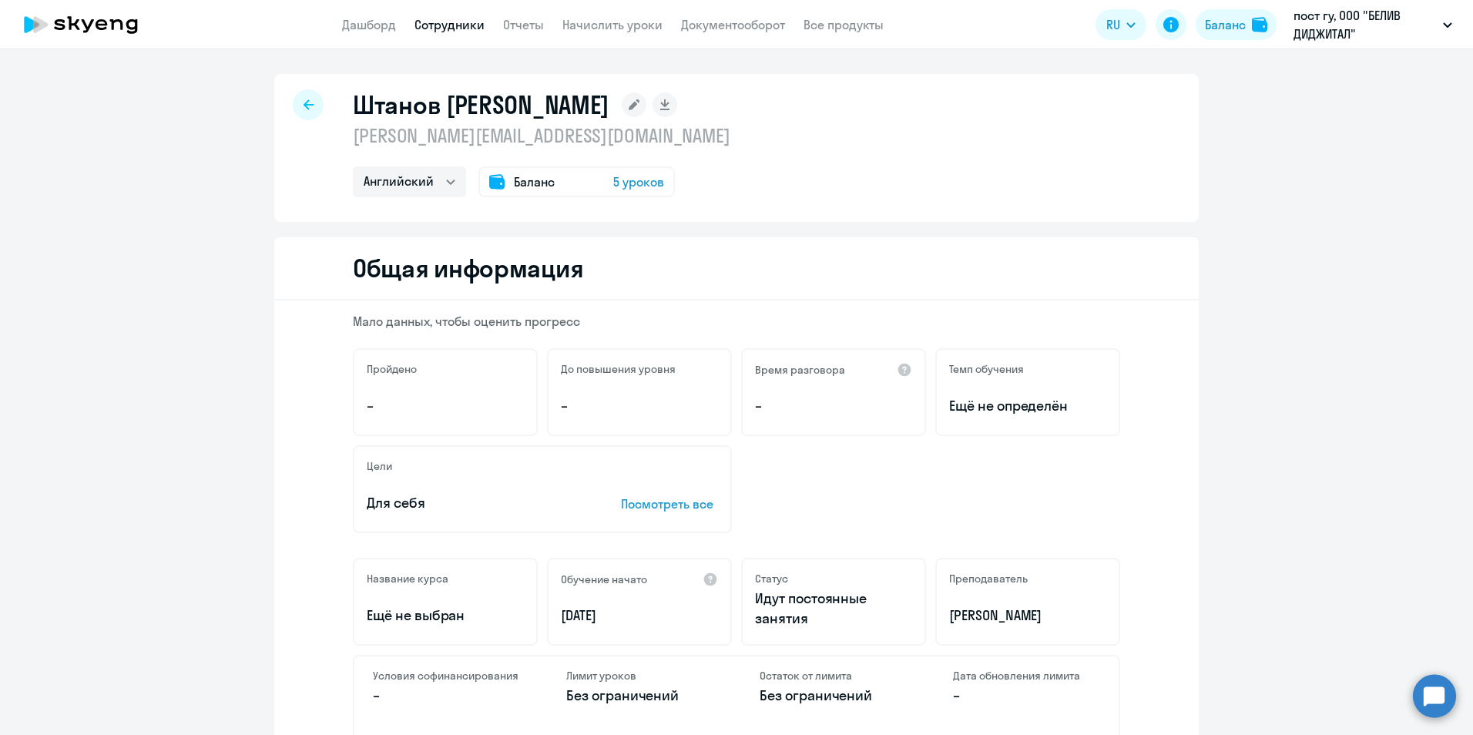
click at [356, 33] on app-menu-item-link "Дашборд" at bounding box center [369, 24] width 54 height 19
click at [358, 24] on link "Дашборд" at bounding box center [369, 24] width 54 height 15
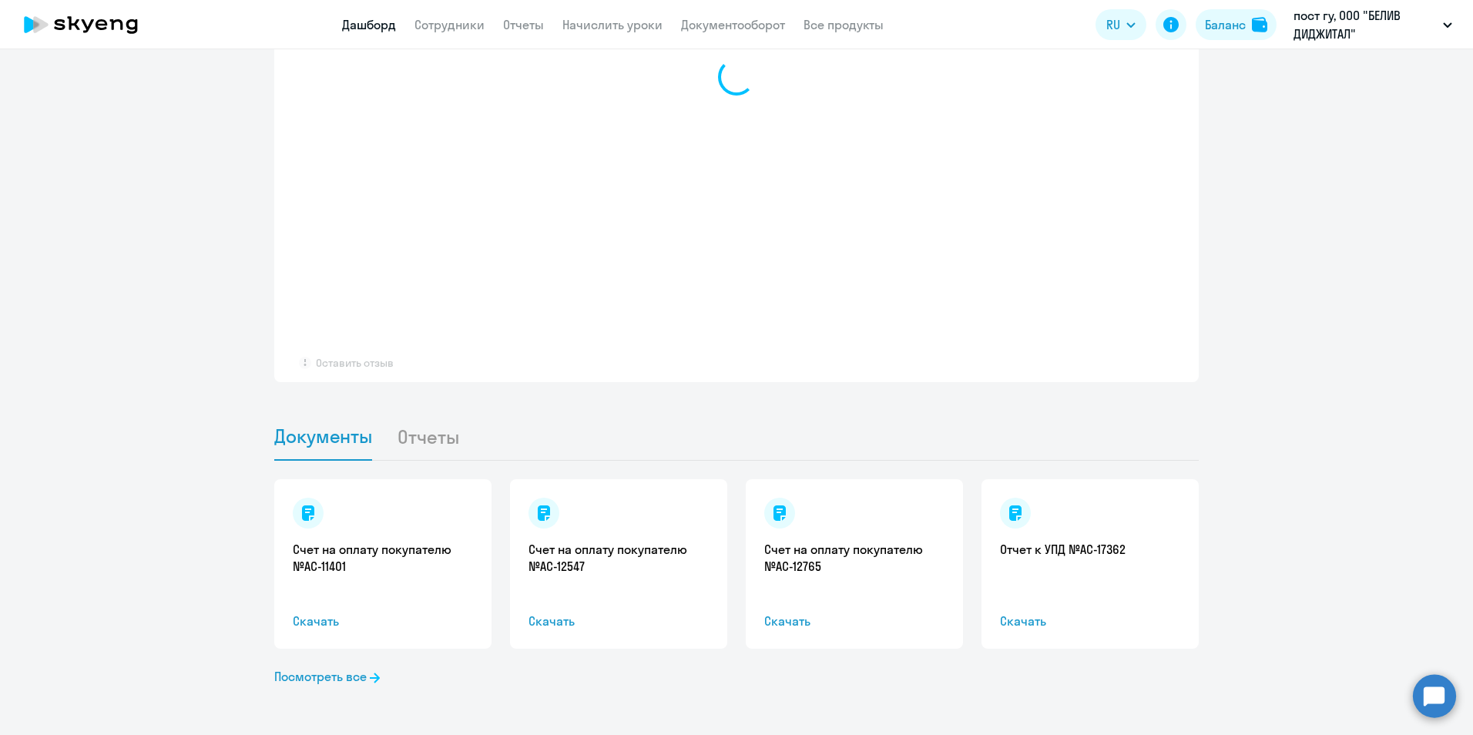
select select "30"
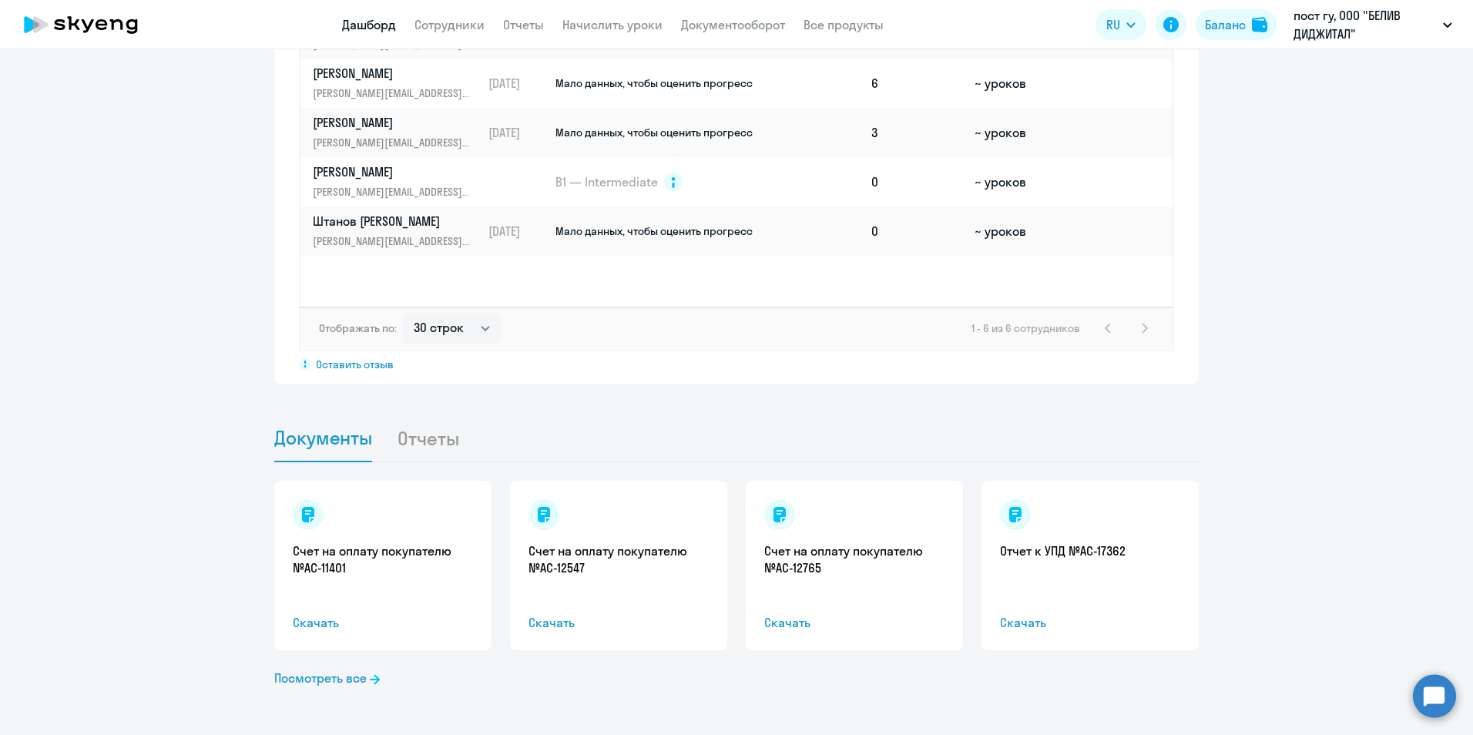
scroll to position [1247, 0]
click at [324, 564] on link "Счет на оплату покупателю №AC-11401" at bounding box center [383, 558] width 180 height 34
click at [596, 548] on link "Счет на оплату покупателю №AC-12547" at bounding box center [619, 558] width 180 height 34
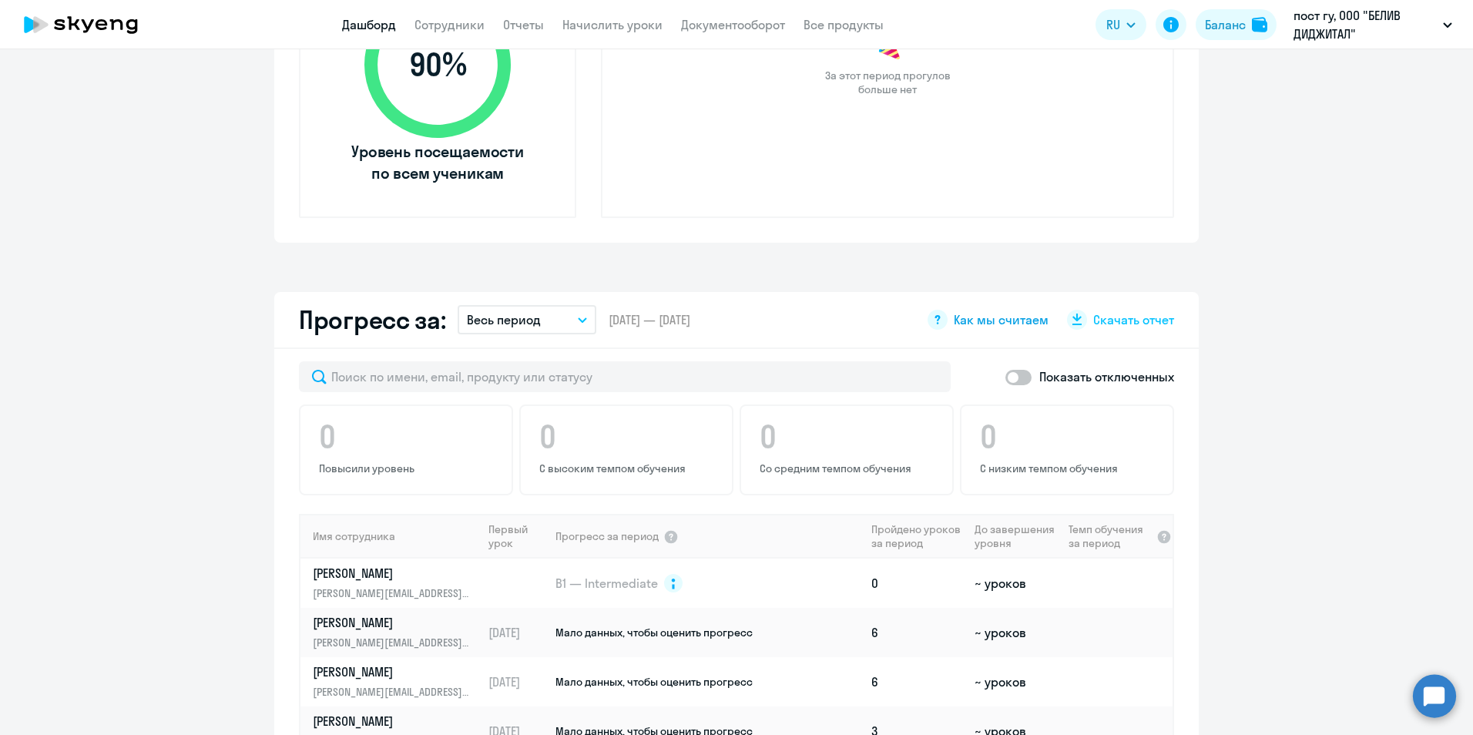
click at [992, 317] on span "Как мы считаем" at bounding box center [1001, 319] width 95 height 17
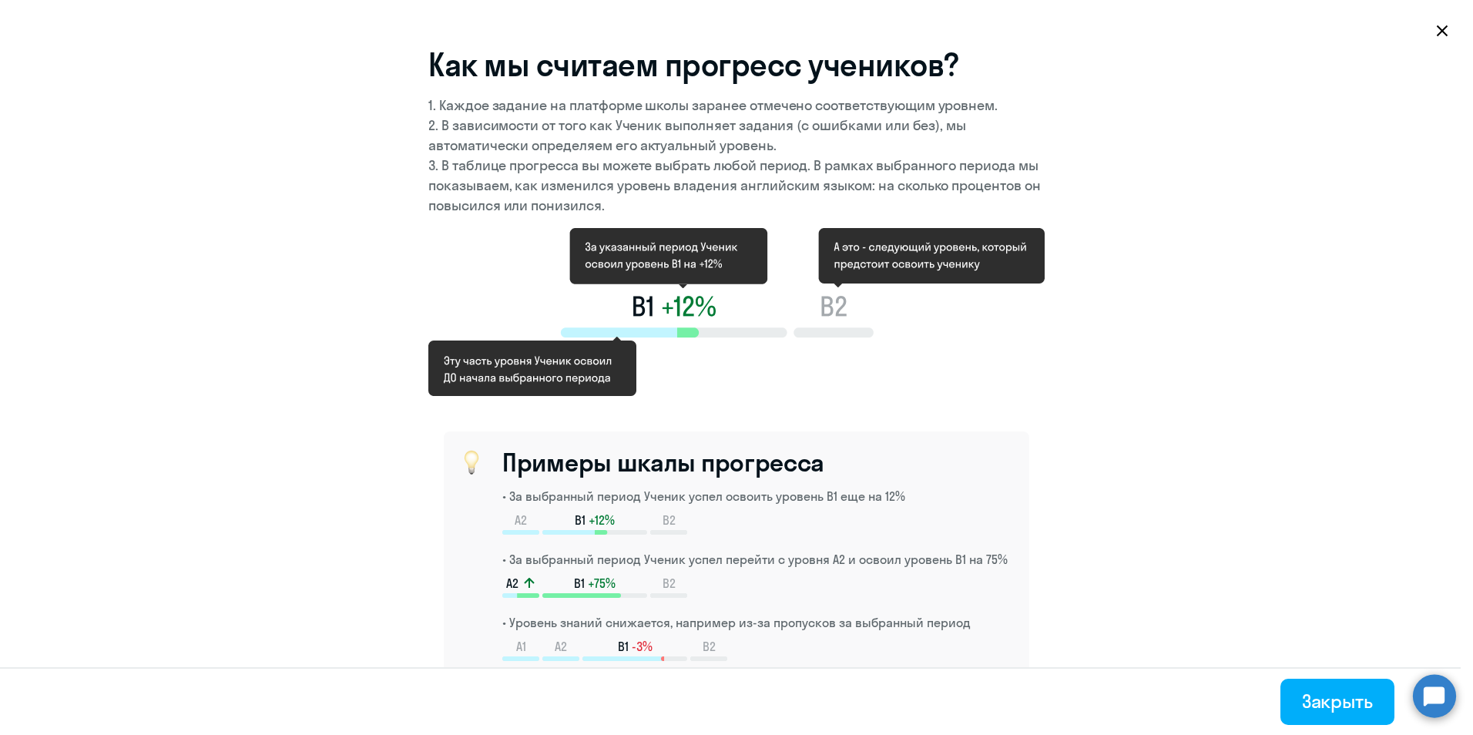
scroll to position [1156, 0]
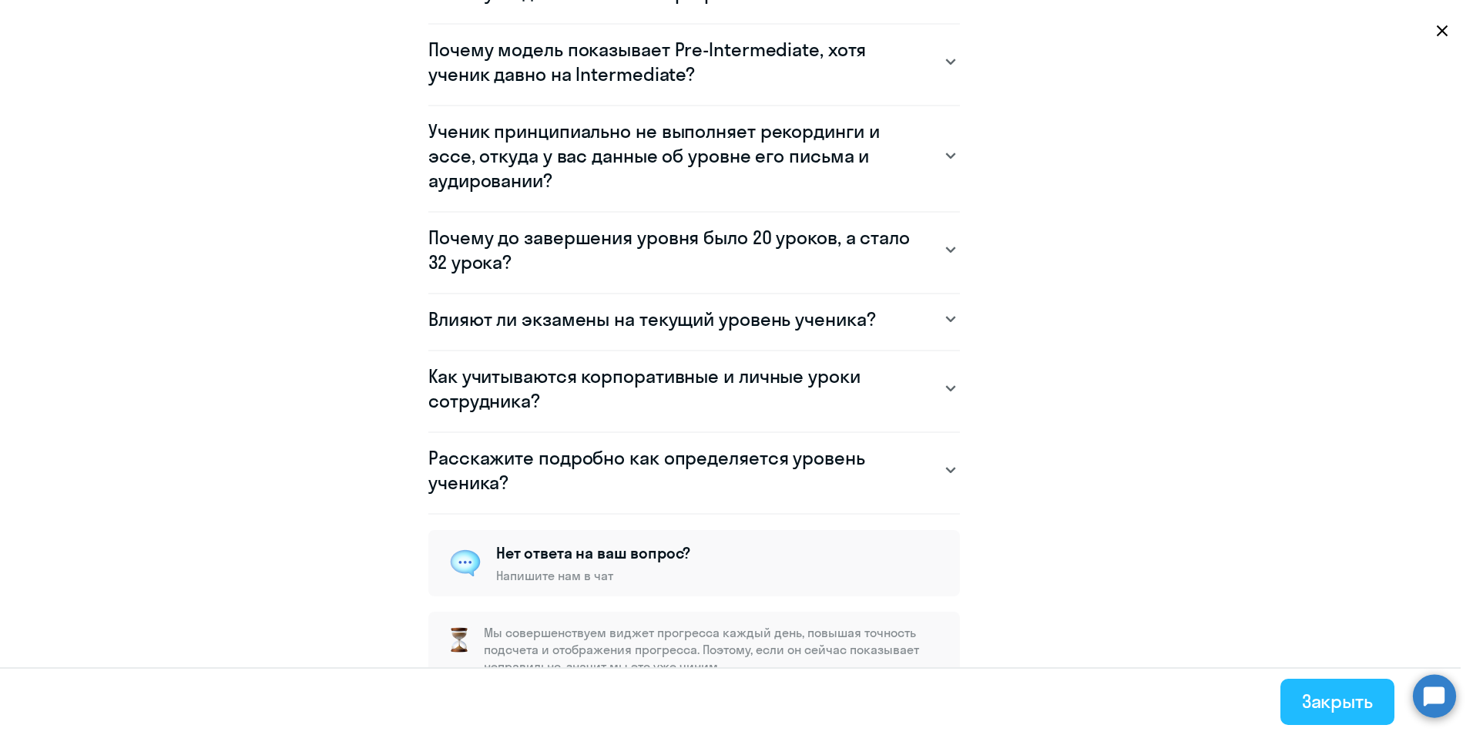
click at [1342, 682] on button "Закрыть" at bounding box center [1338, 702] width 114 height 46
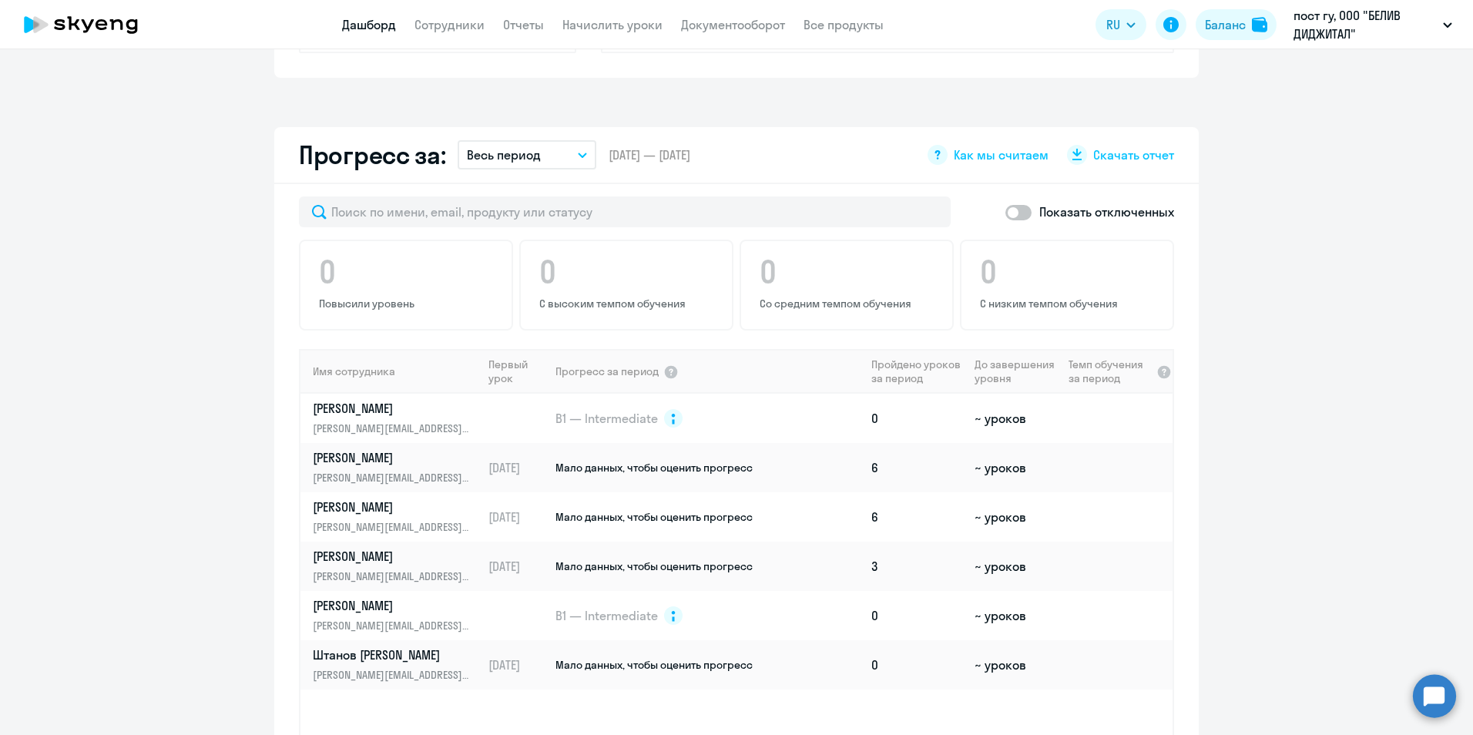
scroll to position [935, 0]
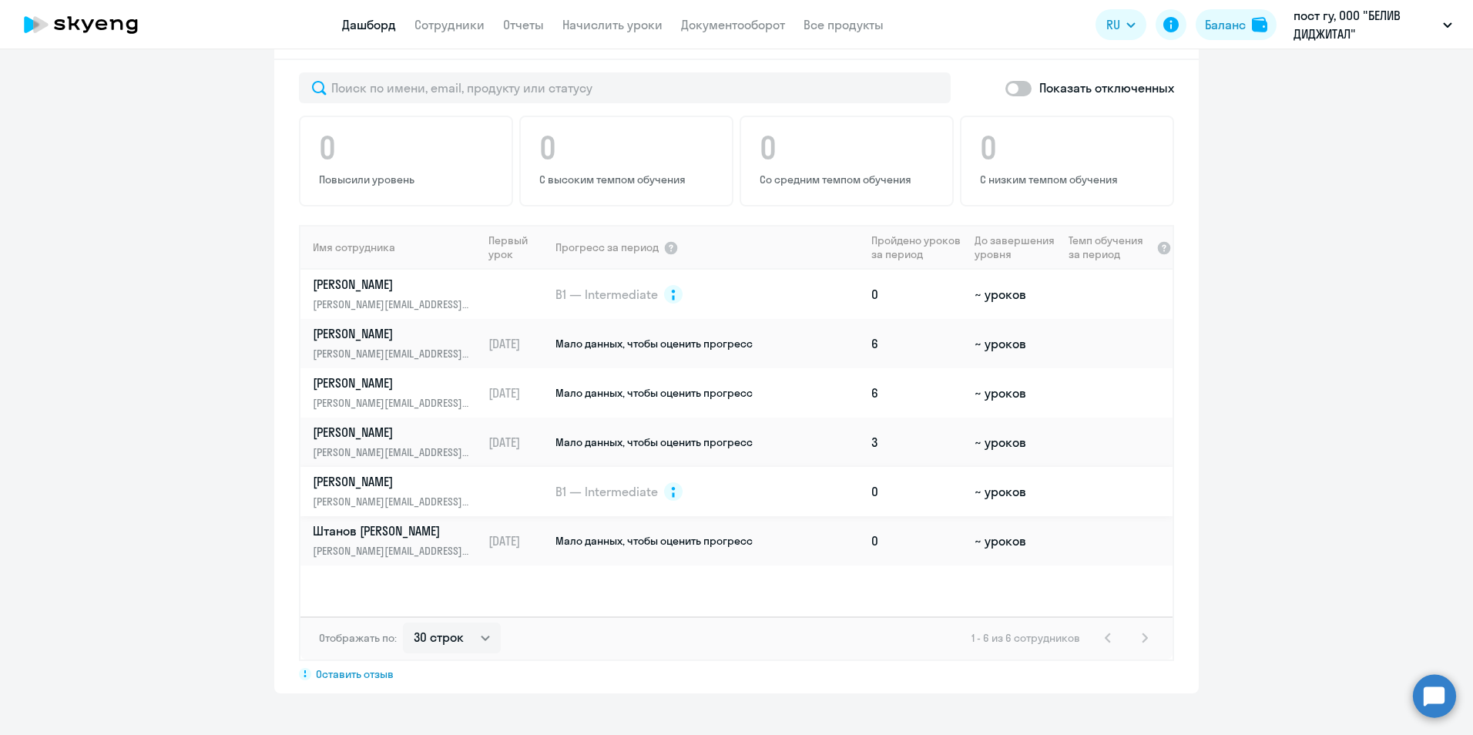
drag, startPoint x: 1129, startPoint y: 491, endPoint x: 1069, endPoint y: 491, distance: 60.1
click at [1069, 491] on td at bounding box center [1118, 491] width 110 height 49
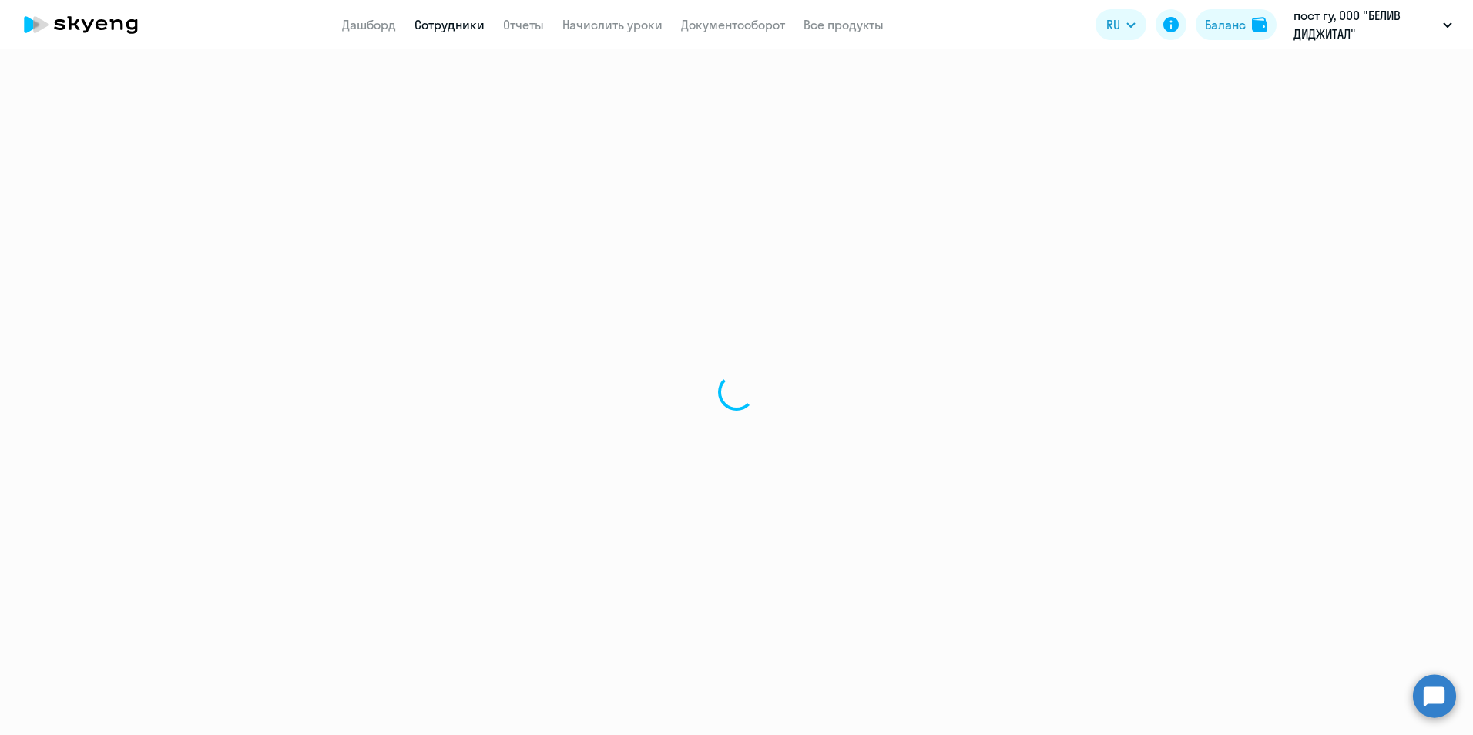
select select "english"
